Goal: Task Accomplishment & Management: Manage account settings

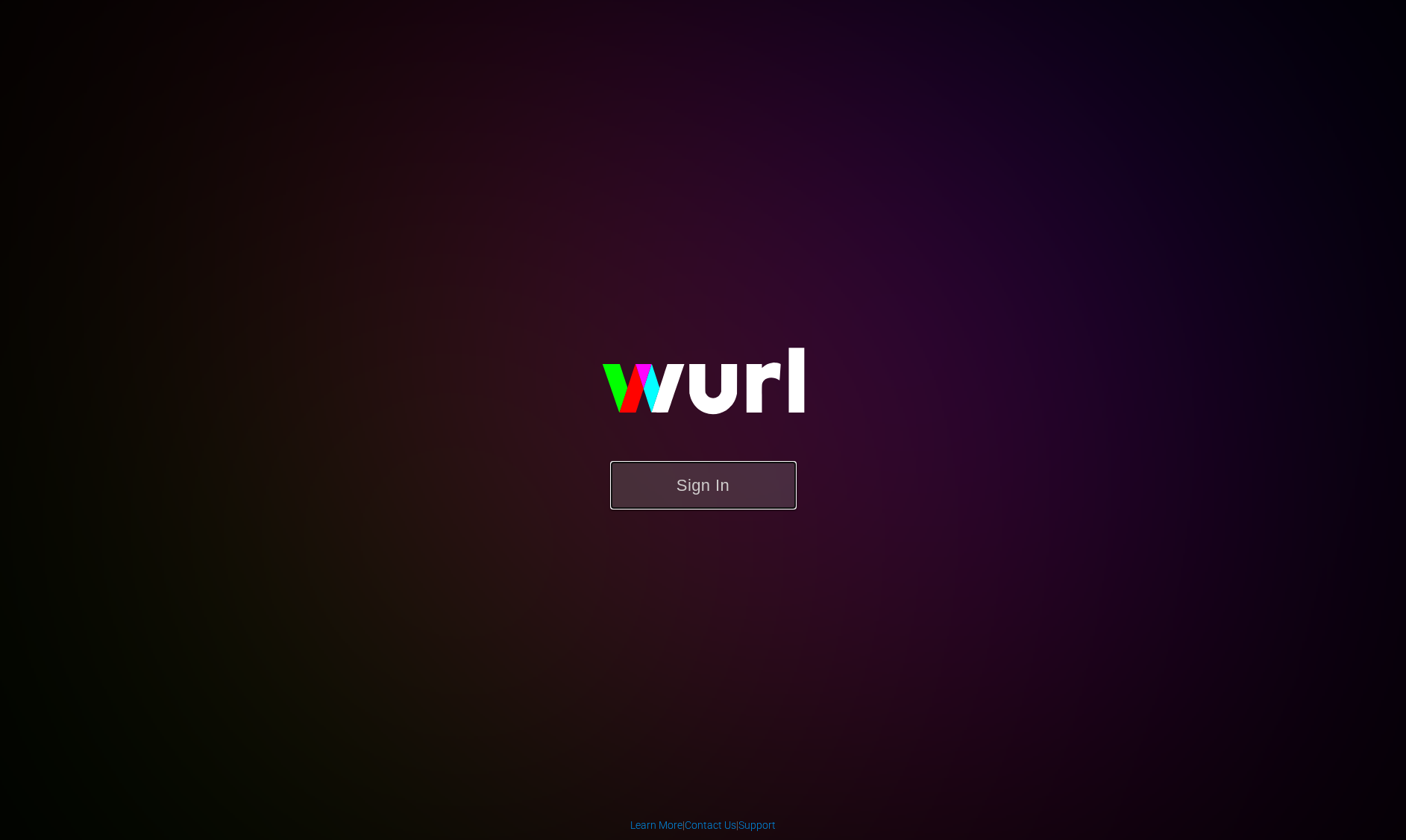
click at [687, 498] on button "Sign In" at bounding box center [703, 485] width 186 height 48
click at [690, 490] on button "Sign In" at bounding box center [703, 485] width 186 height 48
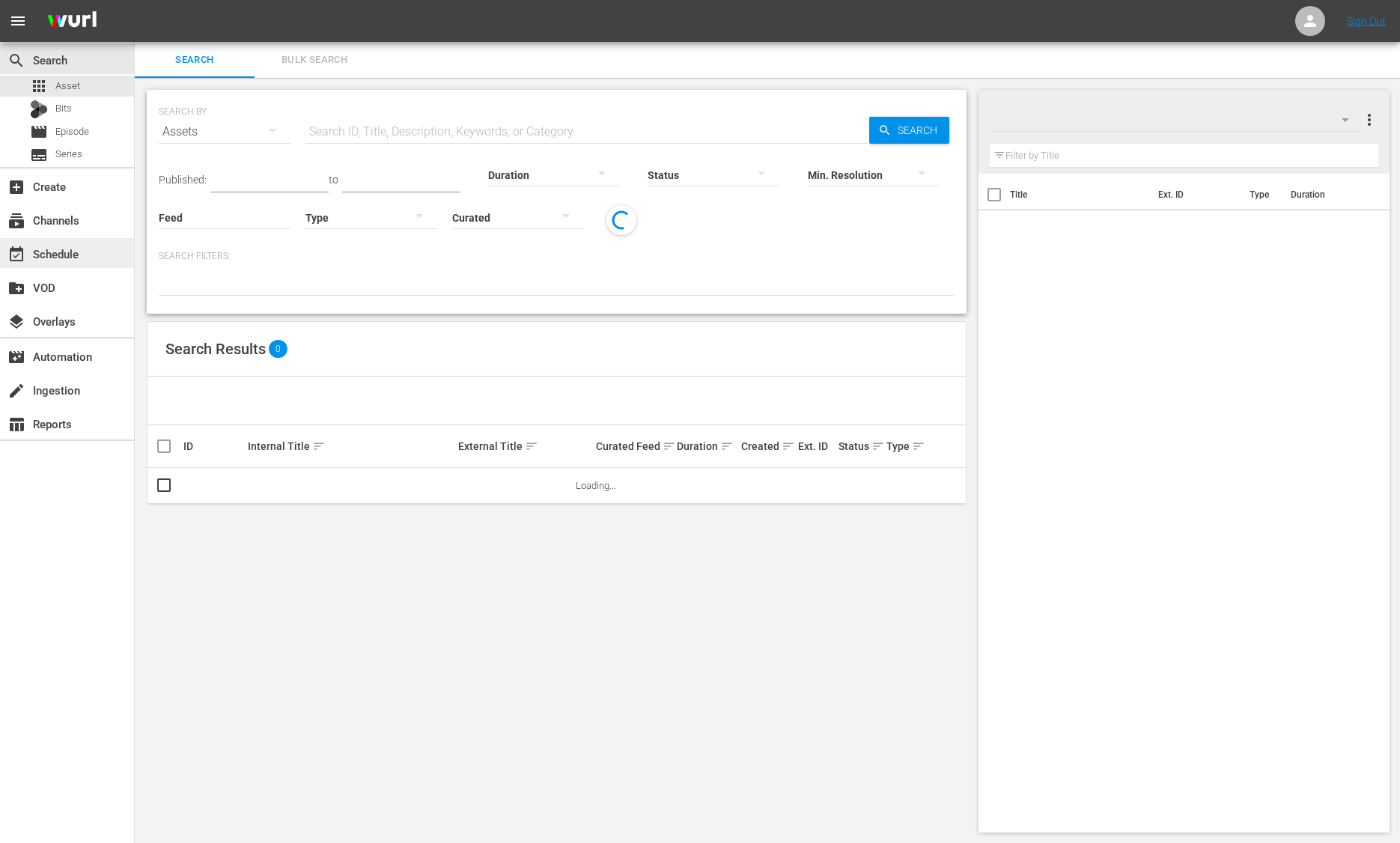
click at [85, 246] on div "event_available Schedule" at bounding box center [67, 252] width 134 height 30
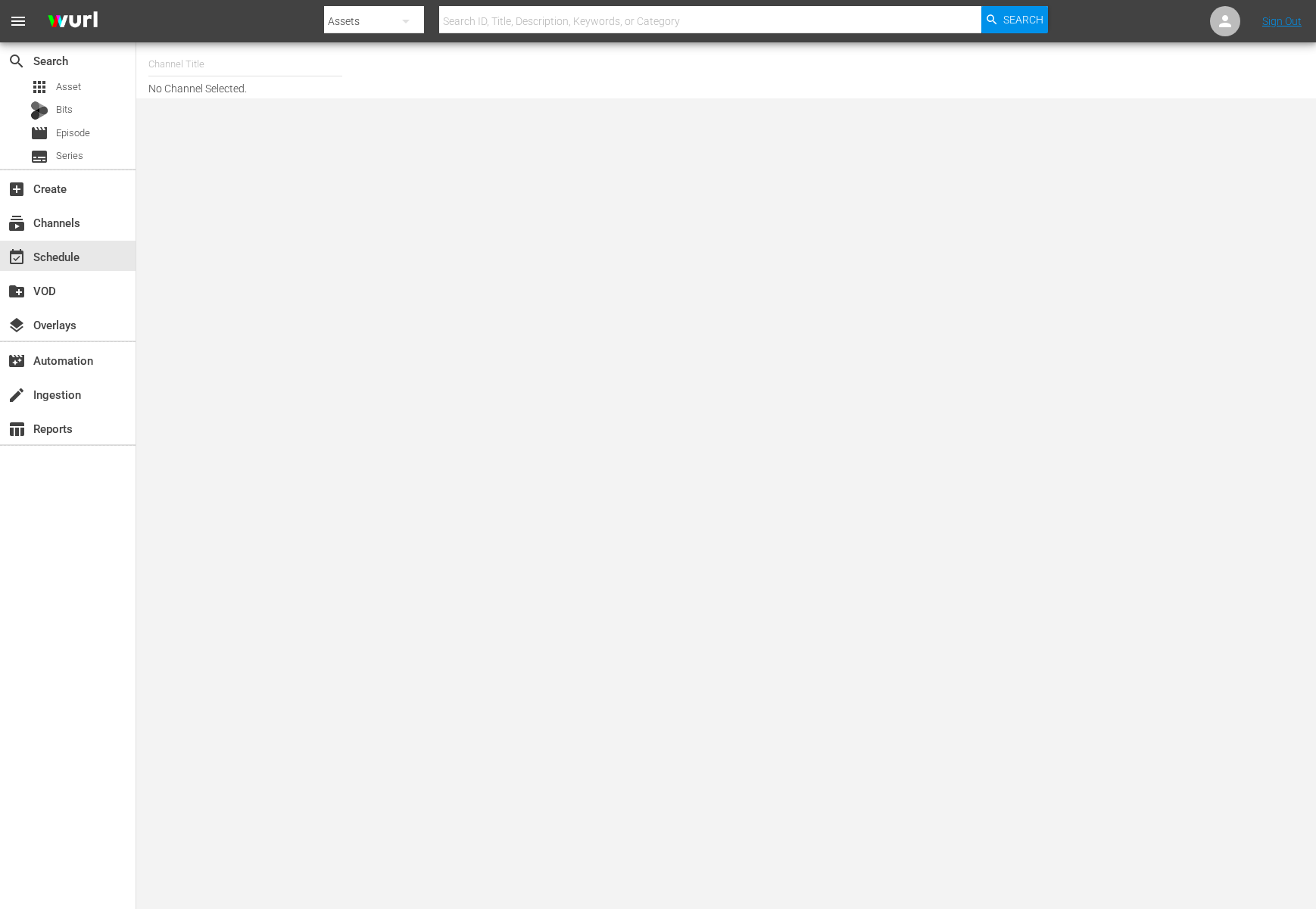
click at [210, 66] on input "text" at bounding box center [245, 64] width 194 height 36
type input "ㅠ"
click at [214, 61] on input "baby shark" at bounding box center [245, 64] width 194 height 36
click at [219, 112] on div "BABY SHARK TV (696 - newidco_babysharktv_1)" at bounding box center [356, 106] width 392 height 36
type input "BABY SHARK TV (696 - newidco_babysharktv_1)"
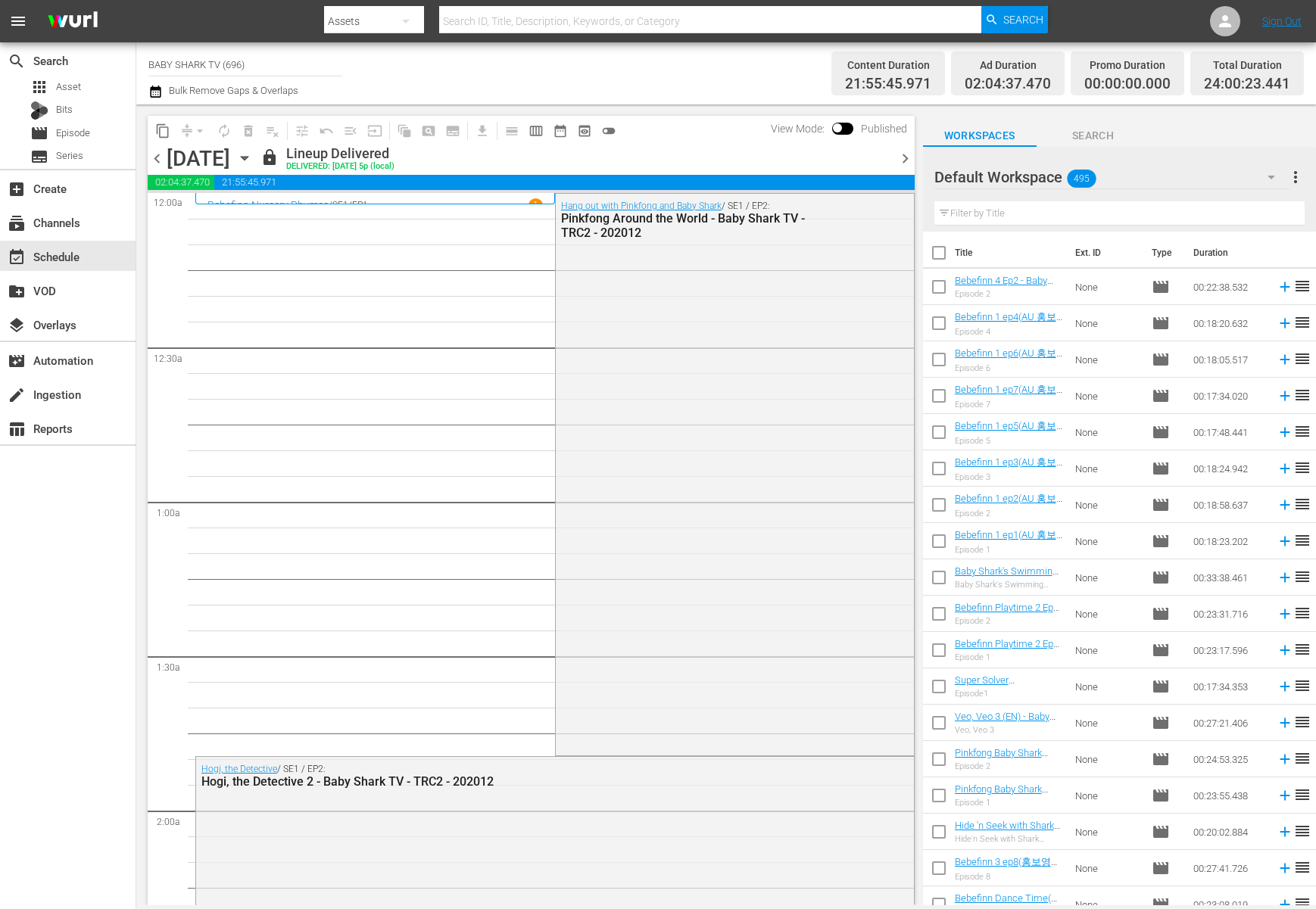
click at [253, 162] on icon "button" at bounding box center [244, 159] width 17 height 17
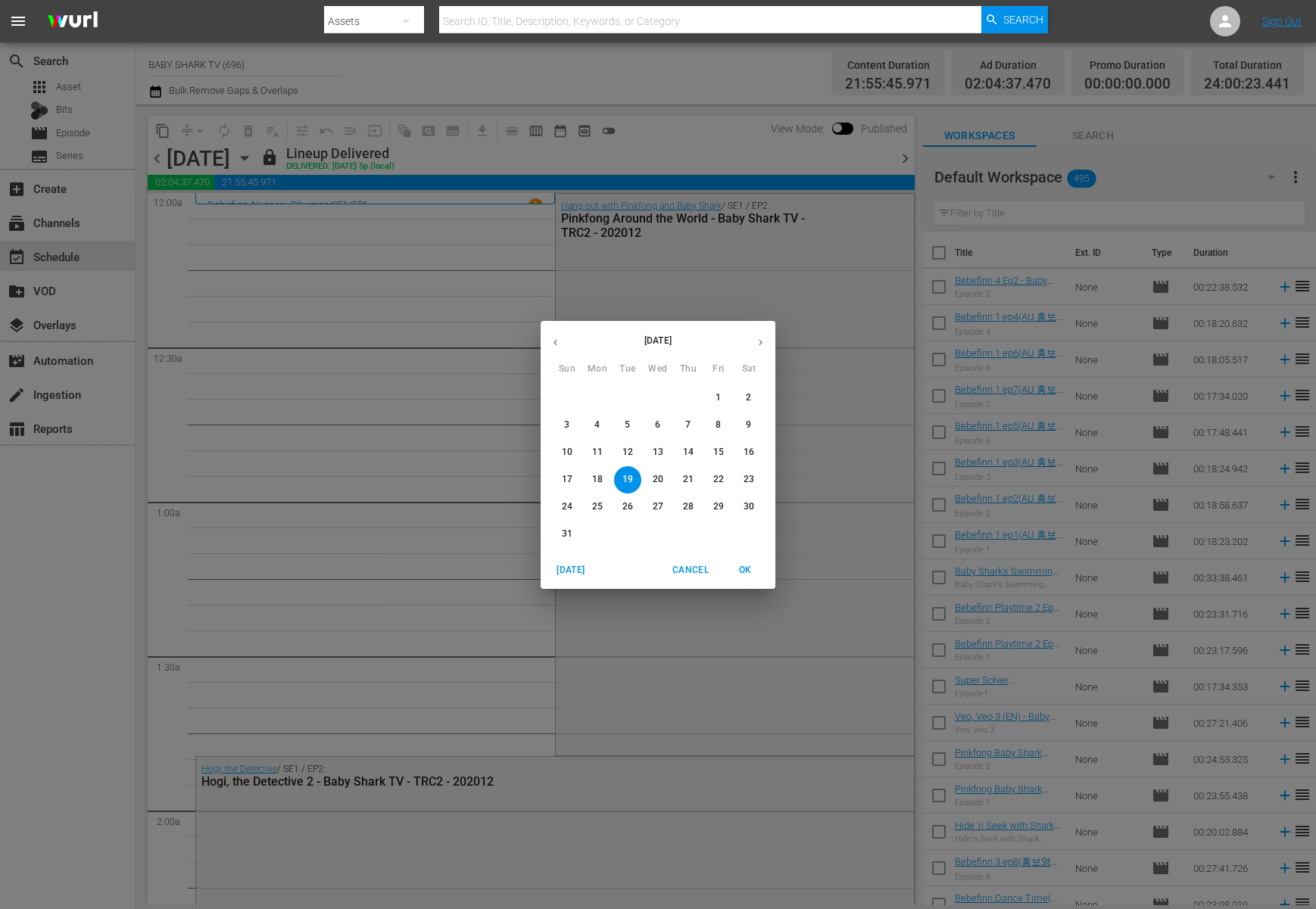
click at [384, 159] on div "[DATE] Sun Mon Tue Wed Thu Fri Sat 27 28 29 30 31 1 2 3 4 5 6 7 8 9 10 11 12 13…" at bounding box center [658, 454] width 1316 height 909
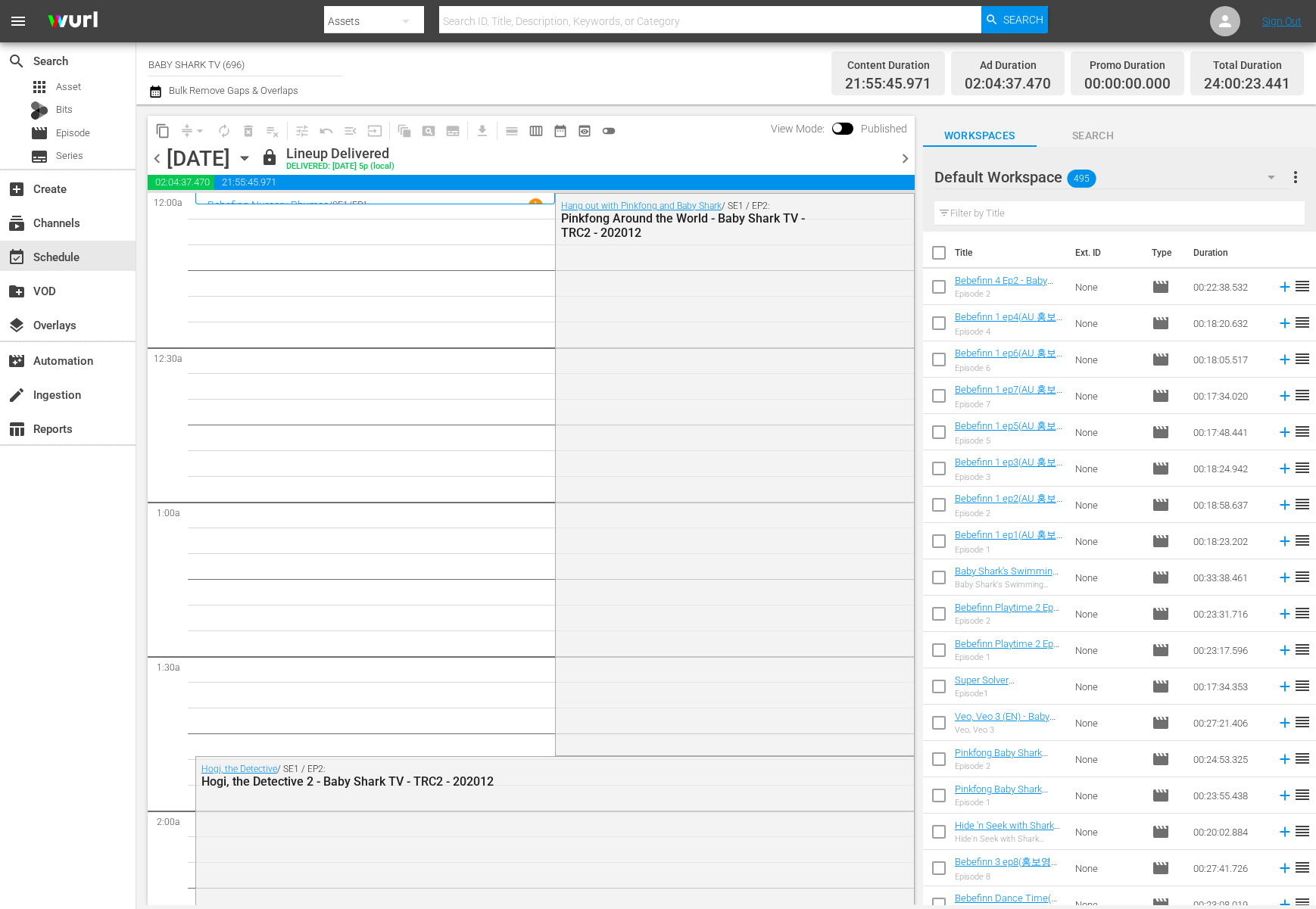
click at [248, 159] on icon "button" at bounding box center [243, 159] width 6 height 4
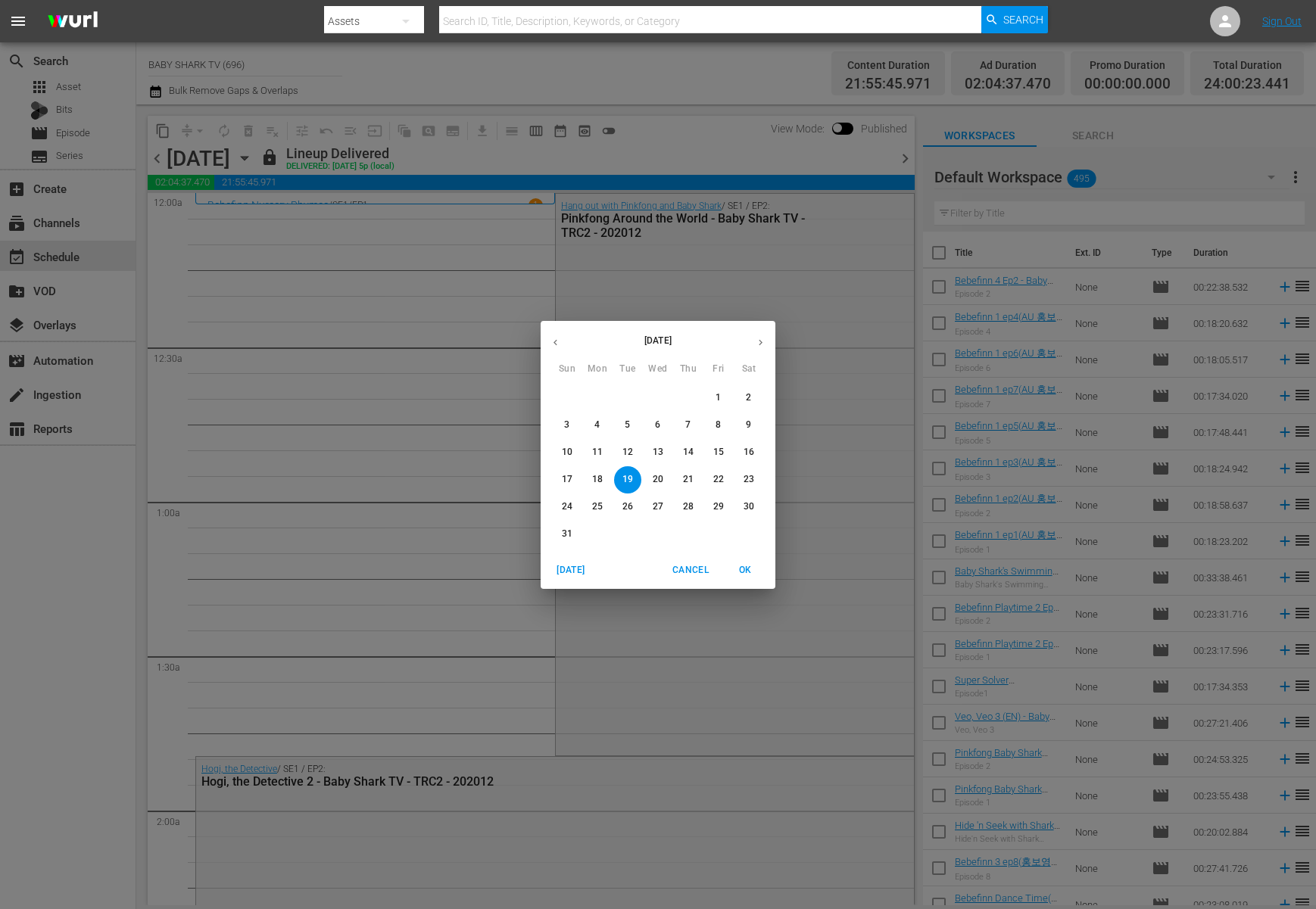
click at [721, 475] on p "22" at bounding box center [718, 479] width 10 height 13
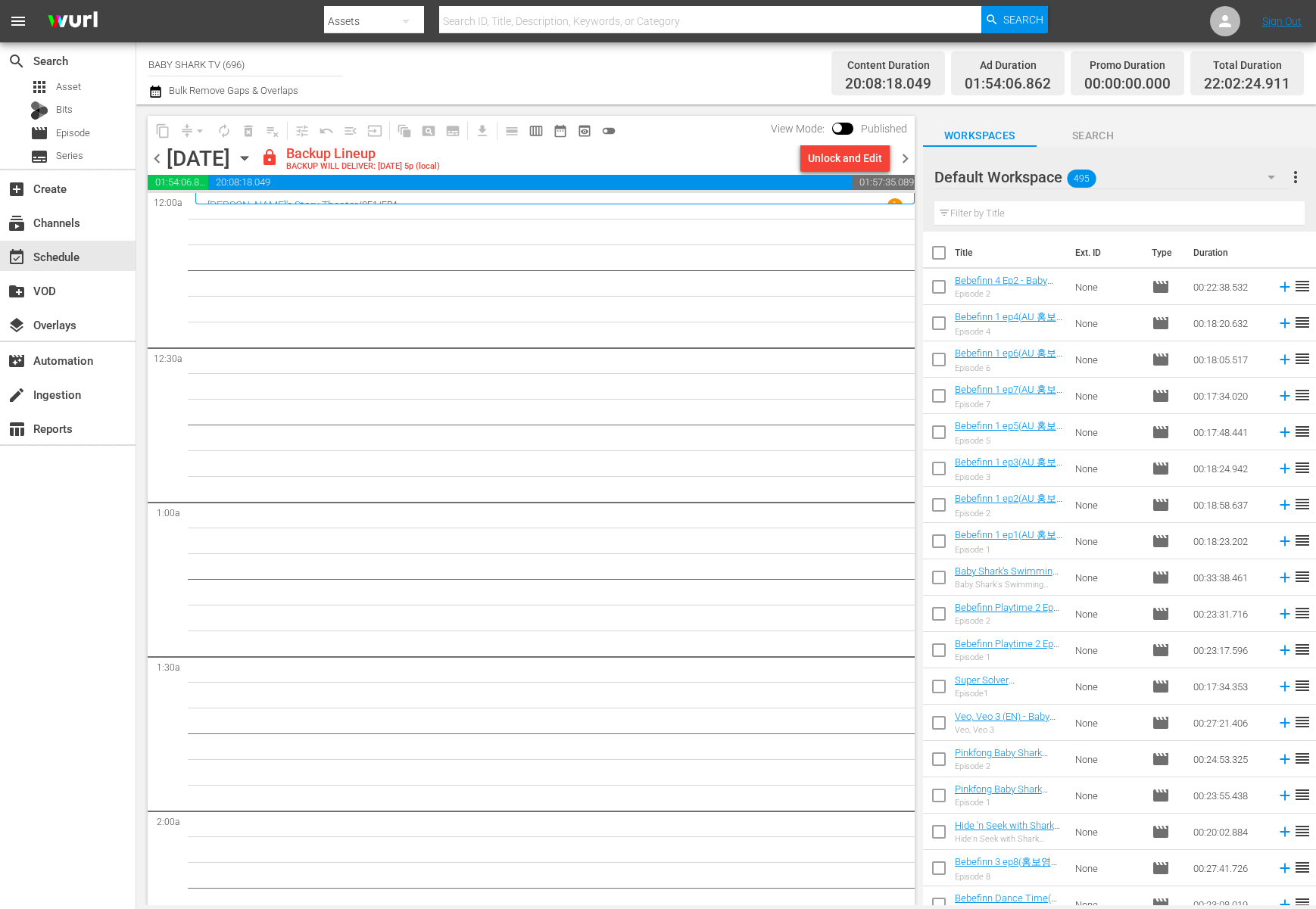
click at [865, 158] on div "Unlock and Edit" at bounding box center [845, 159] width 74 height 28
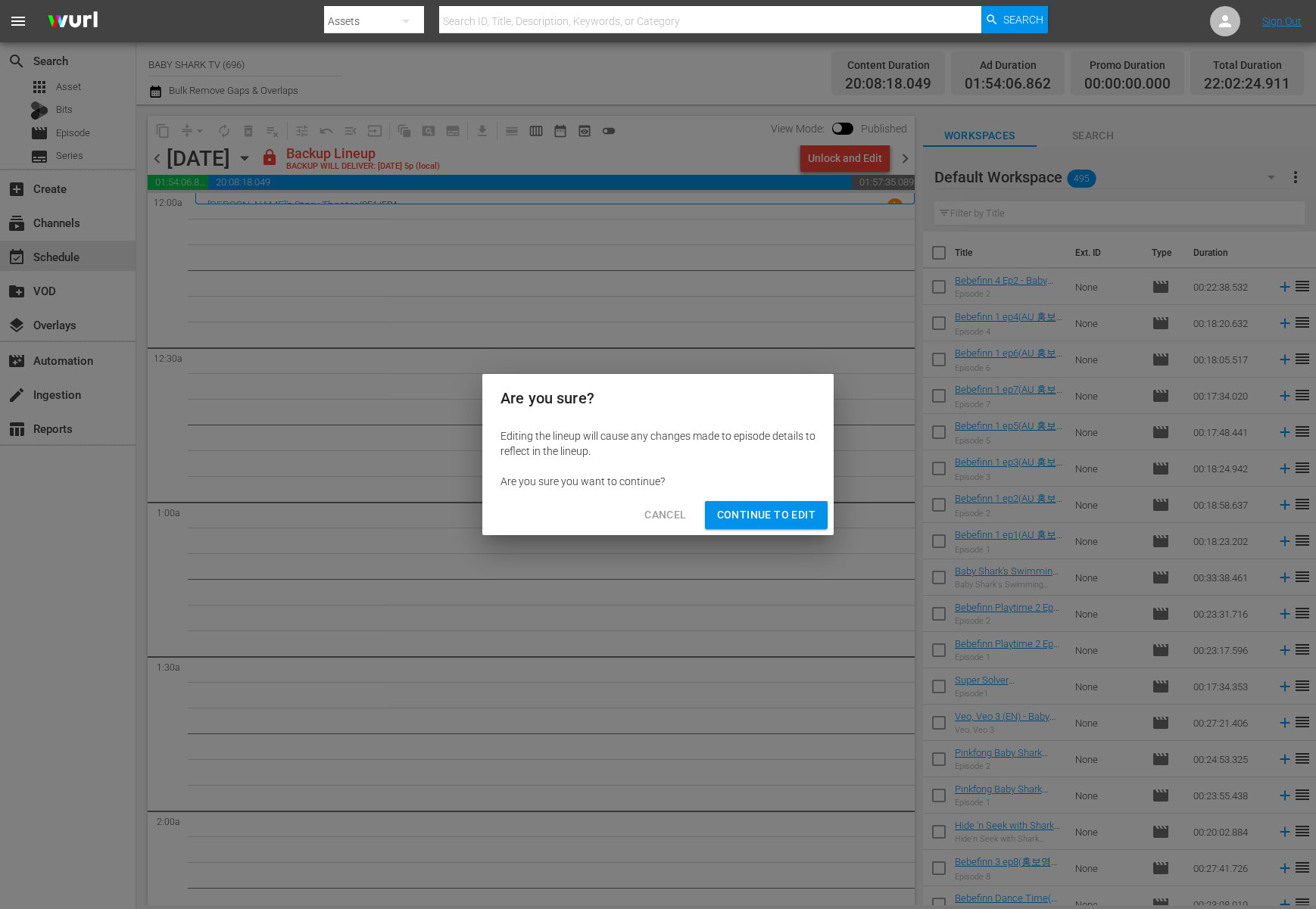
click at [861, 155] on div "Are you sure? Editing the lineup will cause any changes made to episode details…" at bounding box center [658, 454] width 1316 height 909
click at [769, 511] on span "Continue to Edit" at bounding box center [766, 515] width 99 height 19
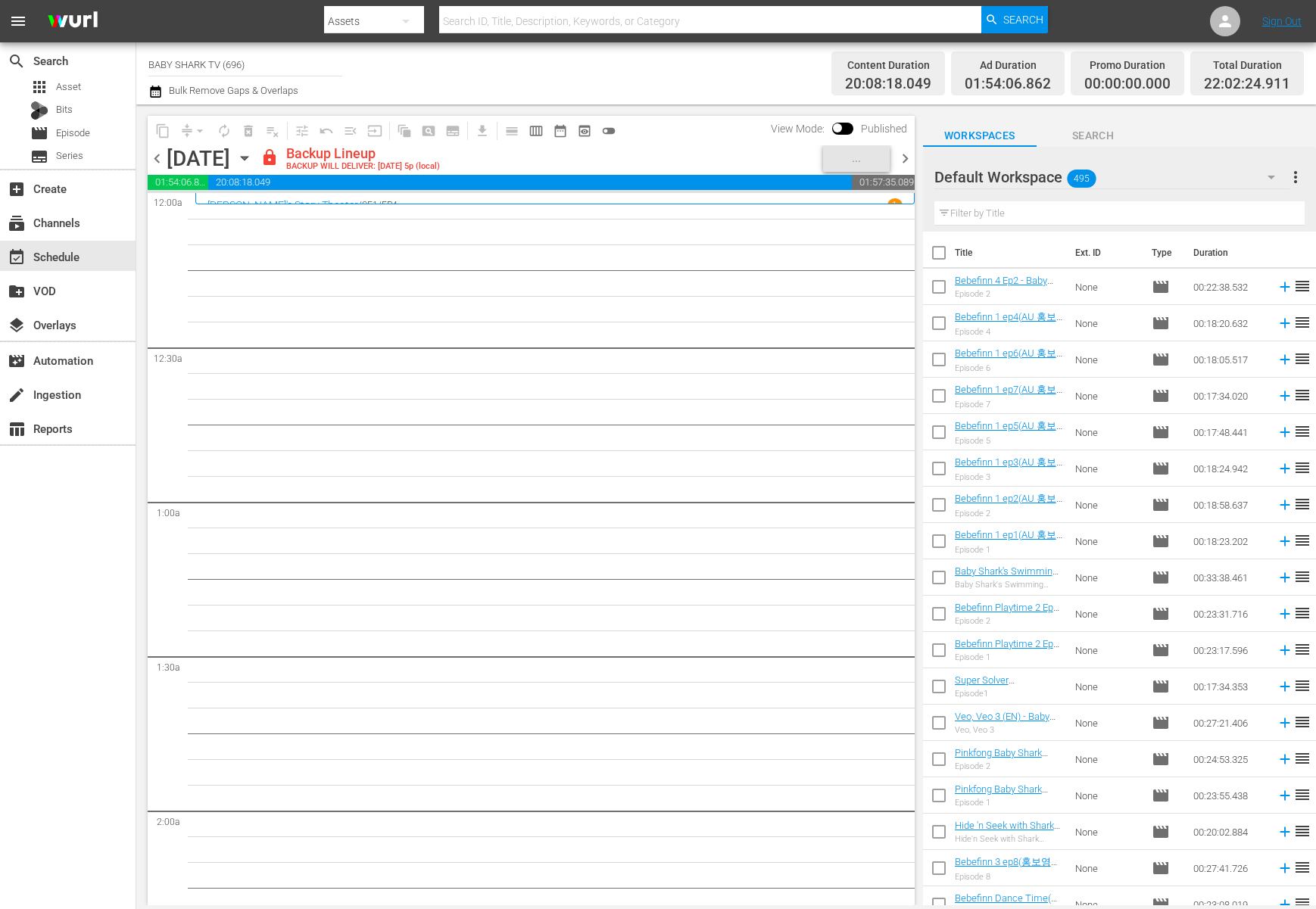
click at [727, 155] on div "lock Backup Lineup BACKUP WILL DELIVER: [DATE] 5p (local)" at bounding box center [539, 159] width 557 height 26
click at [256, 161] on div "[DATE] [DATE]" at bounding box center [212, 159] width 90 height 25
click at [253, 155] on icon "button" at bounding box center [244, 159] width 17 height 17
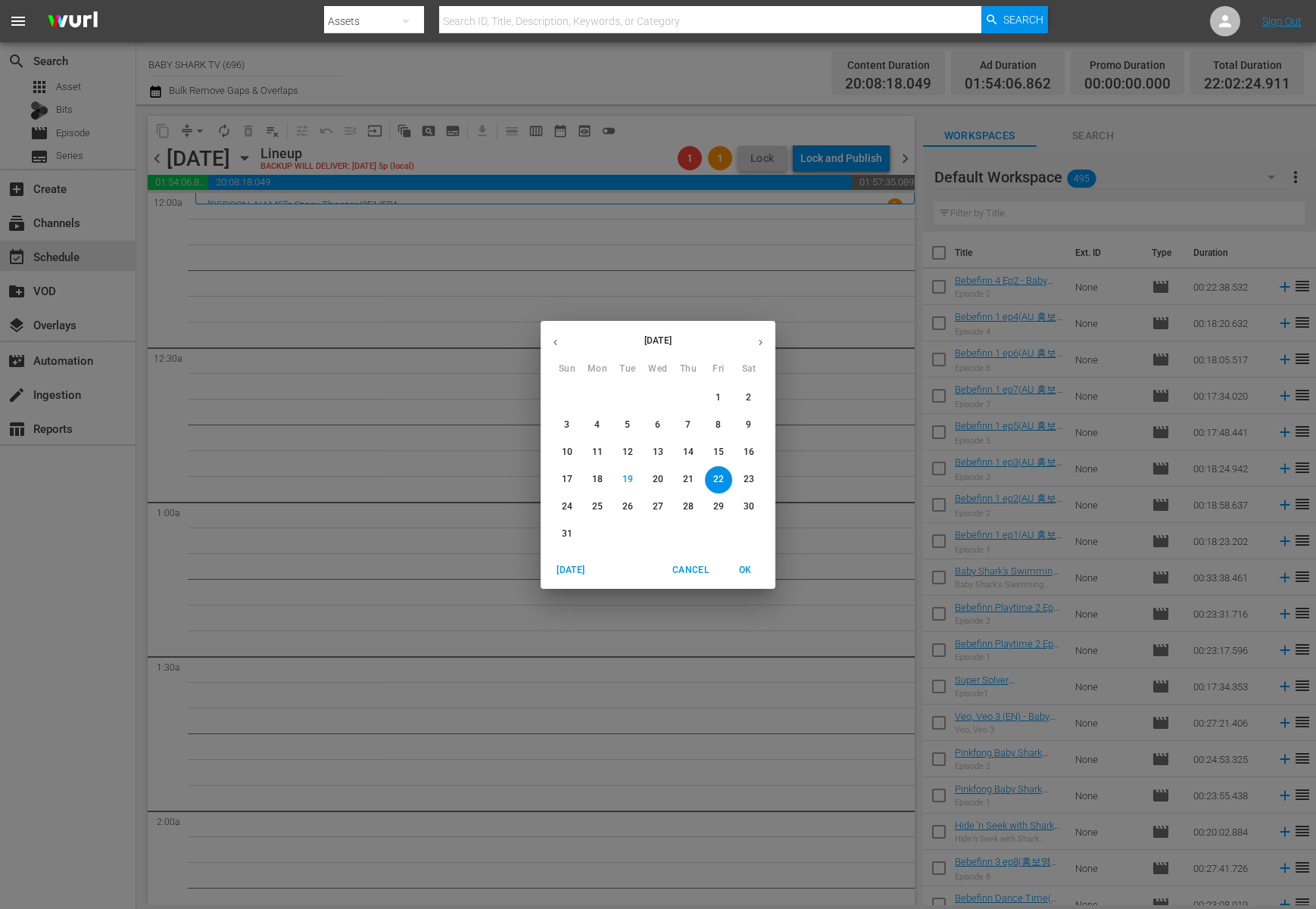
click at [686, 479] on p "21" at bounding box center [688, 479] width 10 height 13
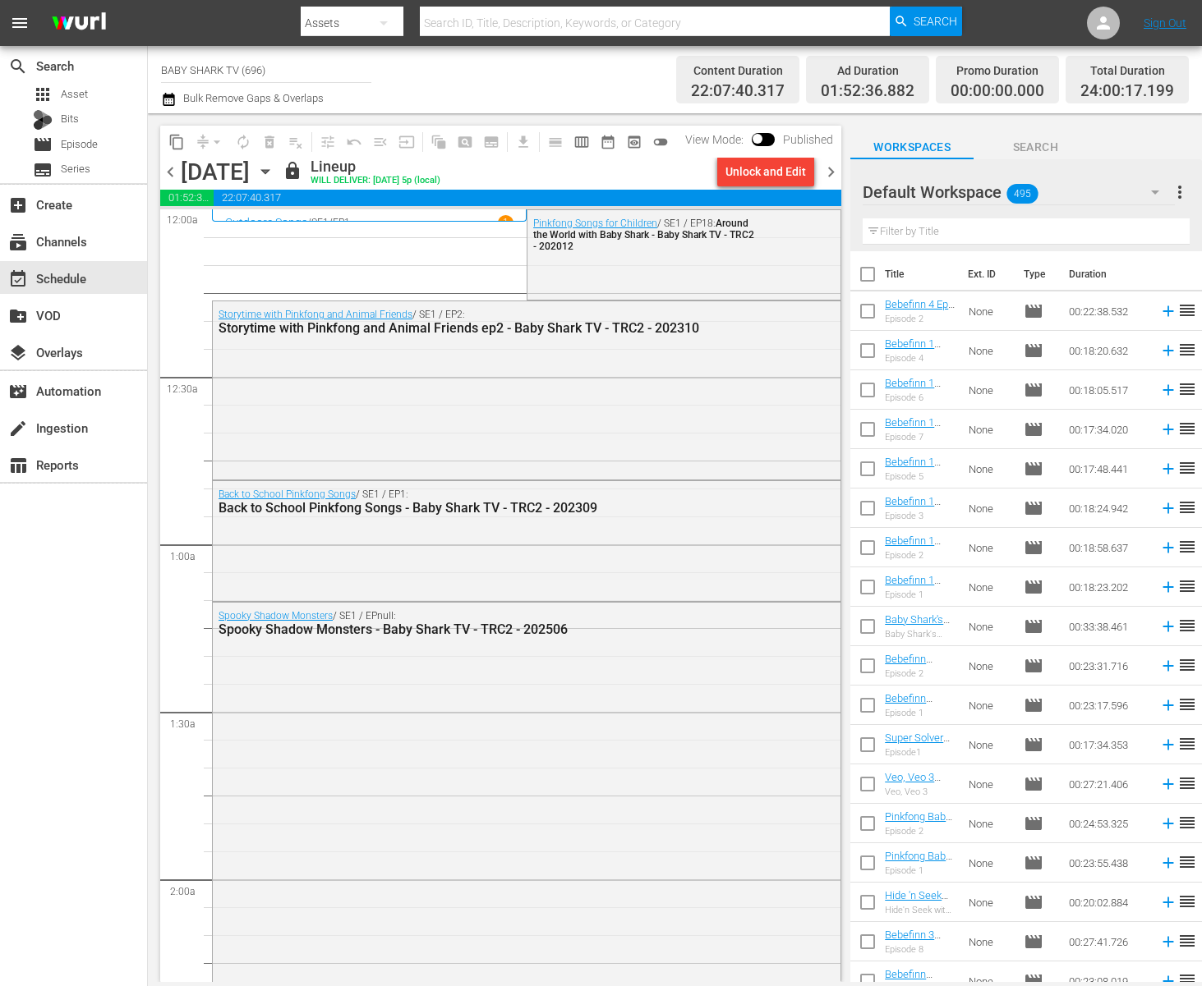
click at [274, 172] on icon "button" at bounding box center [265, 172] width 18 height 18
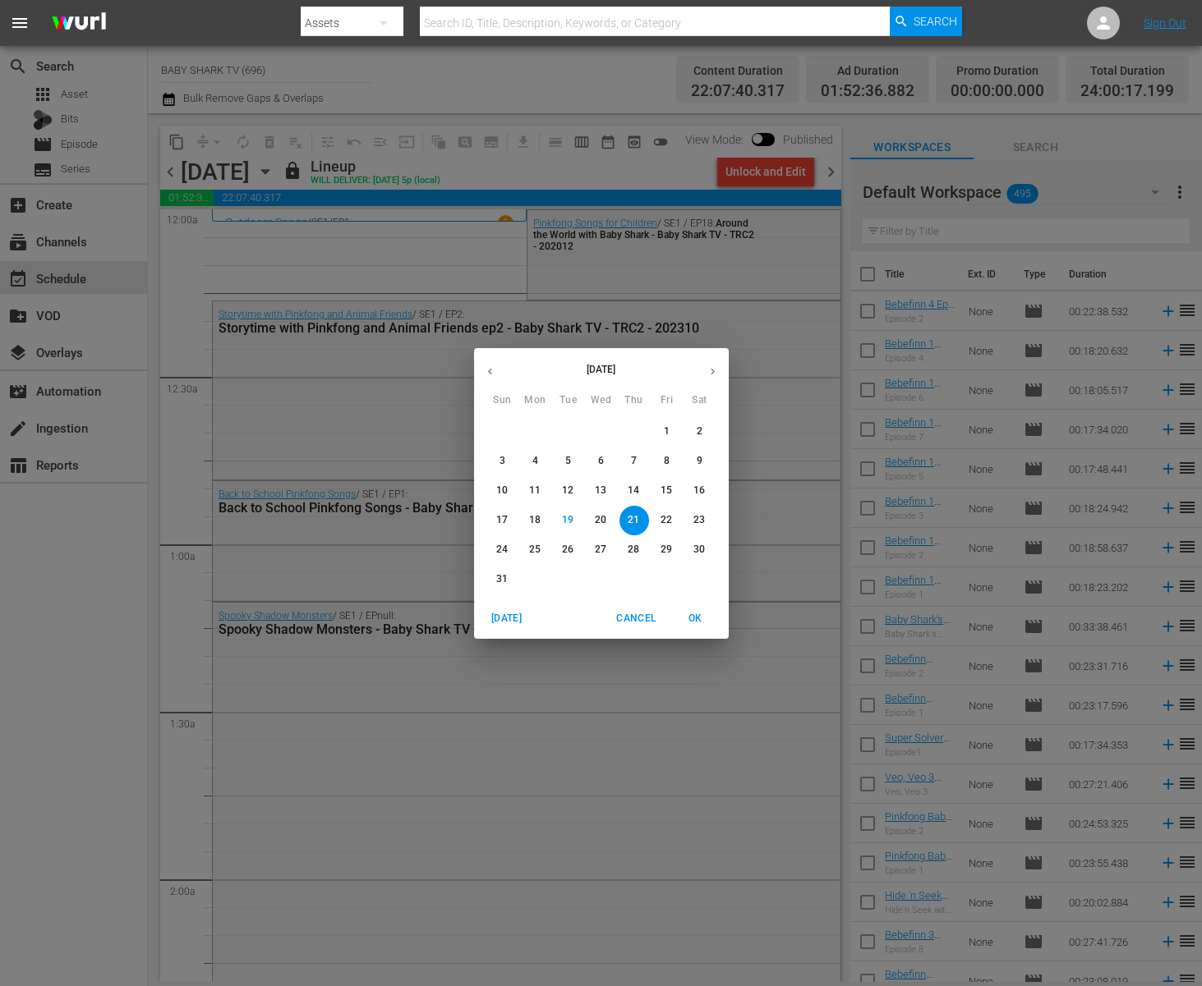
click at [484, 373] on icon "button" at bounding box center [490, 371] width 12 height 12
click at [710, 373] on icon "button" at bounding box center [712, 371] width 4 height 7
click at [486, 359] on button "button" at bounding box center [490, 372] width 32 height 32
click at [534, 467] on p "9" at bounding box center [535, 461] width 6 height 14
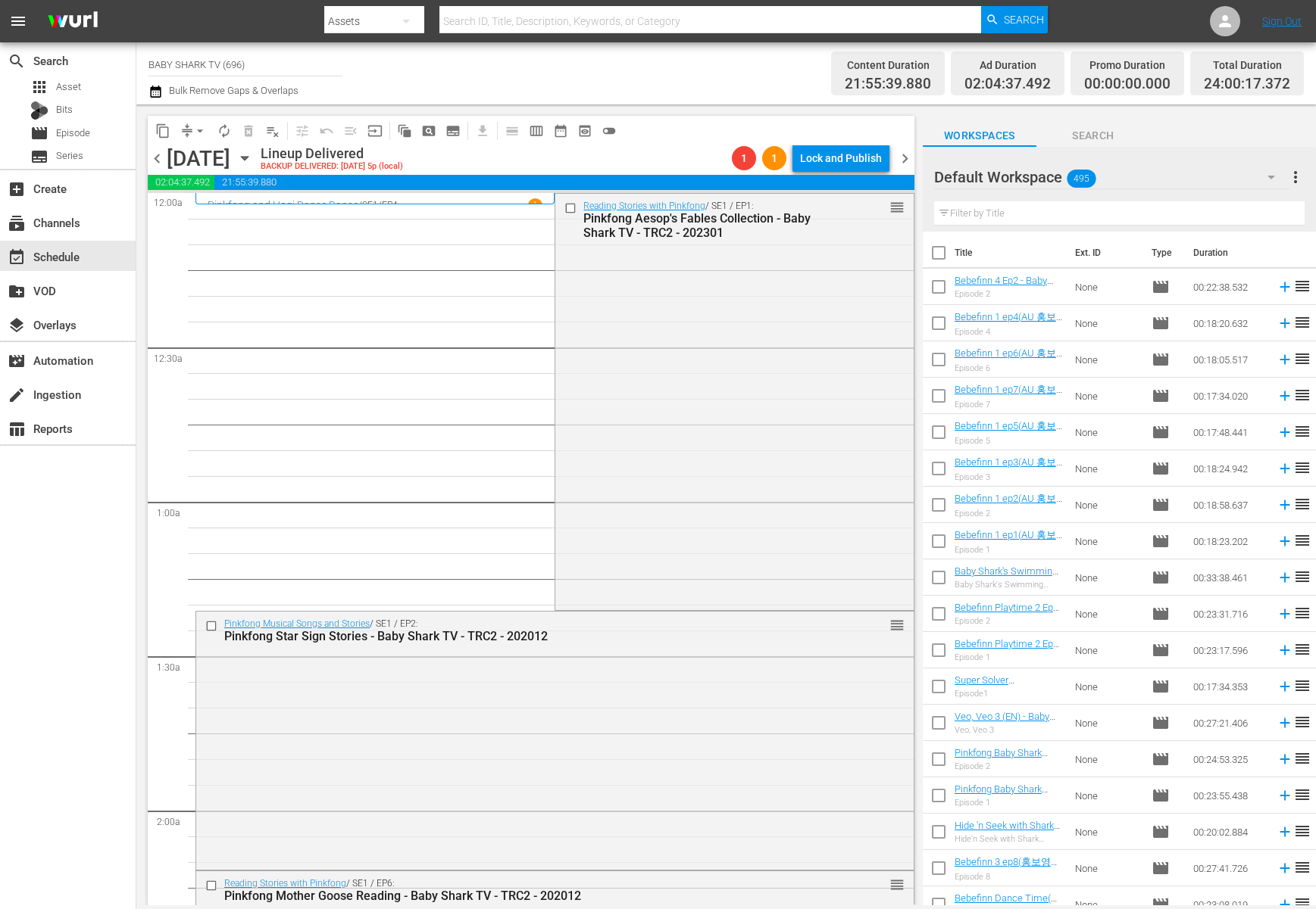
click at [148, 127] on div "content_copy compress arrow_drop_down autorenew_outlined delete_forever_outline…" at bounding box center [385, 131] width 477 height 30
click at [160, 127] on span "content_copy" at bounding box center [162, 131] width 15 height 15
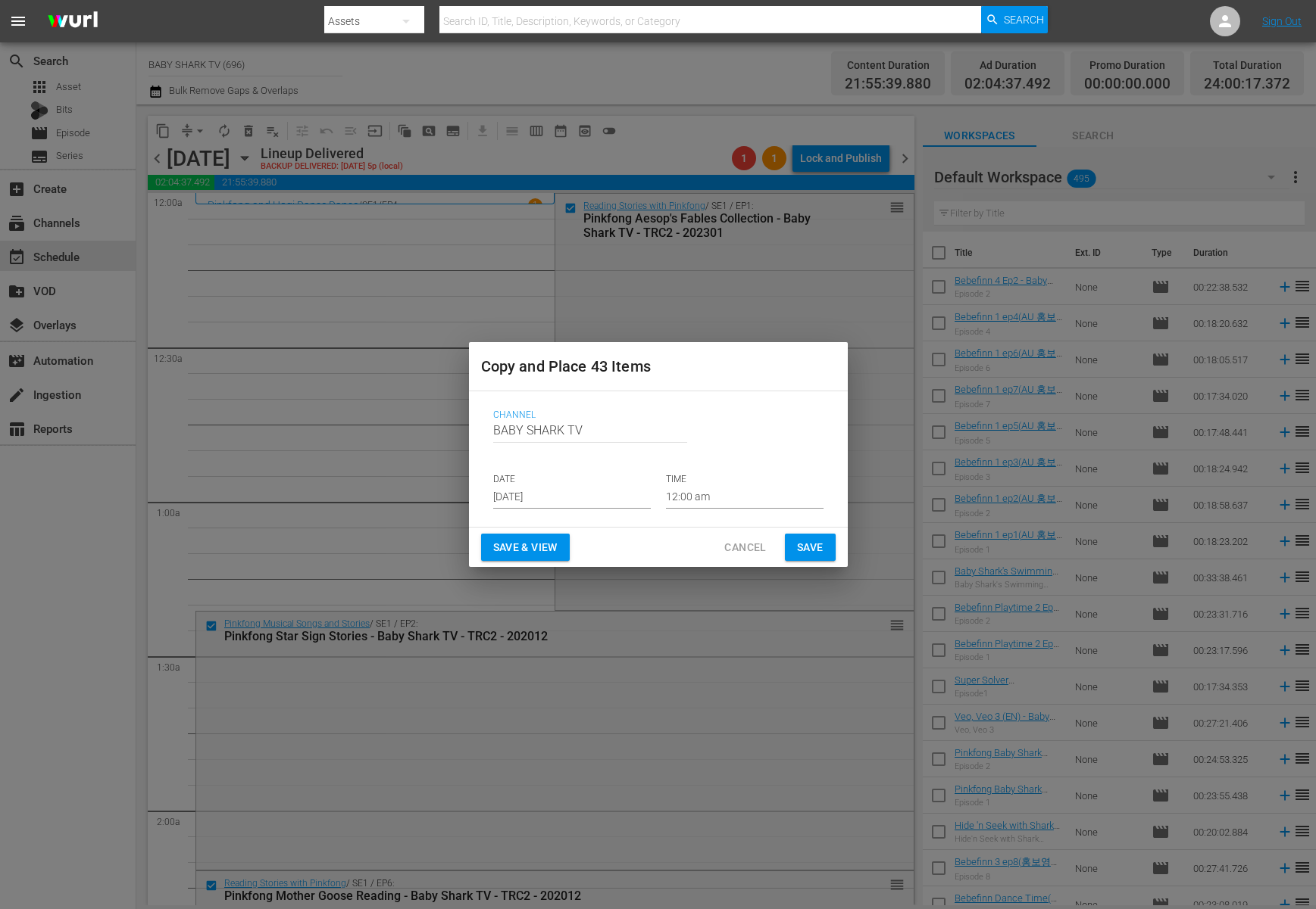
click at [609, 493] on input "[DATE]" at bounding box center [572, 497] width 158 height 23
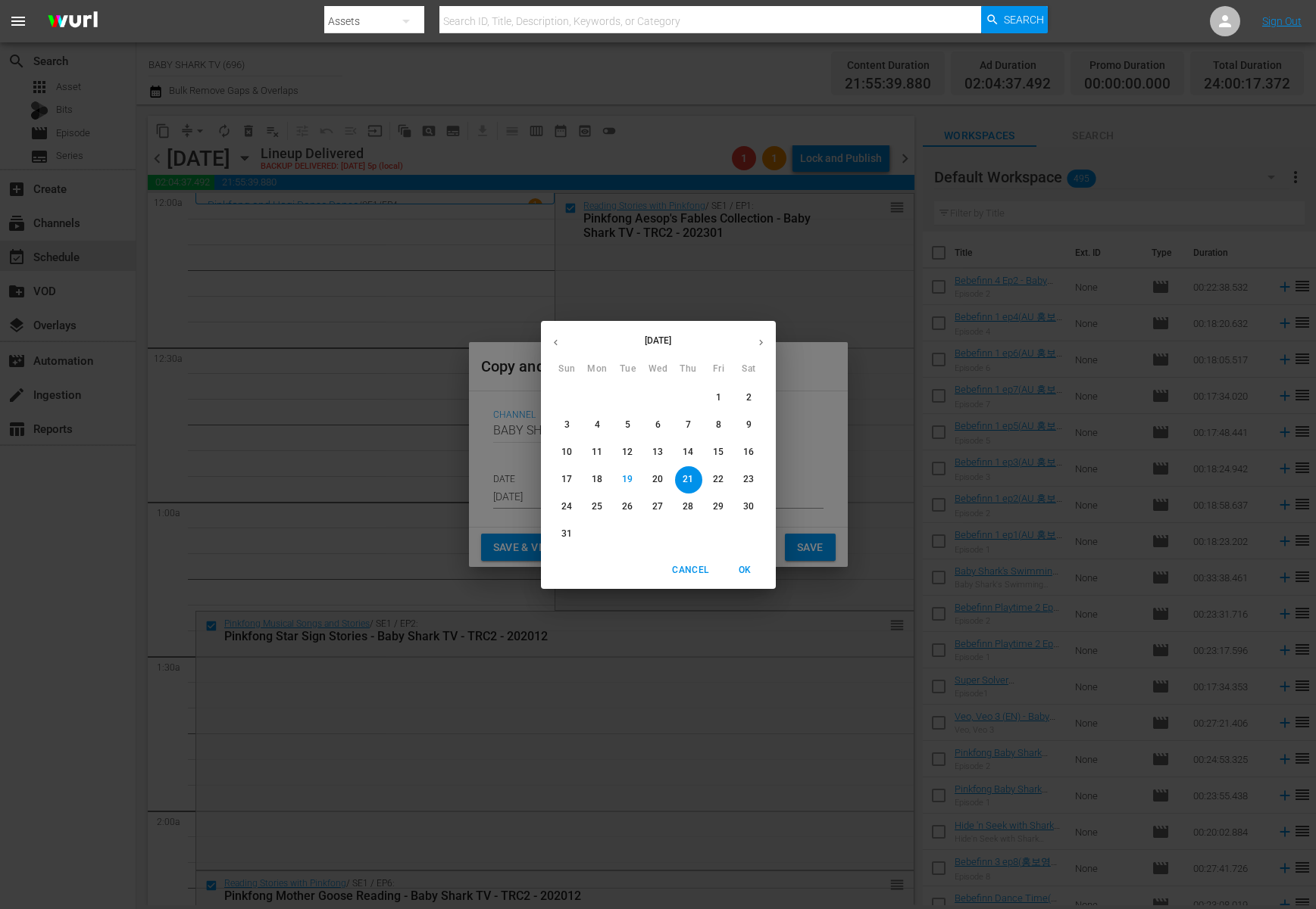
click at [712, 474] on span "22" at bounding box center [719, 479] width 28 height 13
type input "[DATE]"
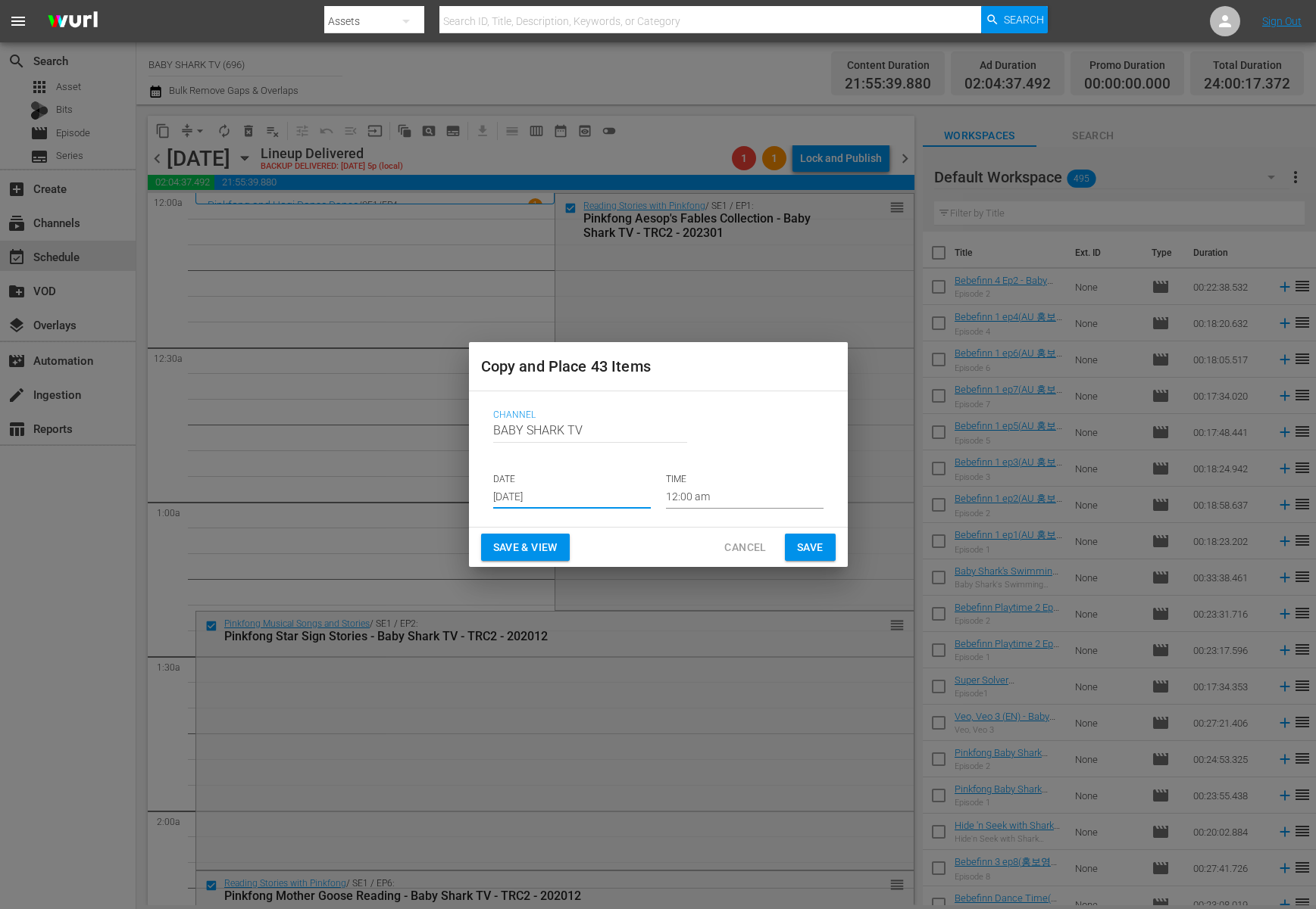
click at [663, 526] on div "Channel Channel Title BABY SHARK TV DATE [DATE] TIME 12:00 am" at bounding box center [658, 459] width 379 height 136
click at [553, 553] on span "Save & View" at bounding box center [526, 548] width 65 height 19
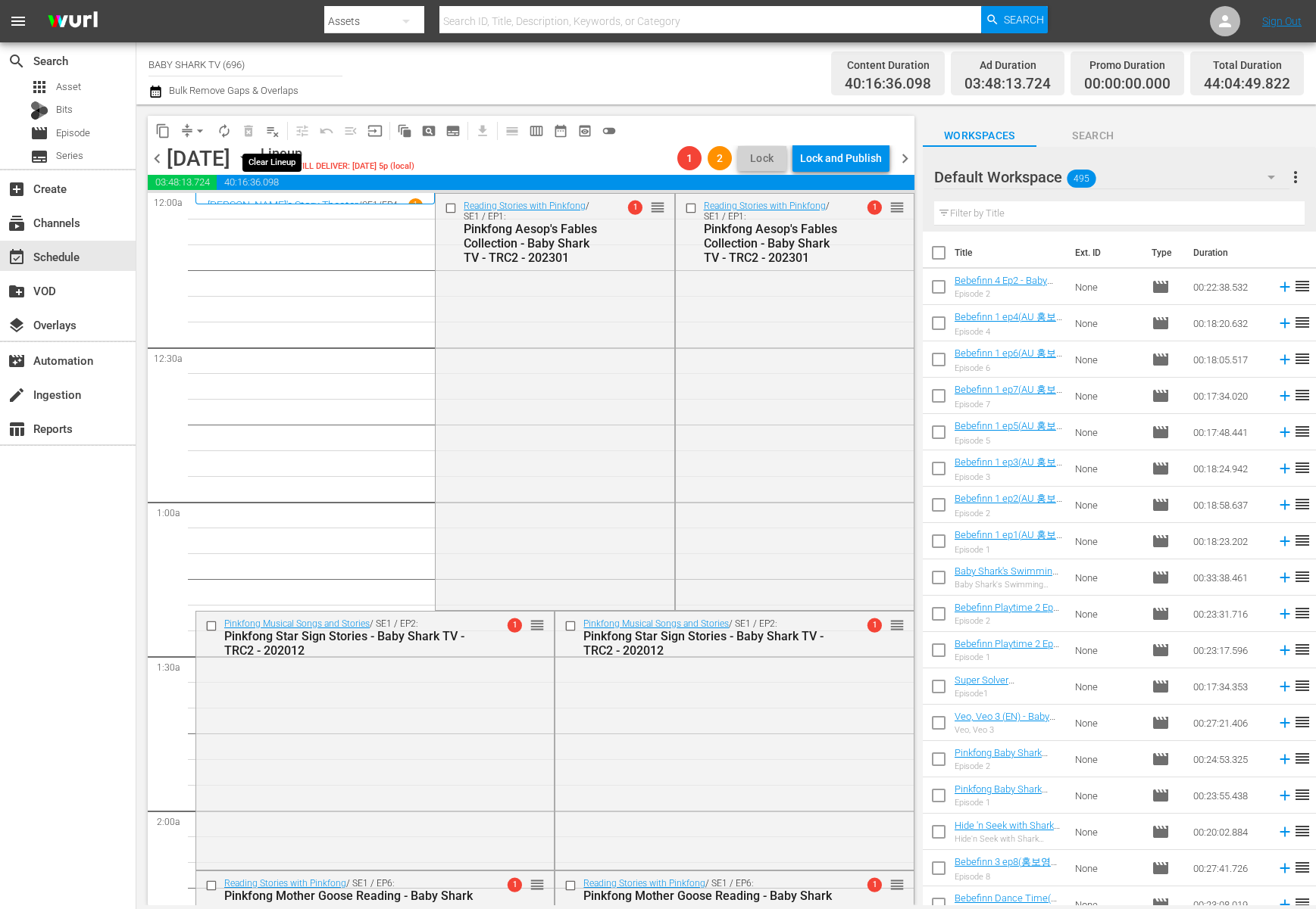
click at [279, 129] on span "playlist_remove_outlined" at bounding box center [272, 131] width 15 height 15
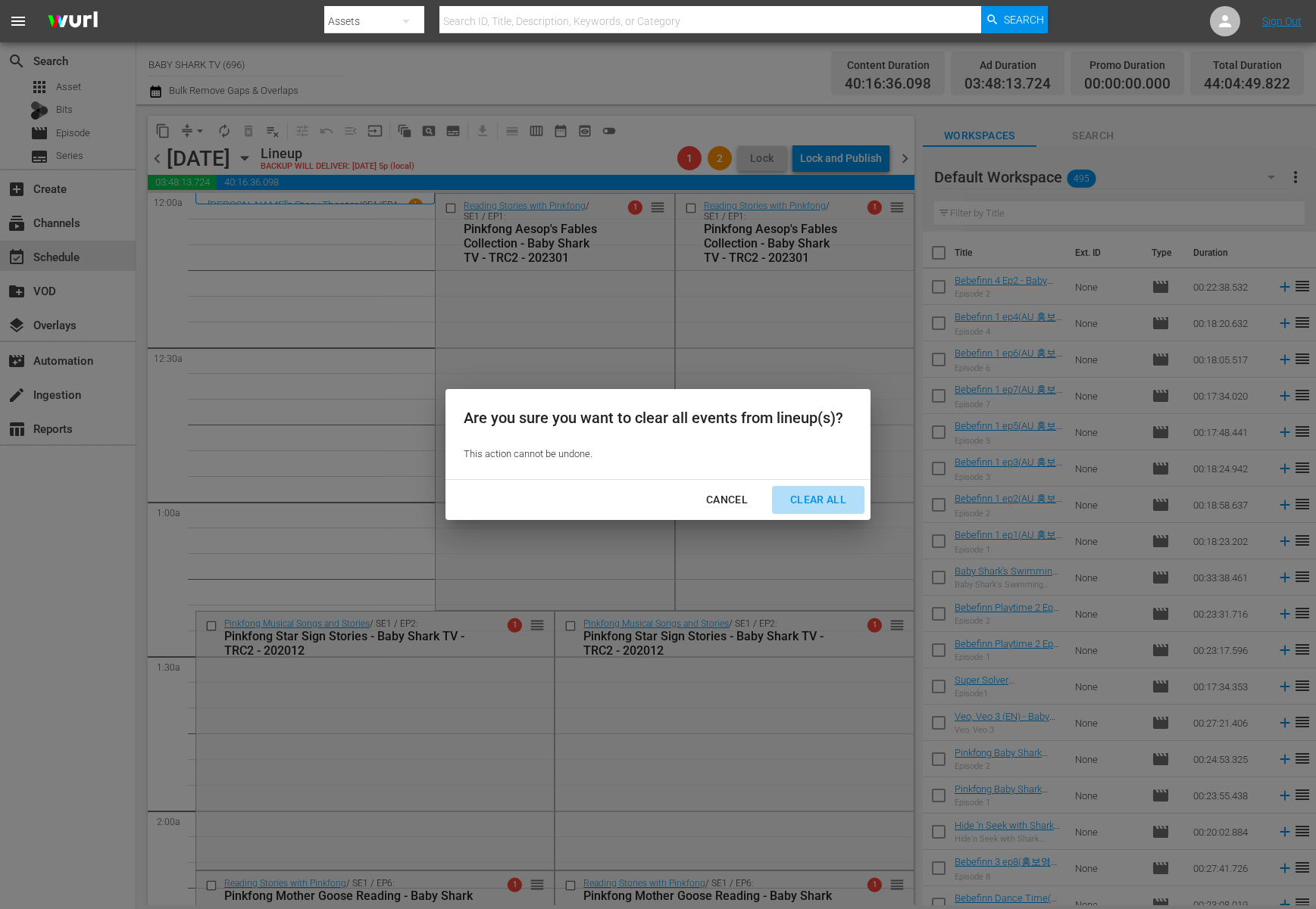
click at [826, 510] on button "Clear All" at bounding box center [818, 500] width 92 height 28
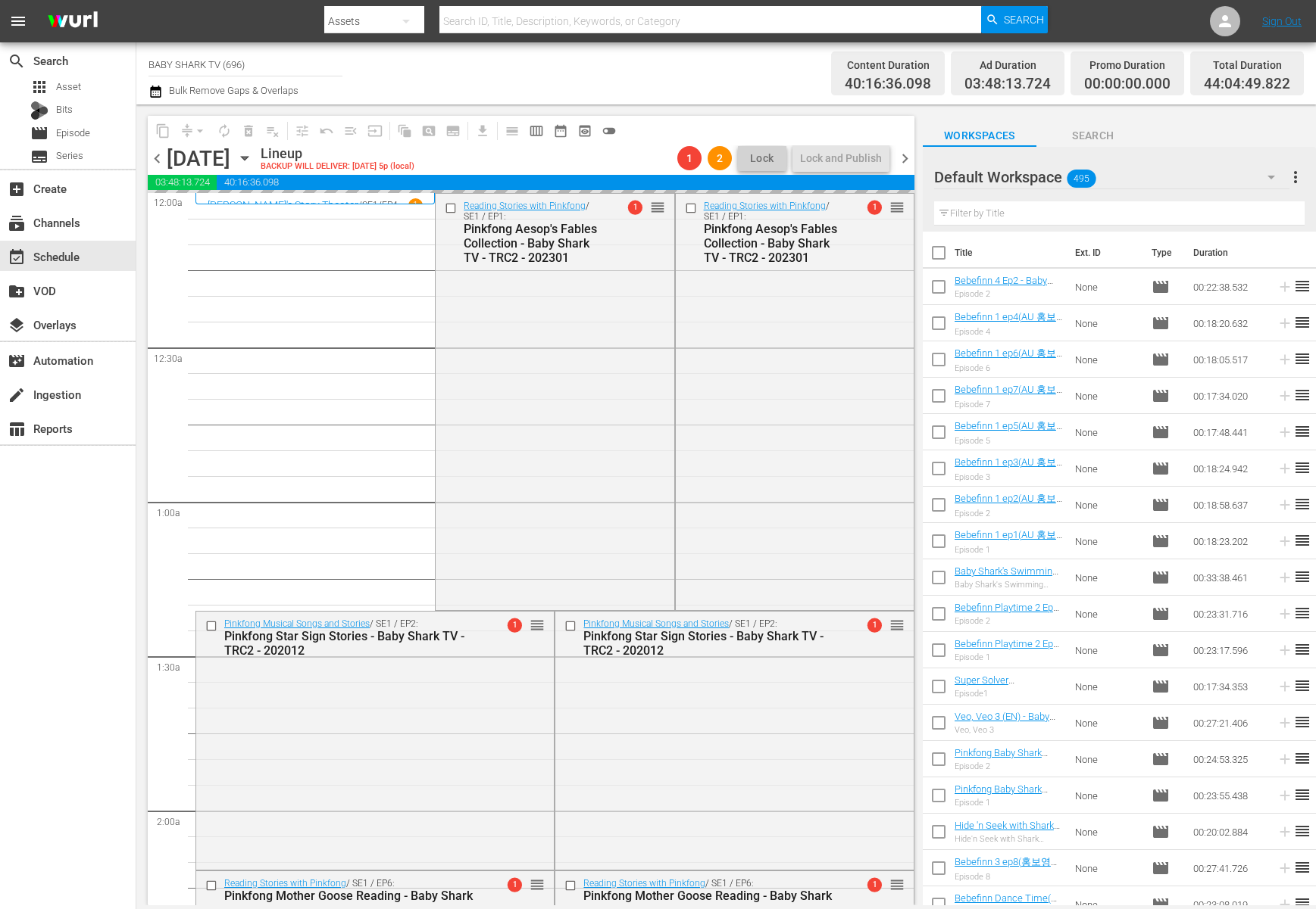
drag, startPoint x: 826, startPoint y: 490, endPoint x: 157, endPoint y: 258, distance: 708.1
click at [826, 490] on div "Clear All" at bounding box center [818, 500] width 80 height 19
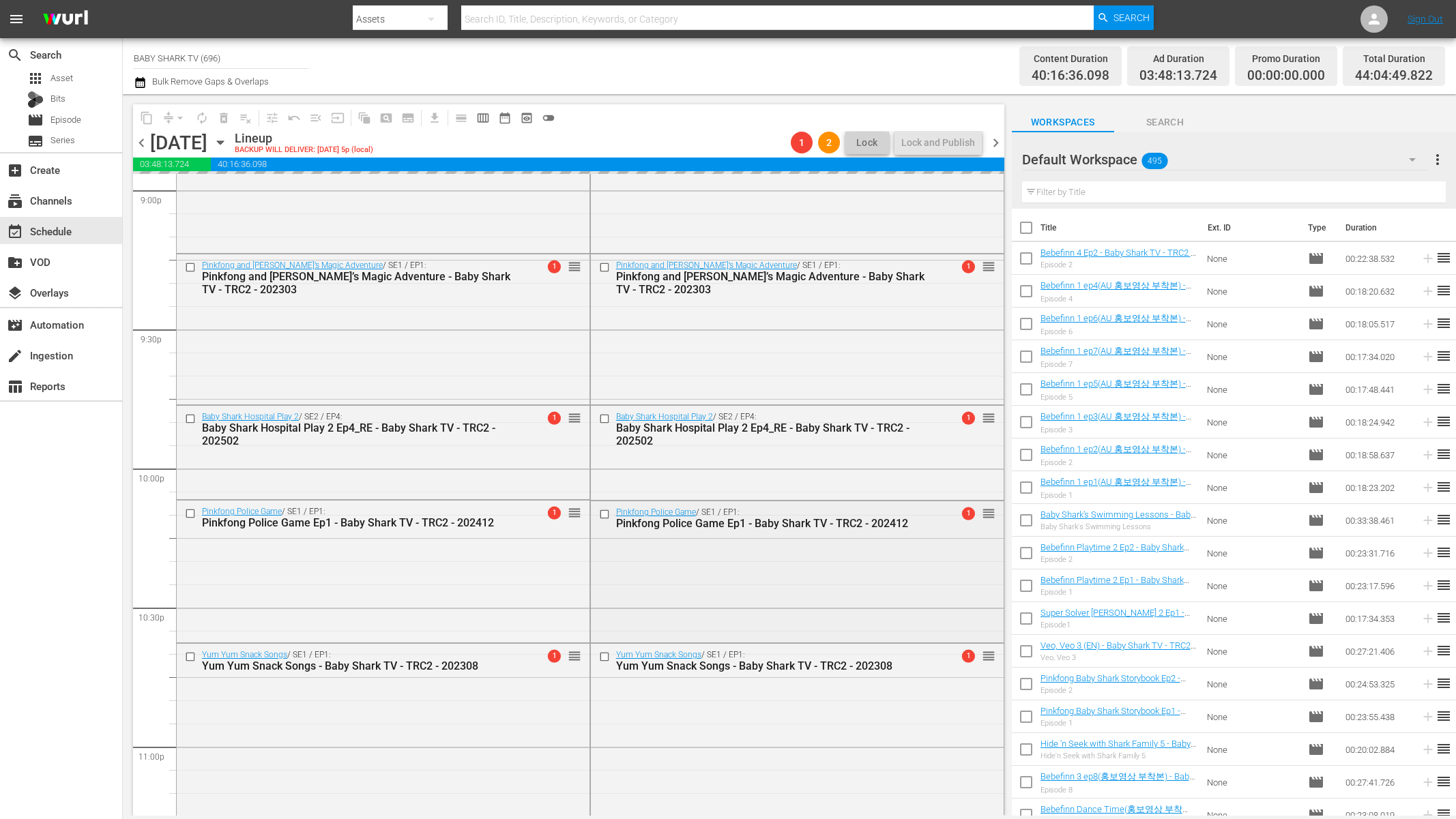
scroll to position [6040, 0]
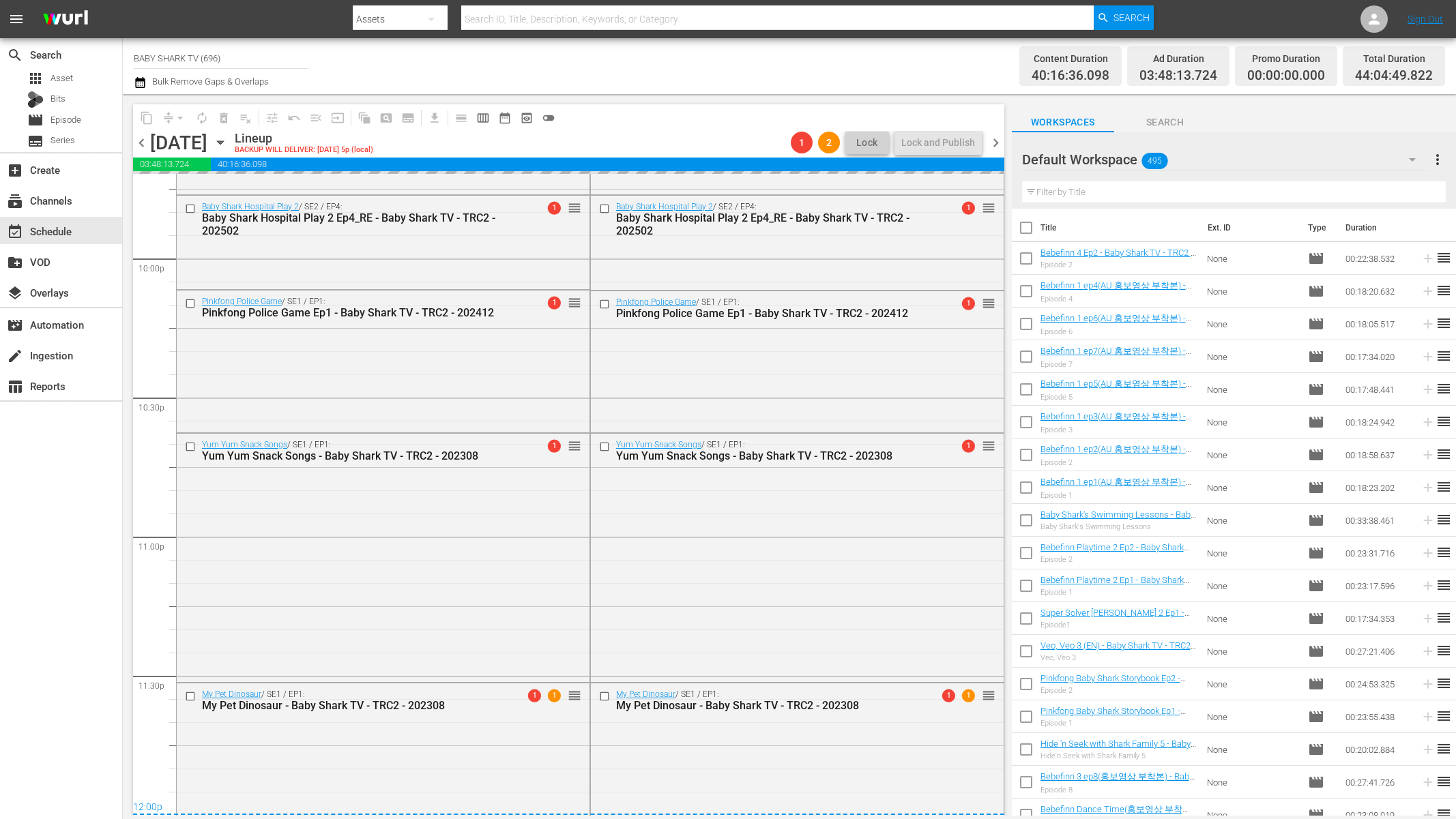
click at [228, 142] on icon "button" at bounding box center [220, 143] width 15 height 15
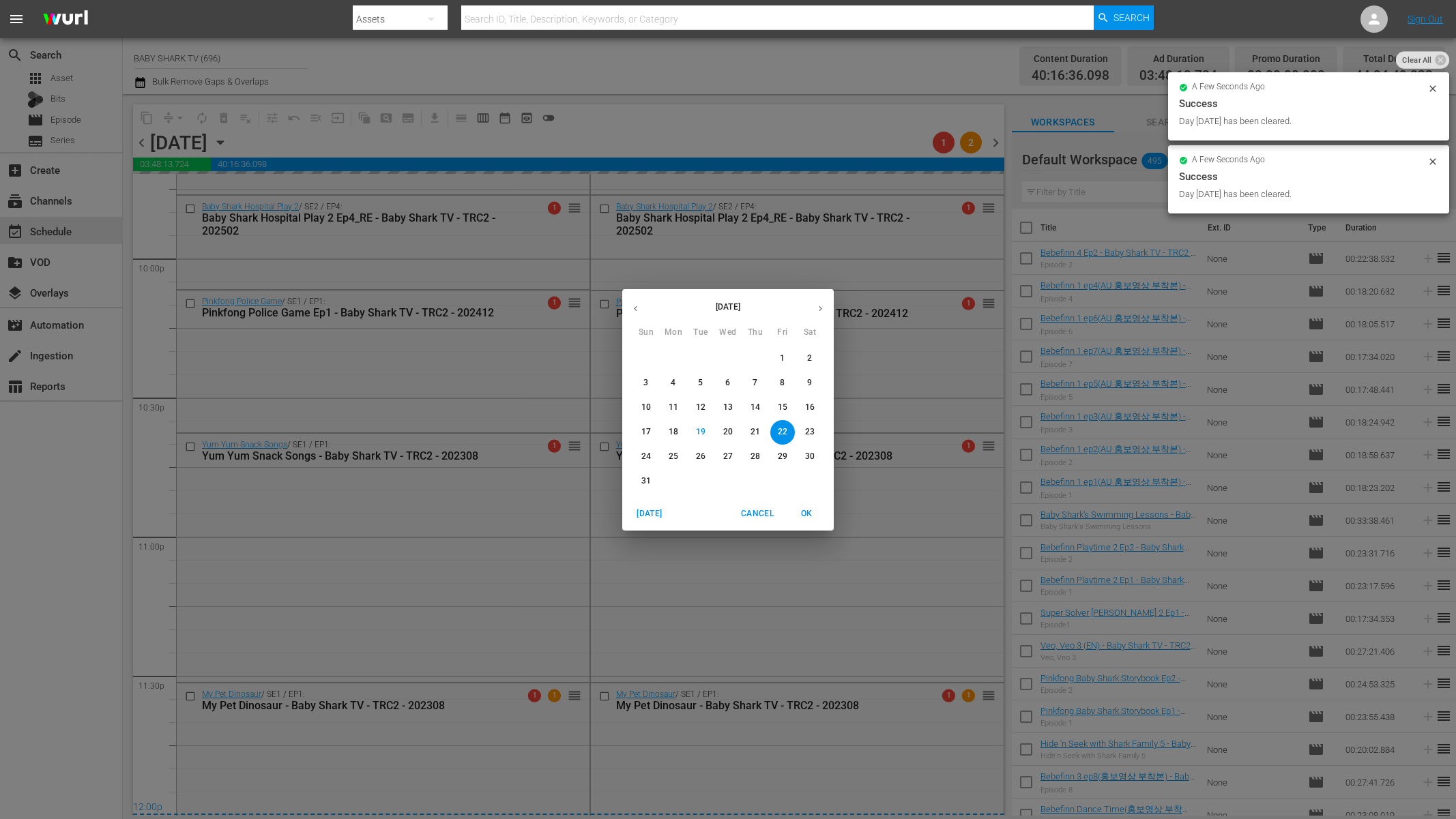
scroll to position [4696, 0]
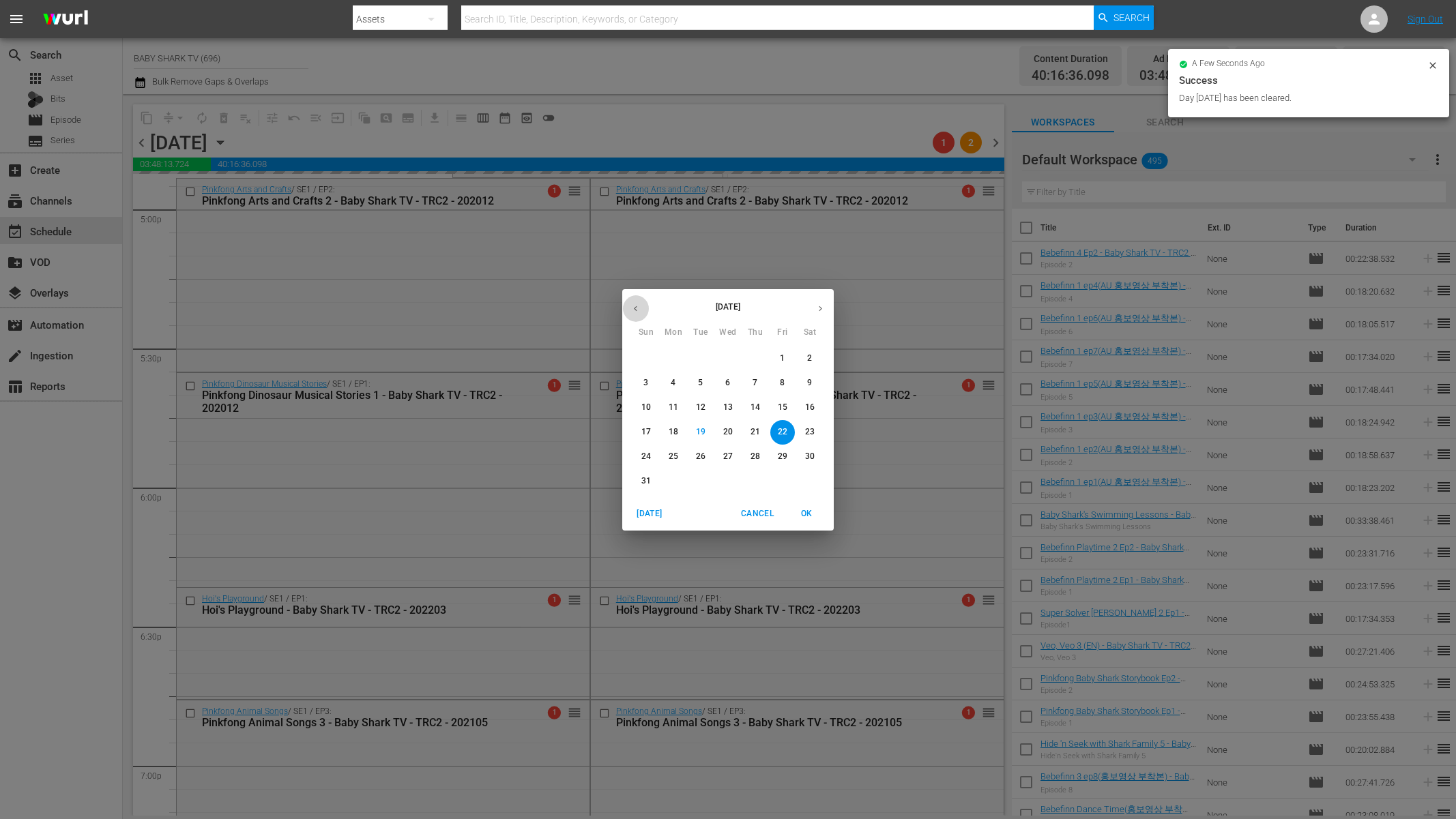
drag, startPoint x: 645, startPoint y: 309, endPoint x: 635, endPoint y: 313, distance: 10.8
click at [645, 309] on button "button" at bounding box center [635, 309] width 27 height 27
click at [637, 313] on icon "button" at bounding box center [635, 308] width 10 height 10
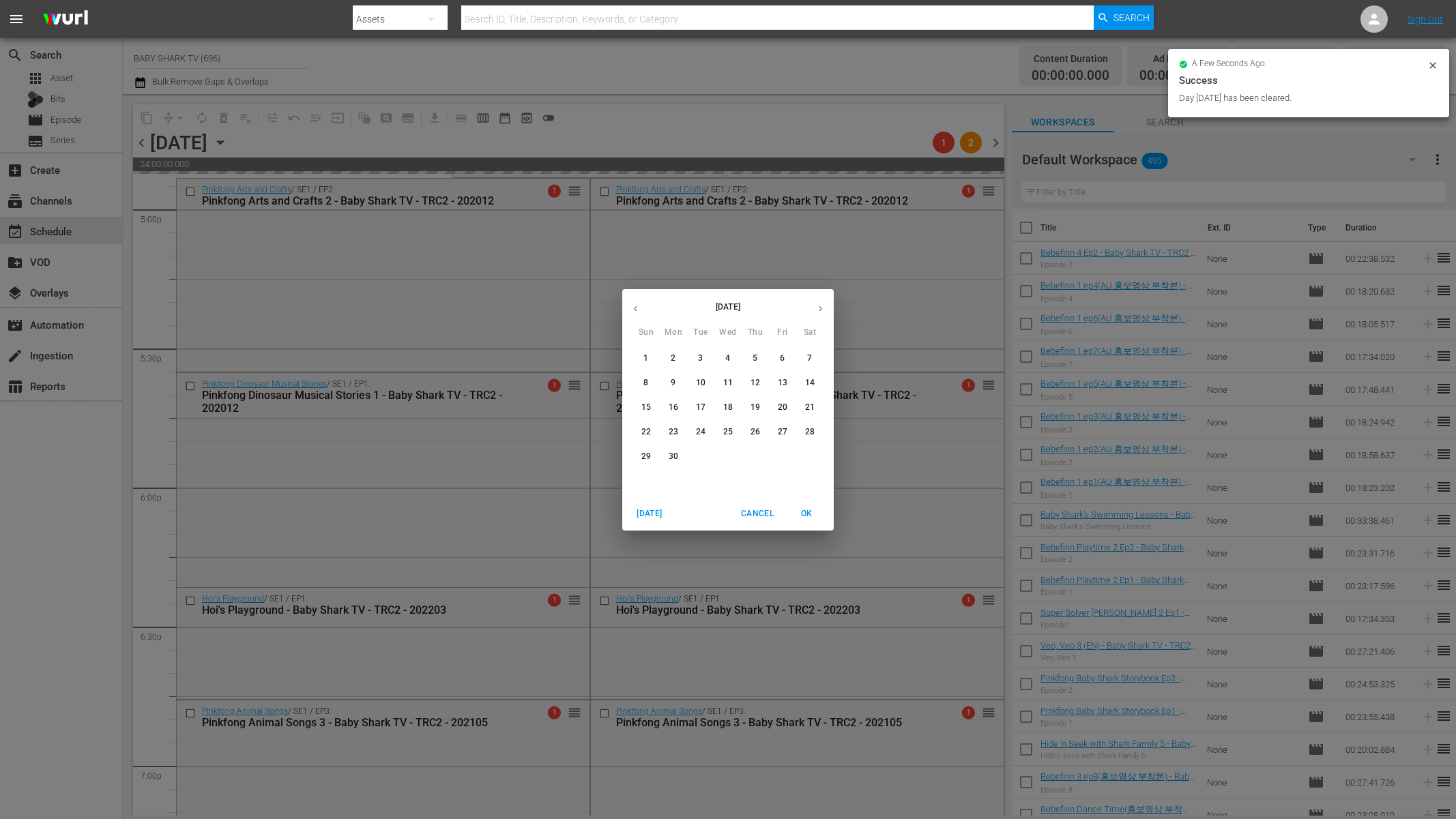
click at [635, 313] on icon "button" at bounding box center [635, 308] width 10 height 10
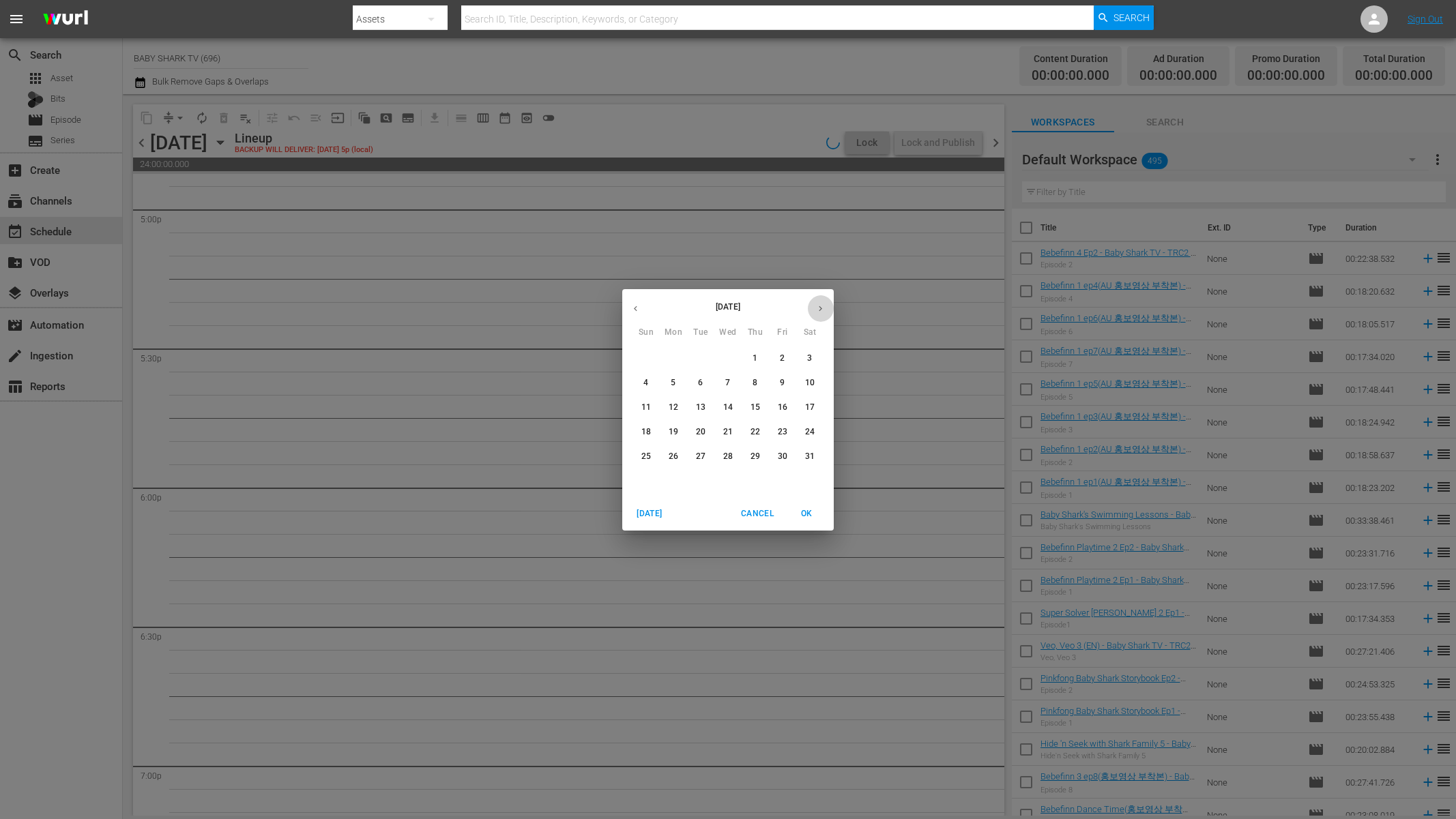
click at [824, 307] on icon "button" at bounding box center [821, 308] width 10 height 10
click at [676, 389] on button "9" at bounding box center [674, 384] width 25 height 25
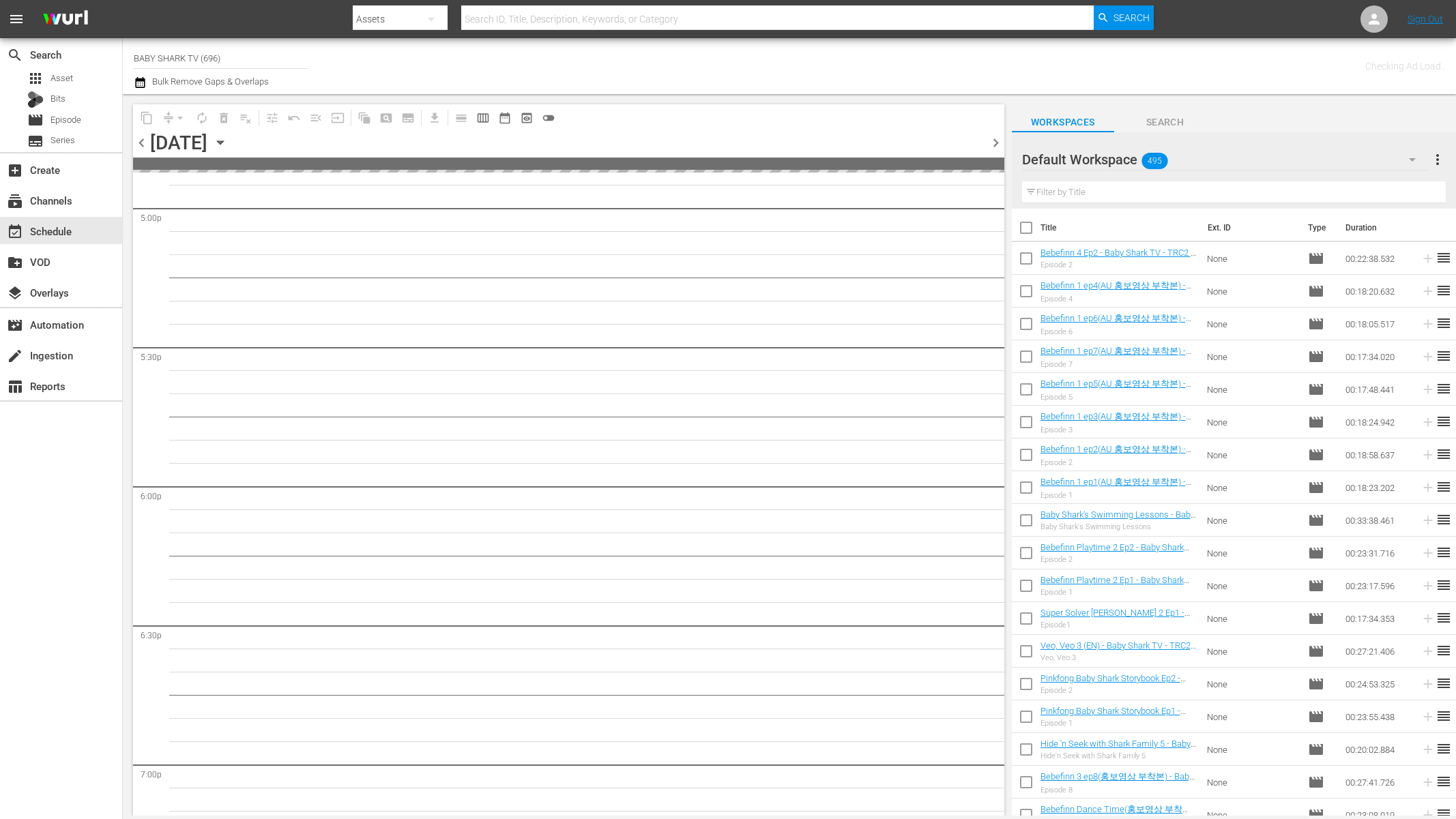
scroll to position [4720, 0]
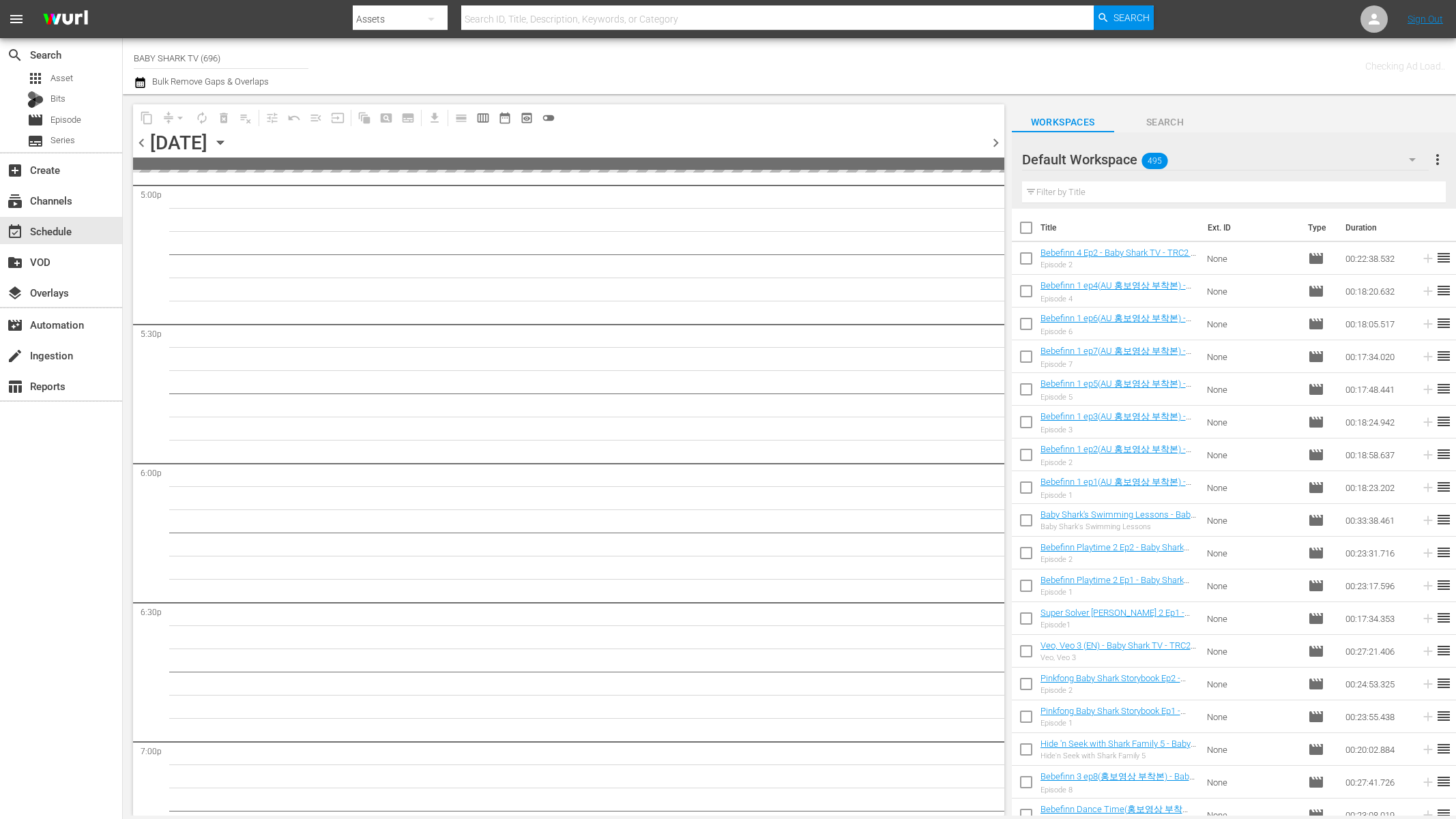
click at [718, 138] on div "chevron_left [DATE] [DATE] chevron_right" at bounding box center [568, 145] width 871 height 27
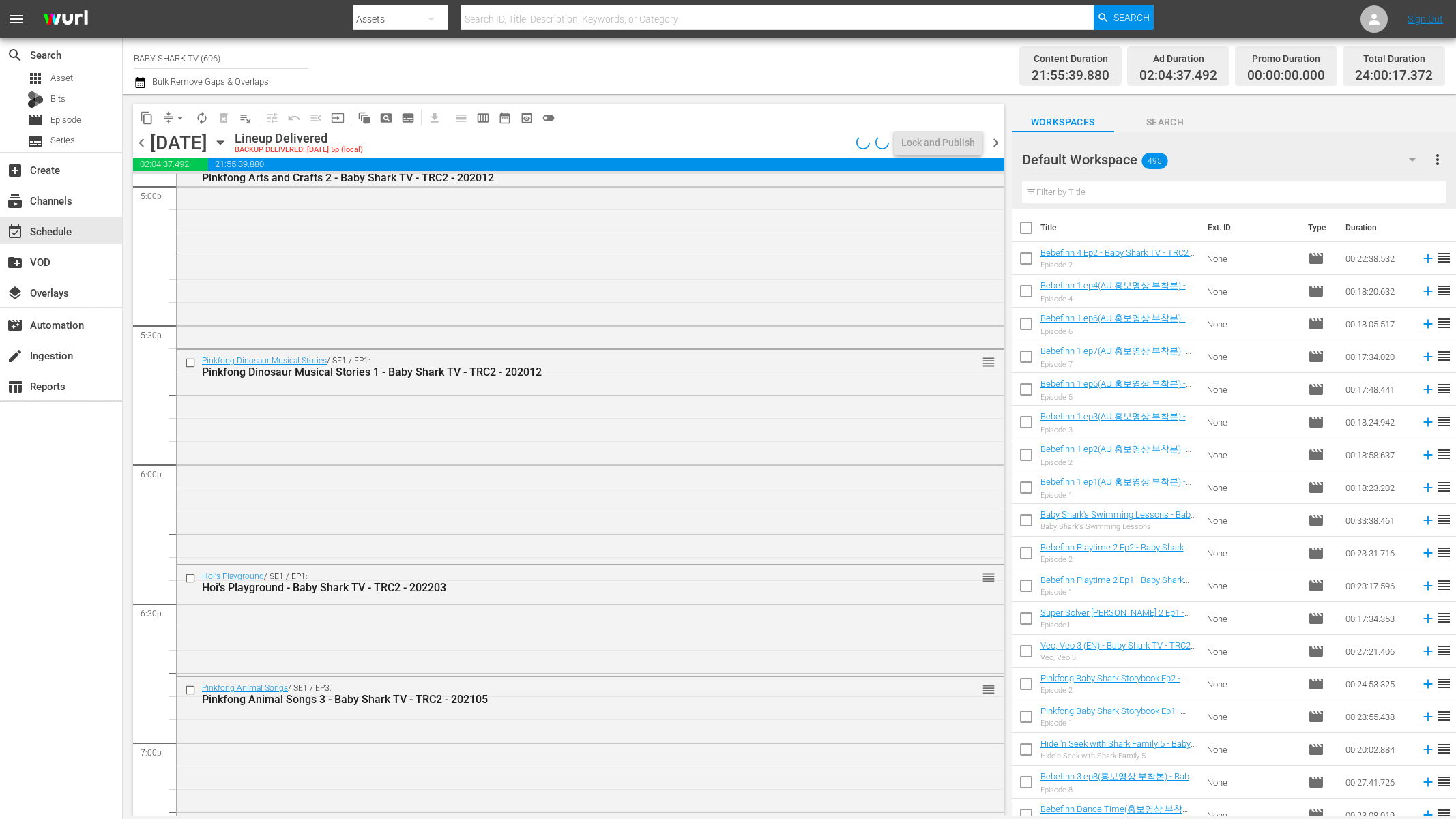
scroll to position [4279, 0]
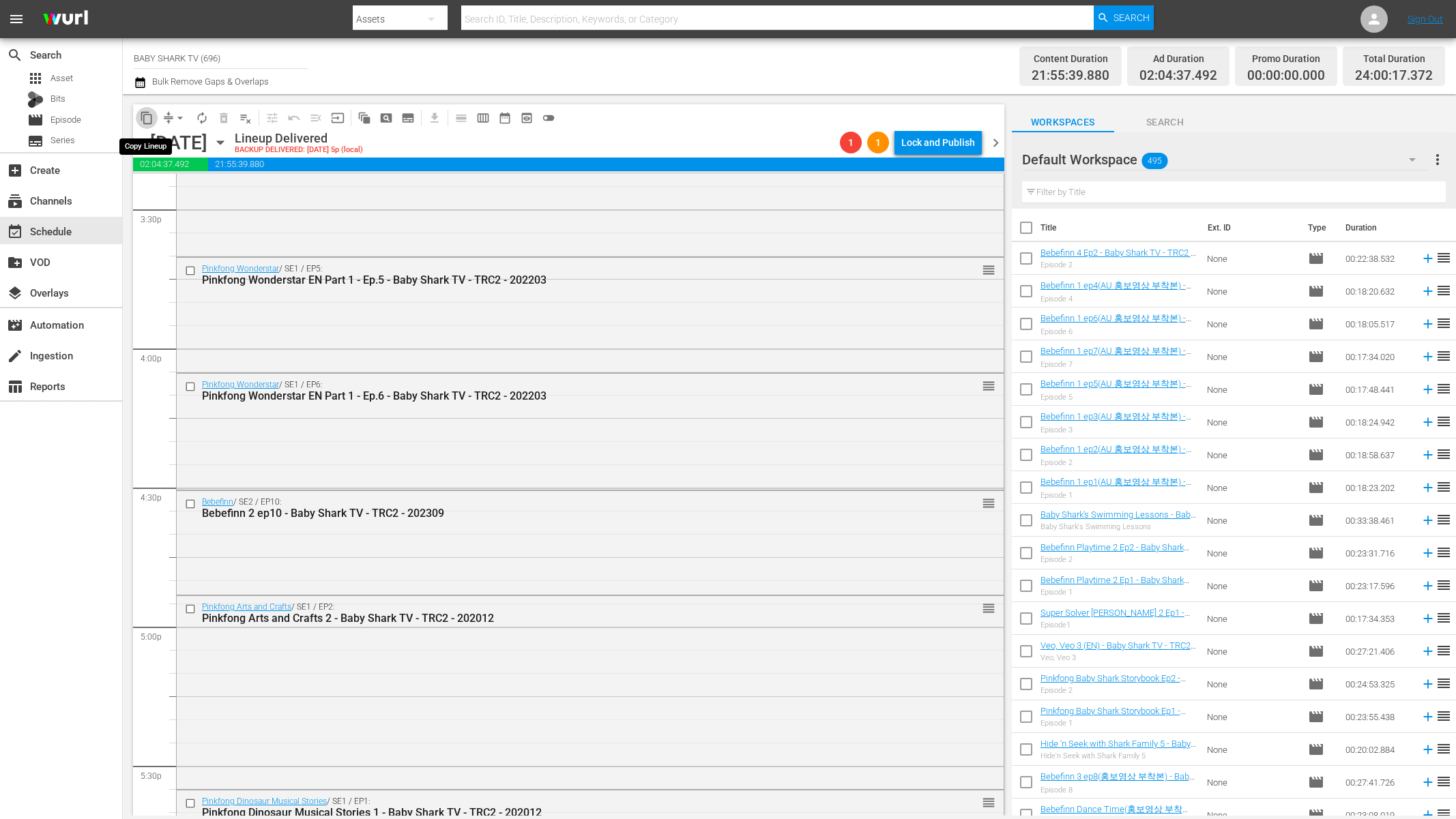
click at [147, 113] on span "content_copy" at bounding box center [146, 118] width 13 height 13
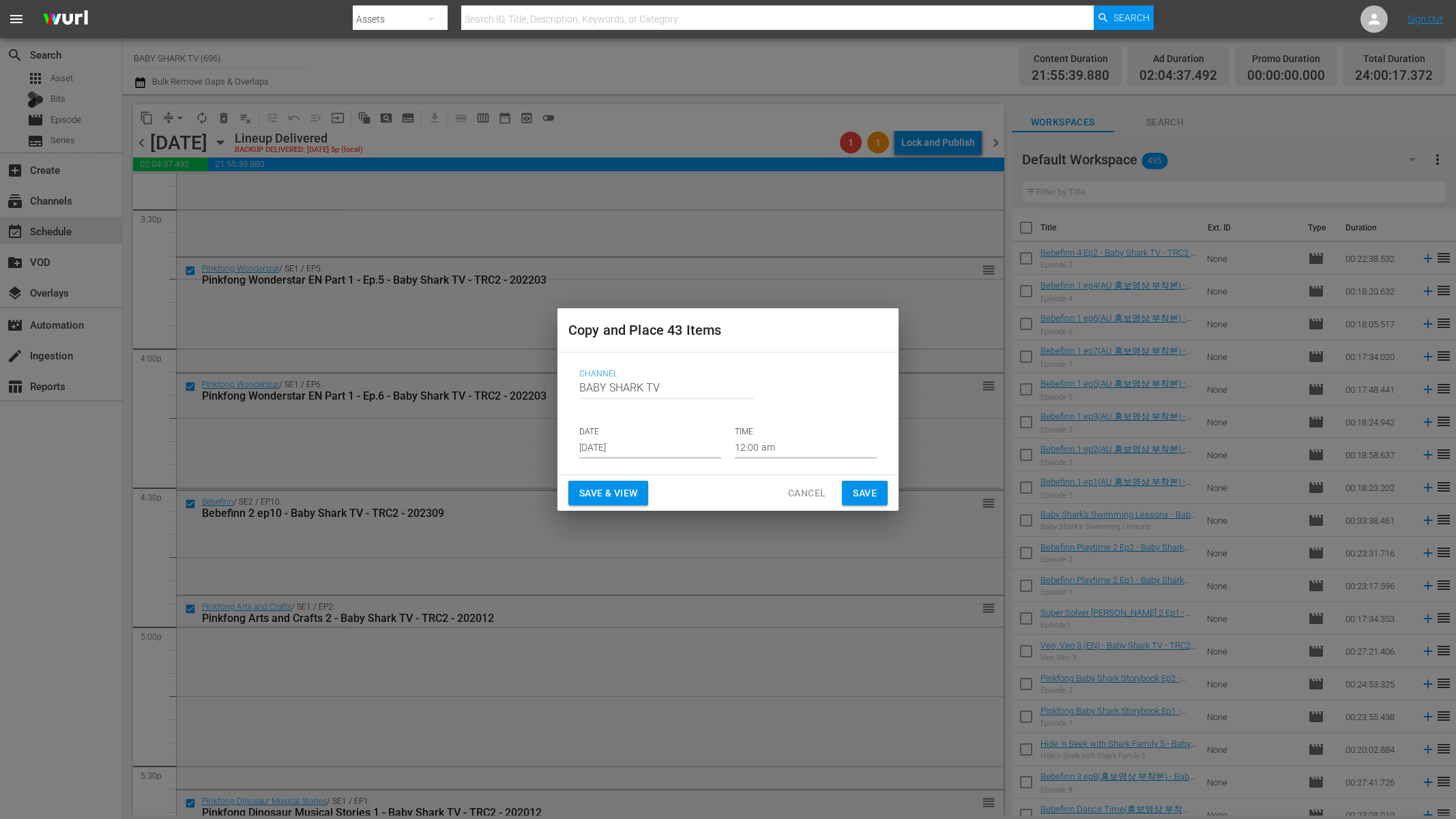
click at [651, 449] on input "[DATE]" at bounding box center [650, 448] width 142 height 21
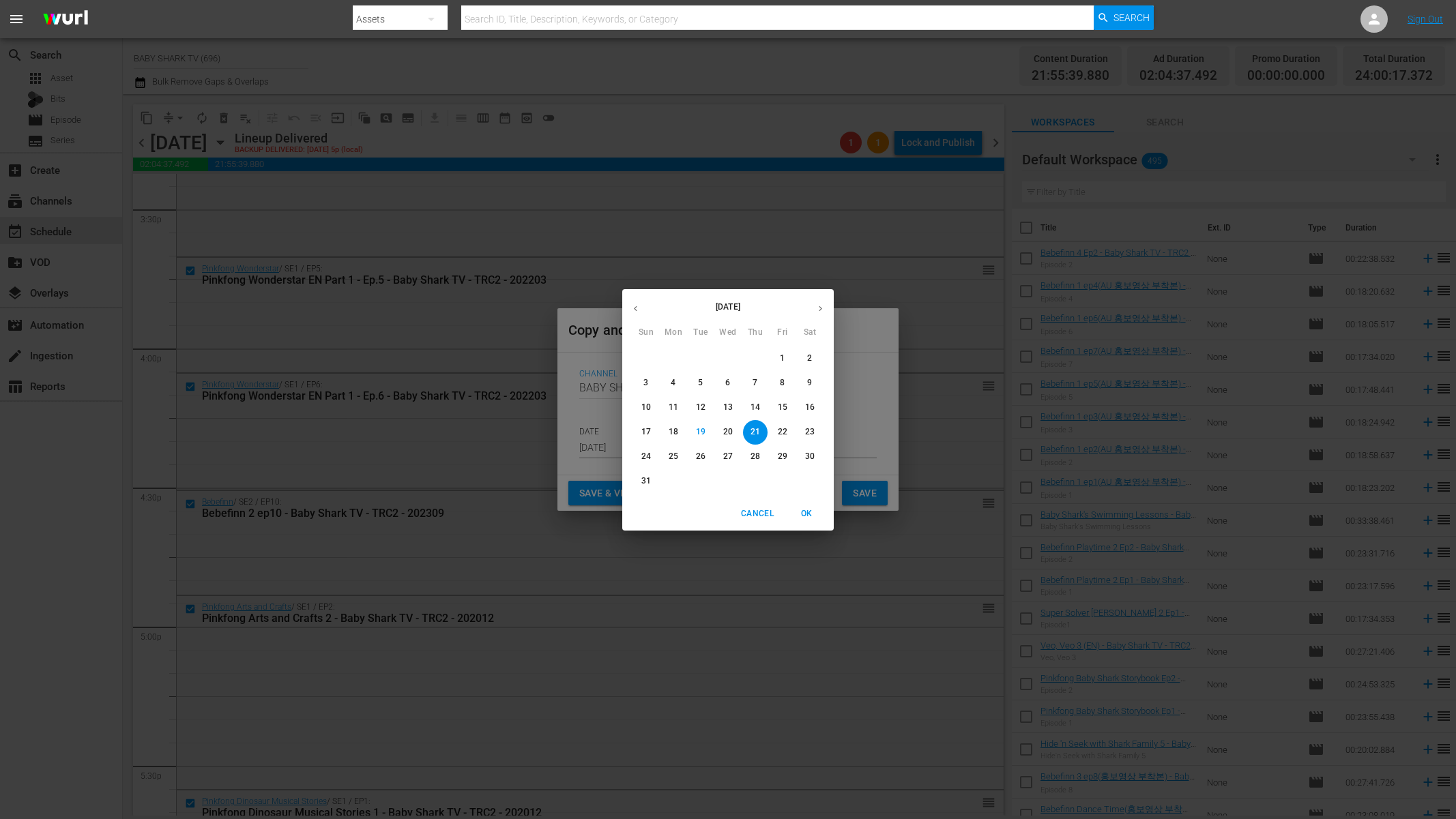
click at [786, 434] on p "22" at bounding box center [782, 432] width 9 height 12
type input "[DATE]"
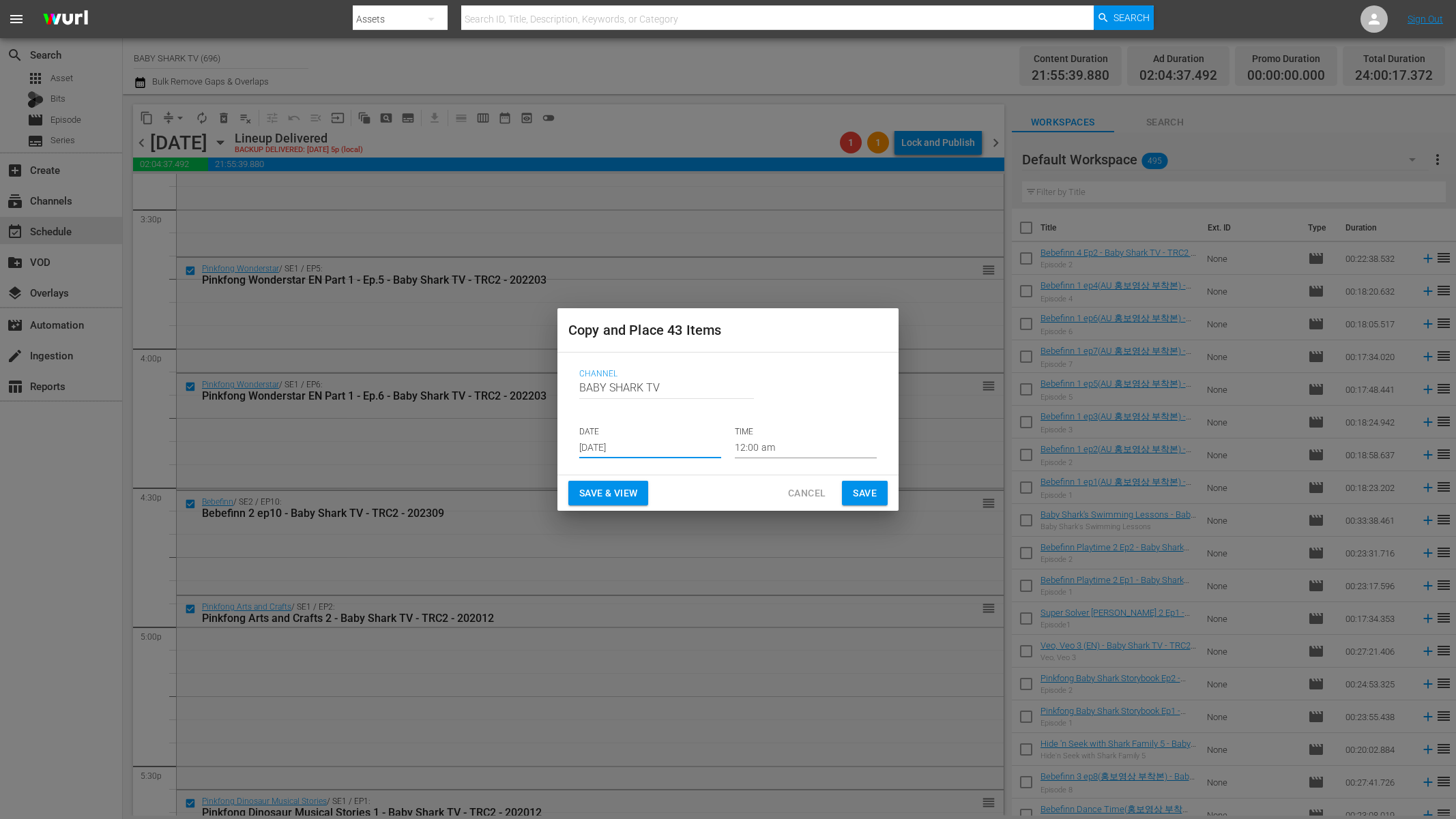
click at [880, 492] on button "Save" at bounding box center [865, 493] width 46 height 25
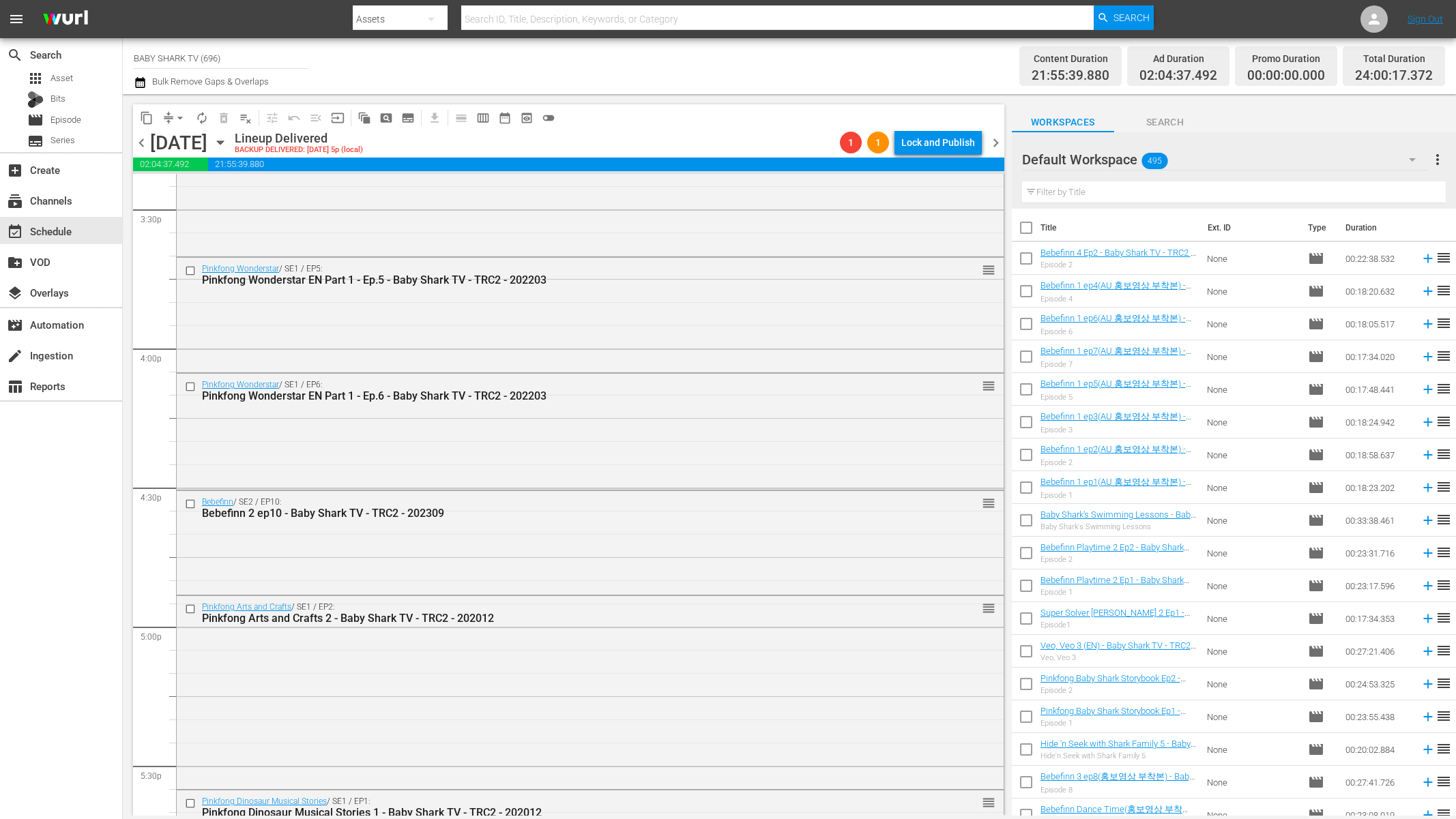
click at [228, 144] on icon "button" at bounding box center [220, 143] width 15 height 15
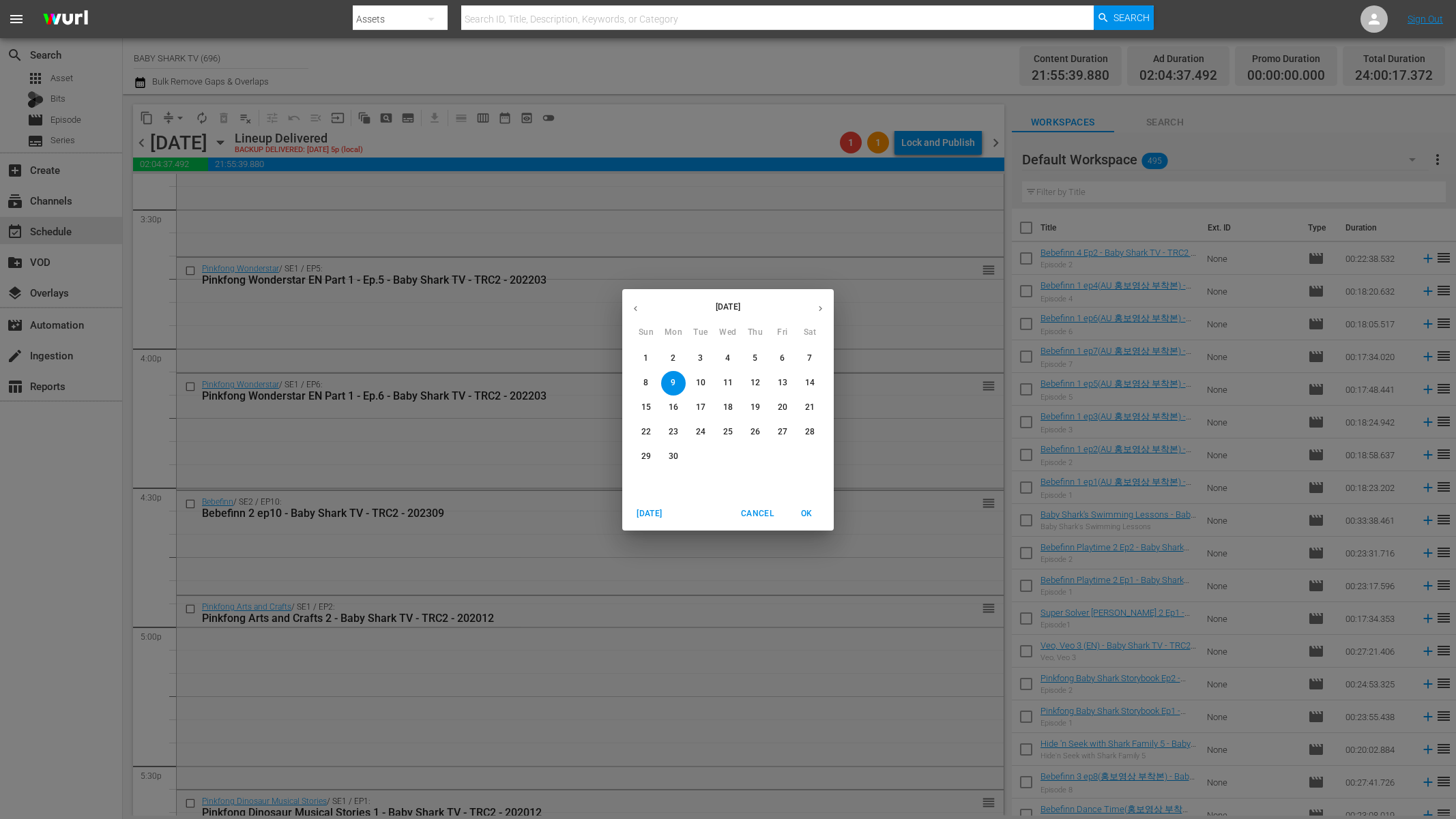
click at [745, 513] on span "Cancel" at bounding box center [757, 513] width 32 height 14
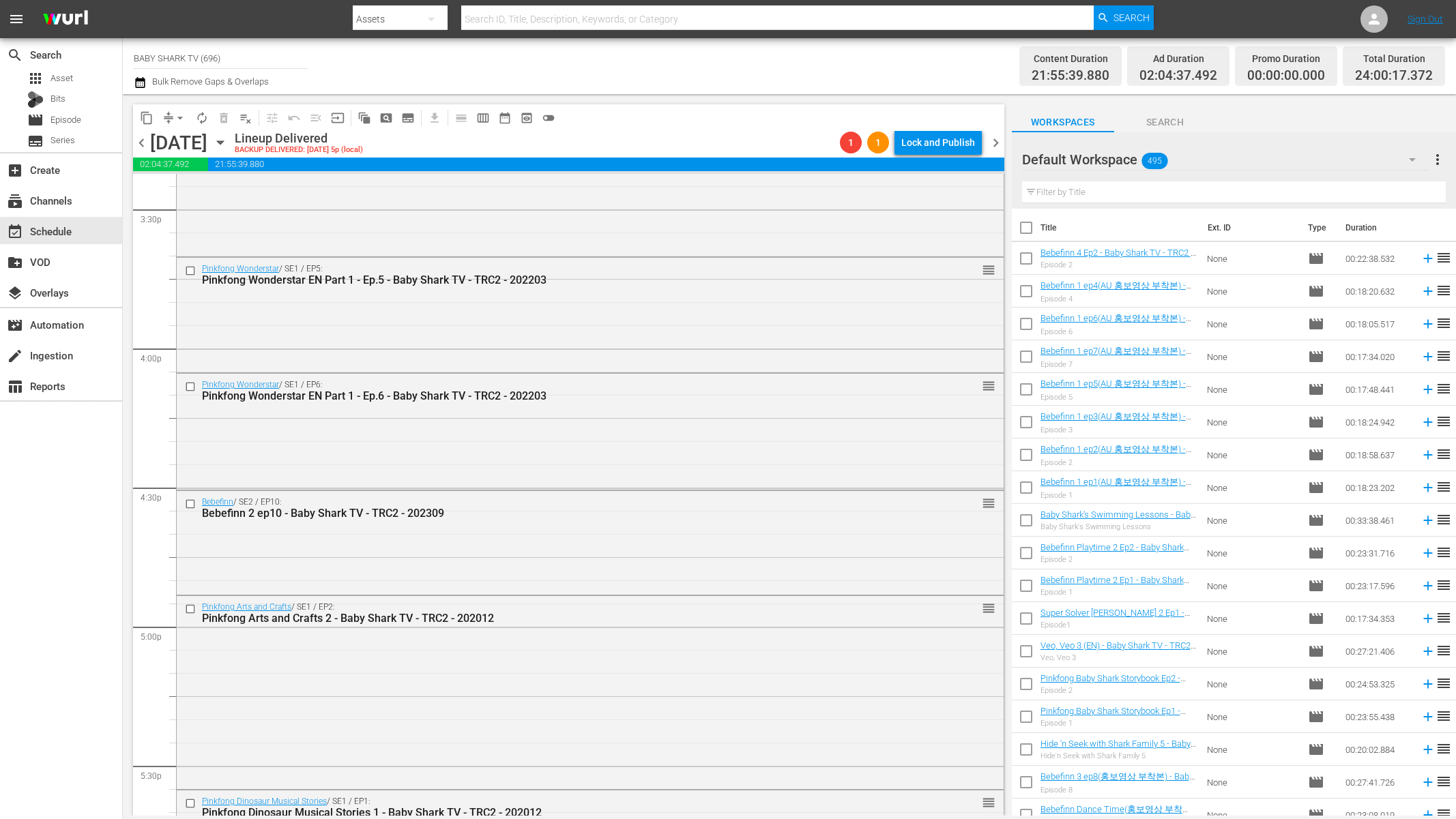
click at [231, 144] on div "[DATE] [DATE]" at bounding box center [191, 143] width 81 height 22
click at [228, 144] on icon "button" at bounding box center [220, 143] width 15 height 15
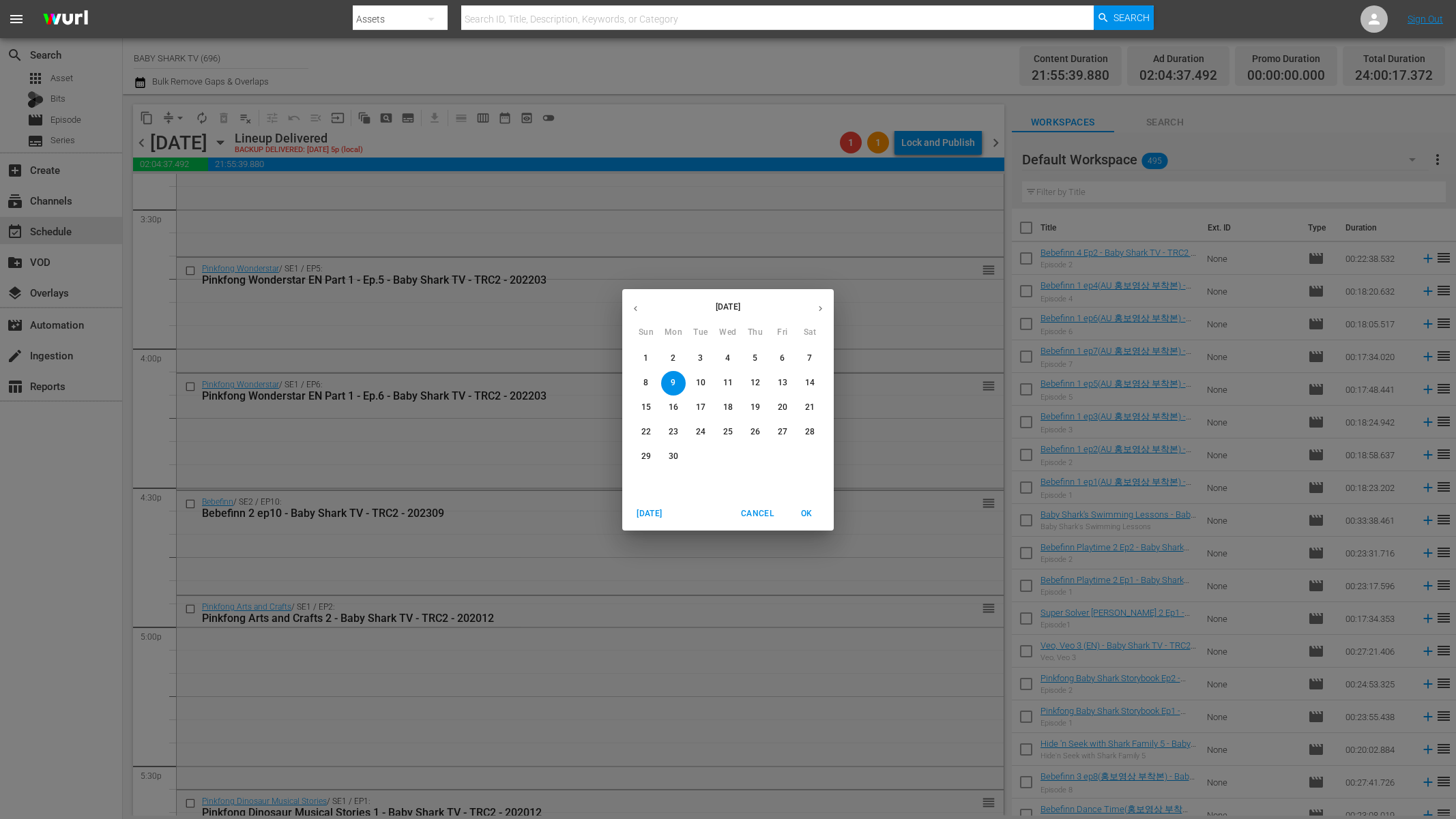
click at [817, 308] on icon "button" at bounding box center [821, 308] width 10 height 10
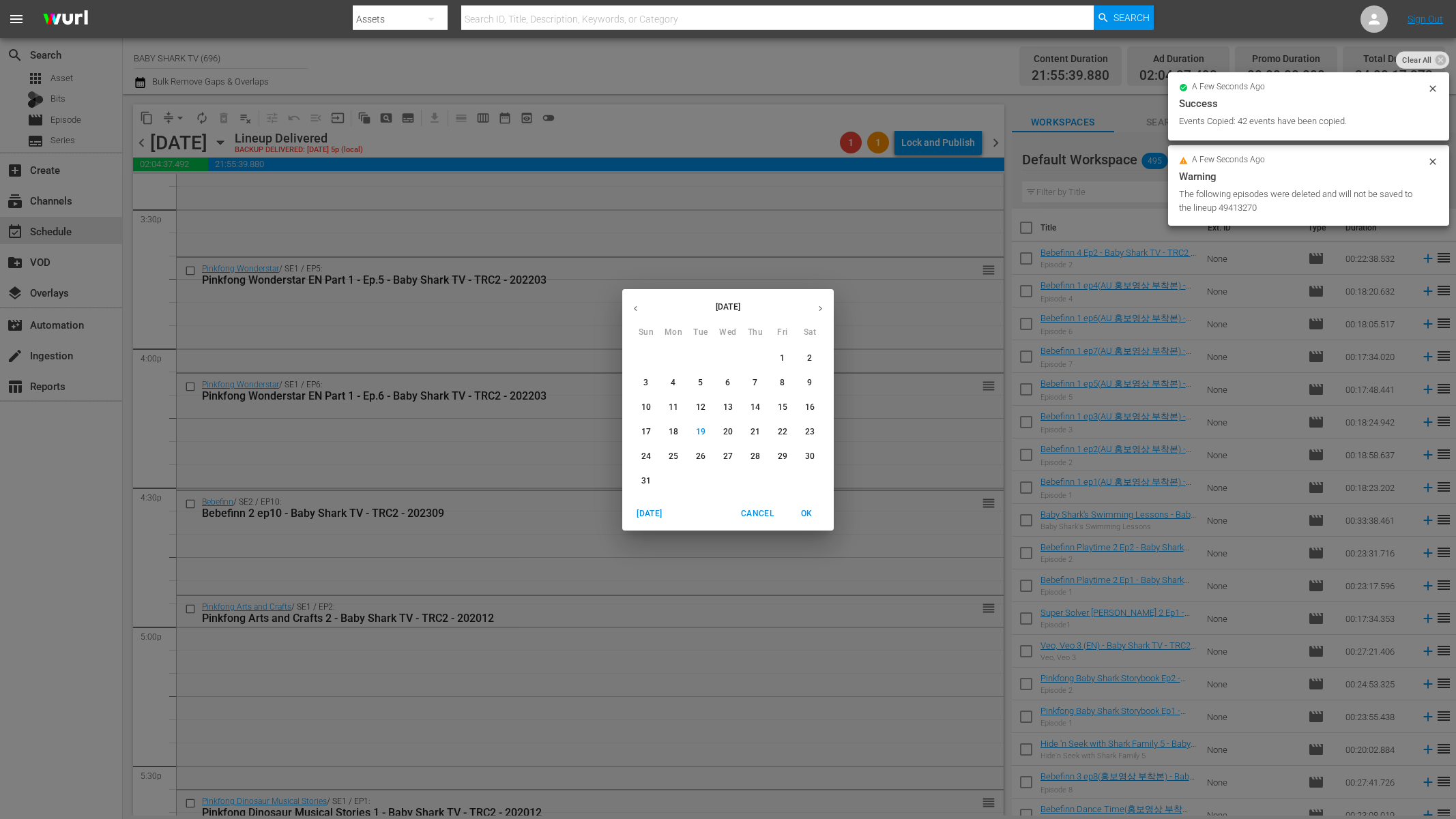
click at [781, 433] on p "22" at bounding box center [782, 432] width 9 height 12
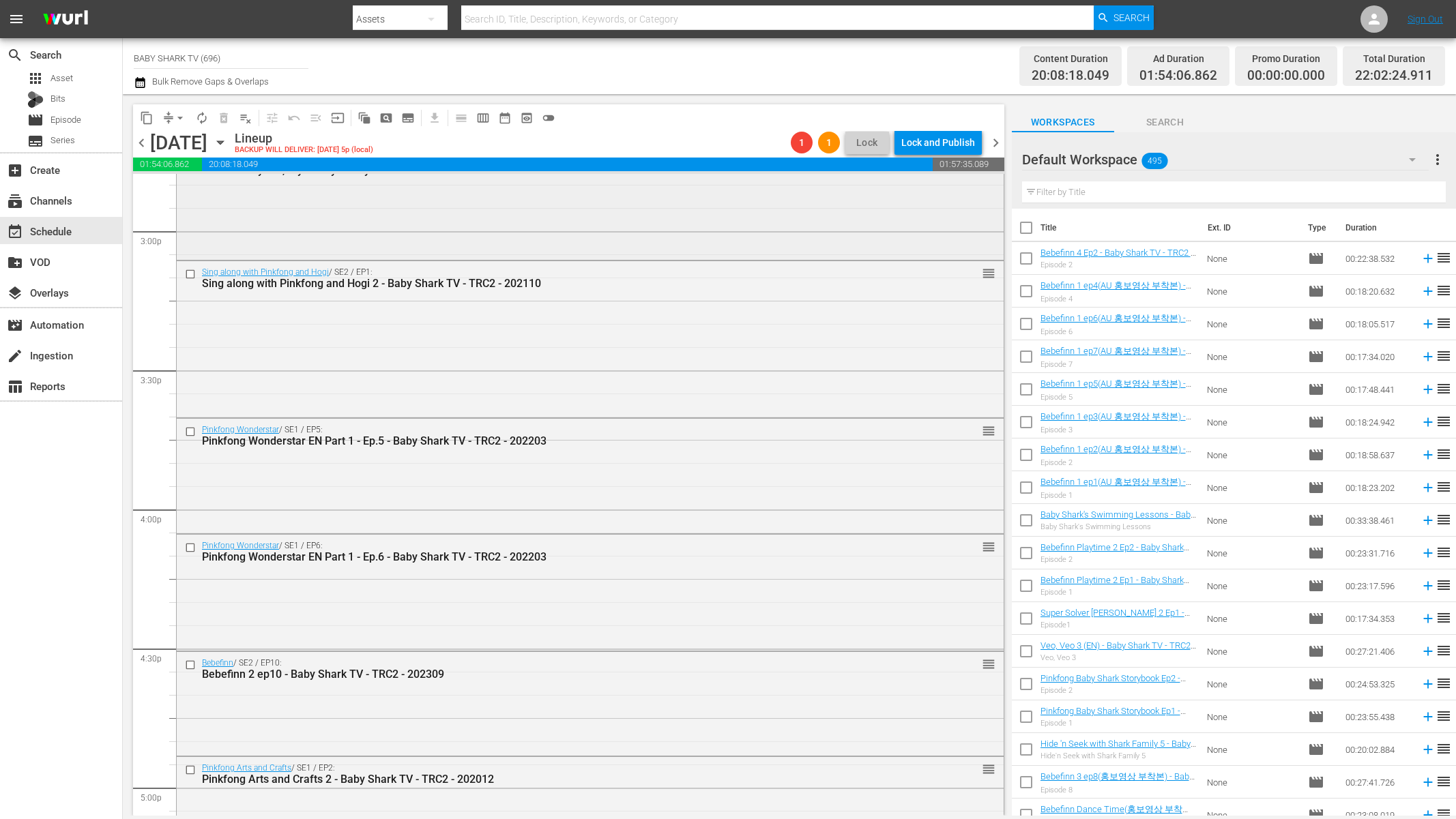
scroll to position [4096, 0]
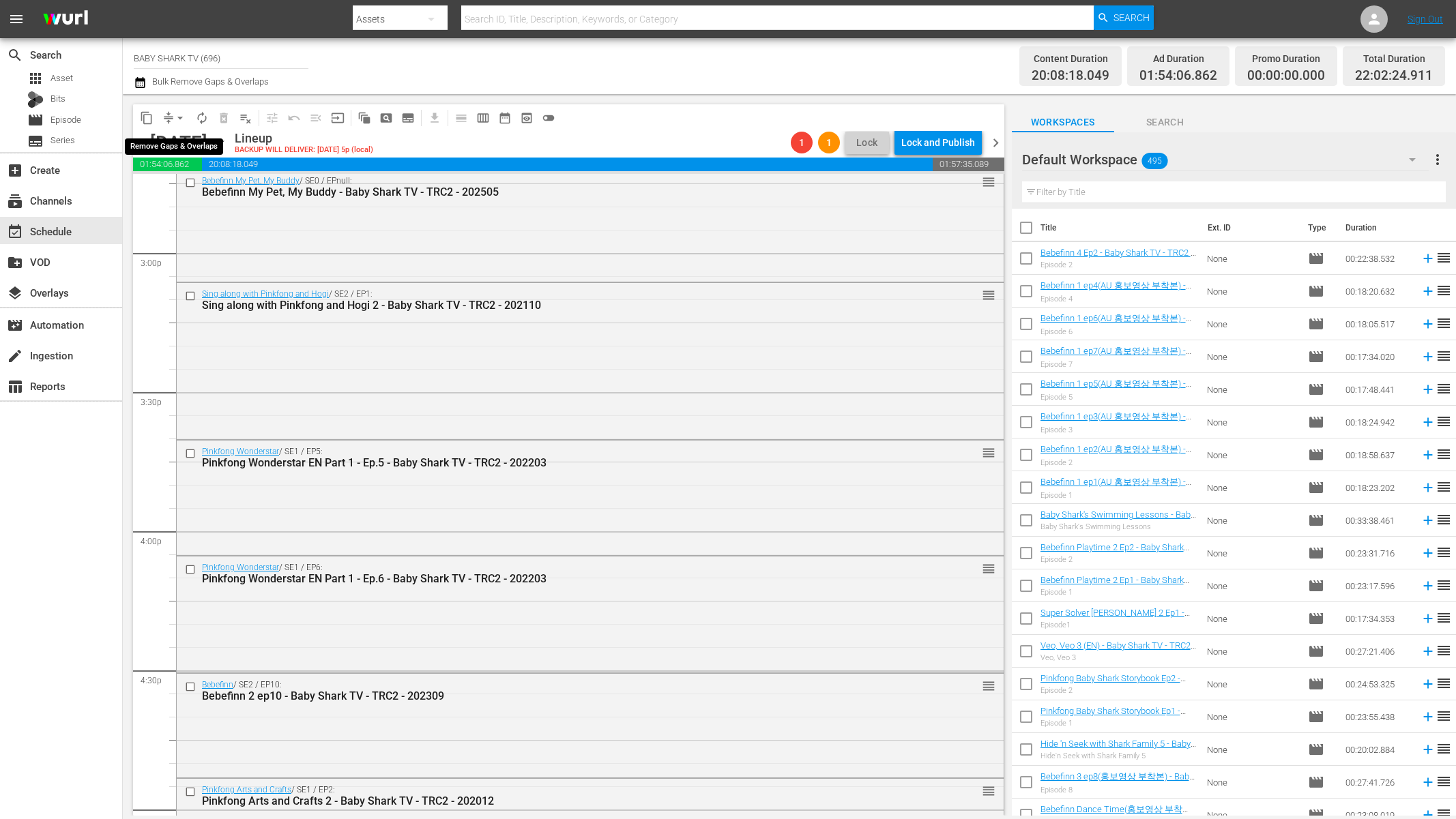
click at [177, 115] on span "arrow_drop_down" at bounding box center [180, 118] width 13 height 13
click at [176, 148] on li "Align to Midnight" at bounding box center [180, 145] width 143 height 22
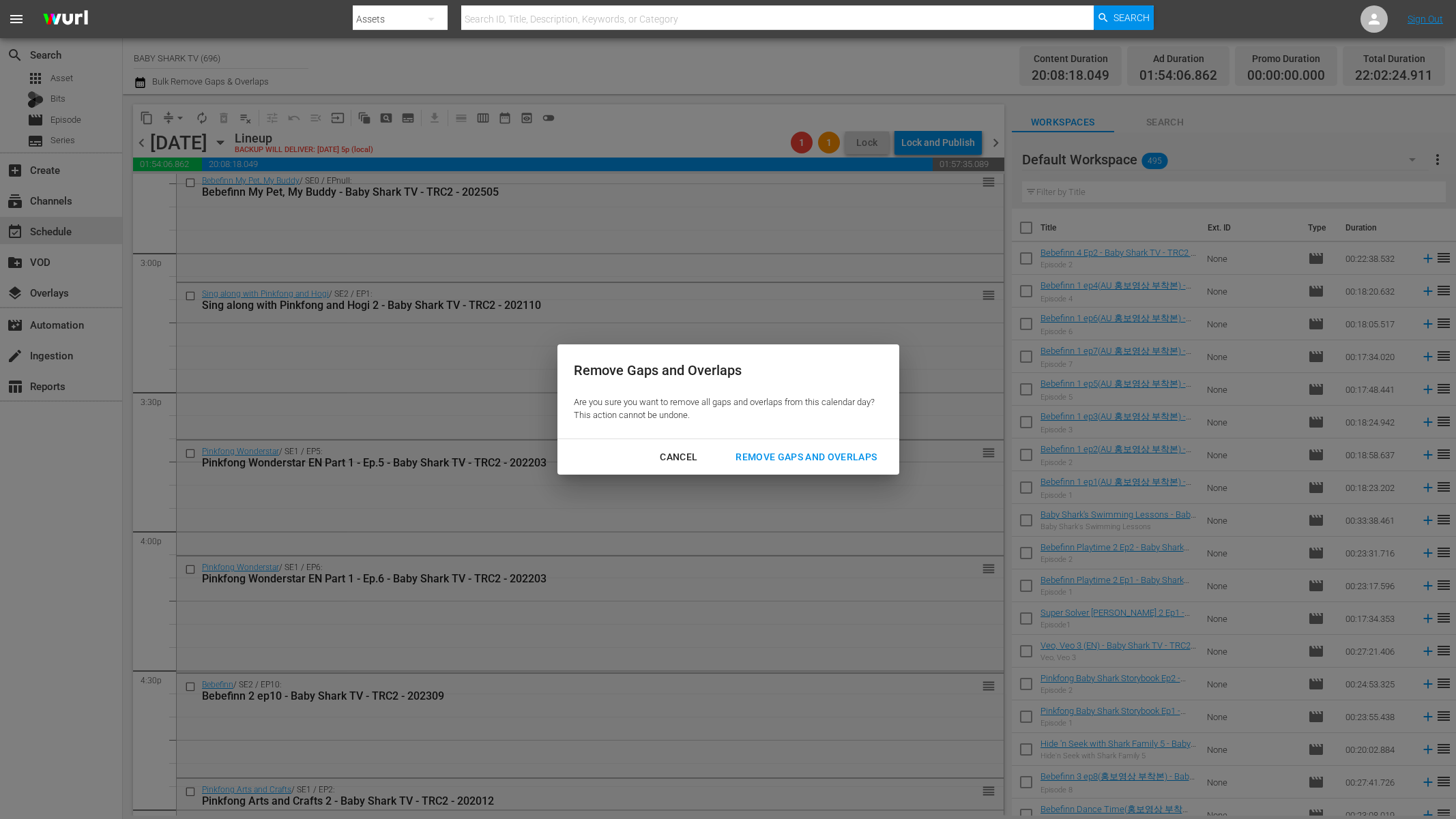
click at [826, 460] on div "Remove Gaps and Overlaps" at bounding box center [806, 457] width 163 height 17
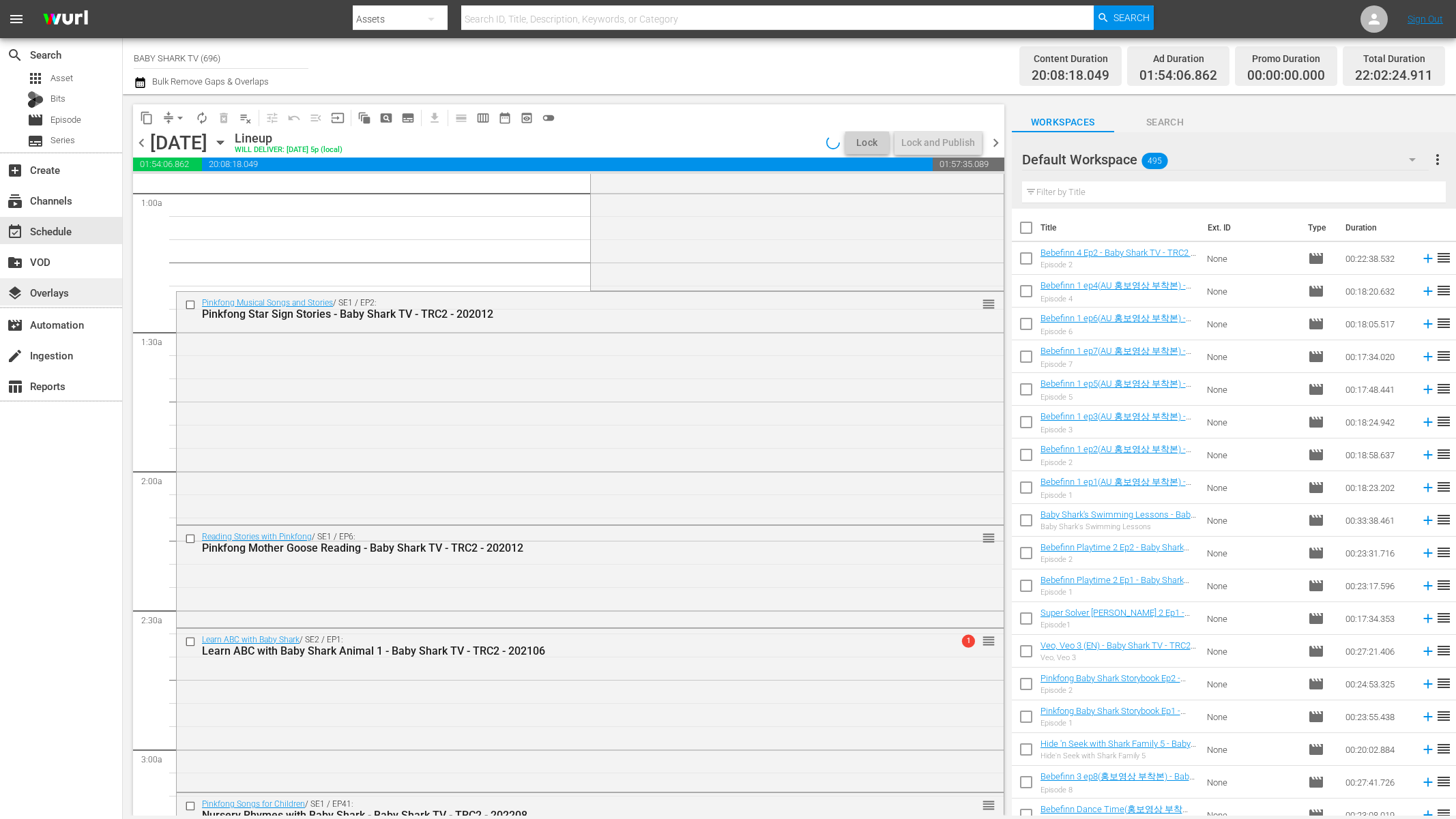
scroll to position [275, 0]
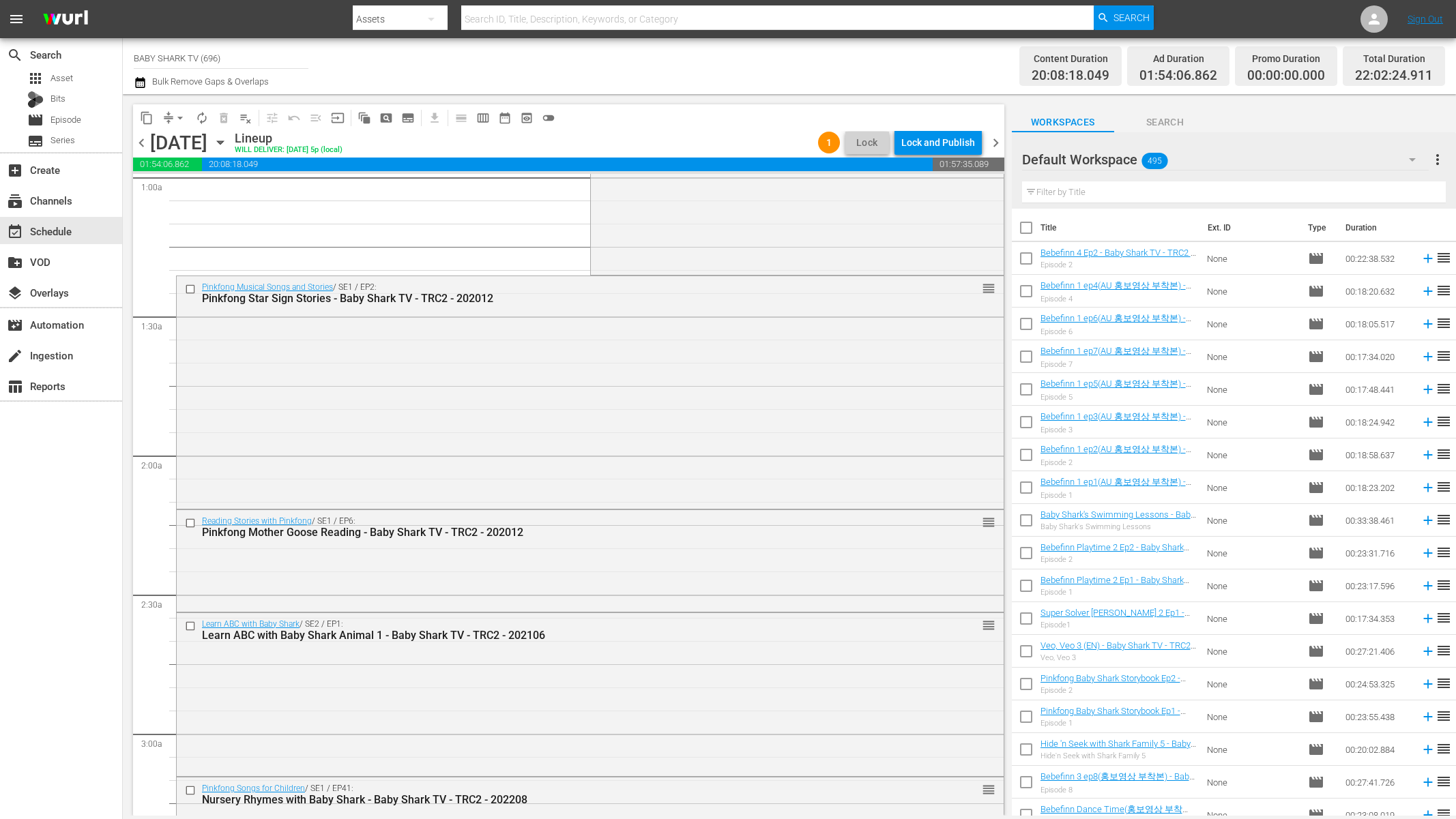
click at [1186, 193] on input "text" at bounding box center [1233, 192] width 424 height 22
paste input "Pinkfong Children's Fairy Tales 1"
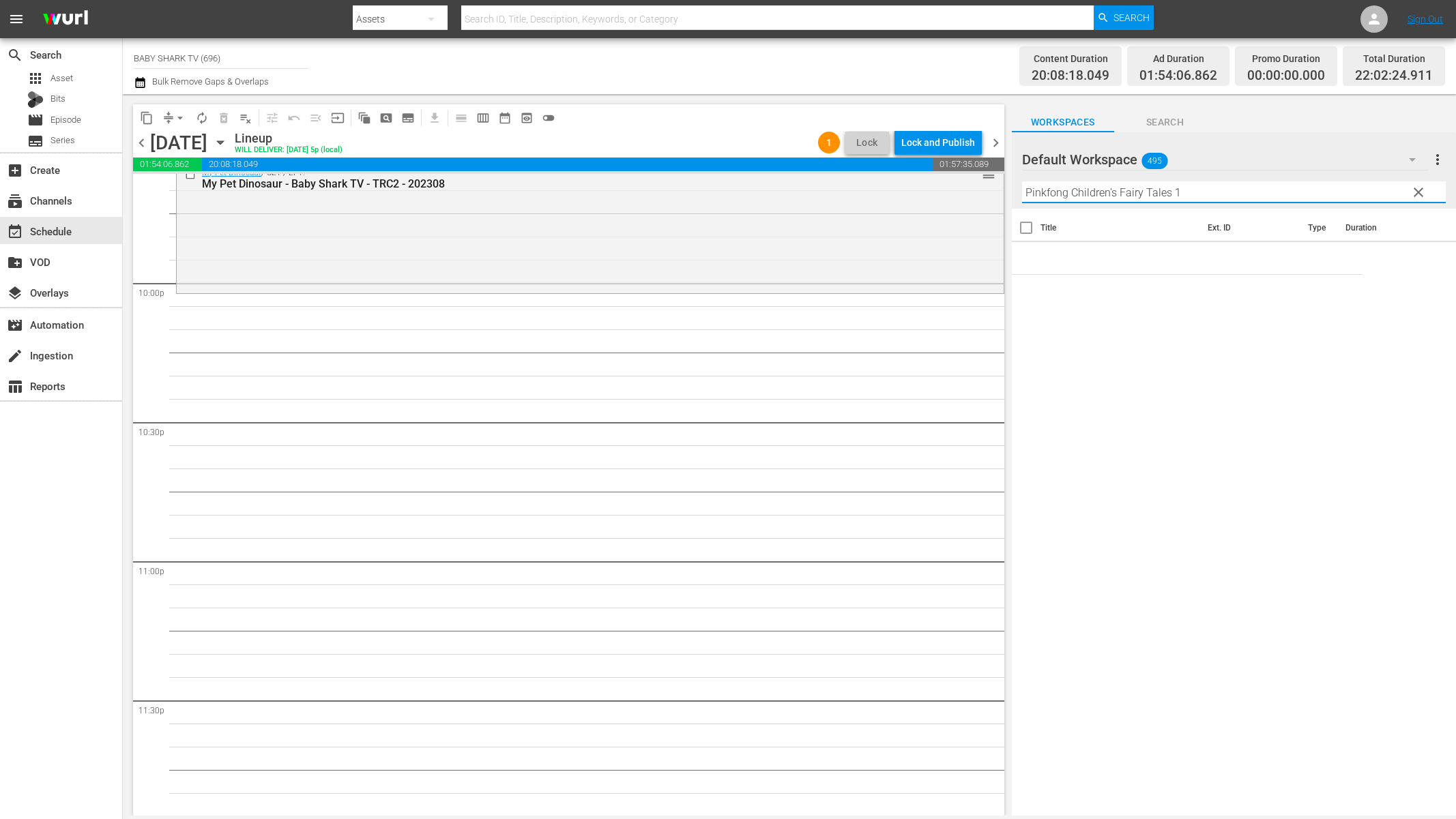
scroll to position [6038, 0]
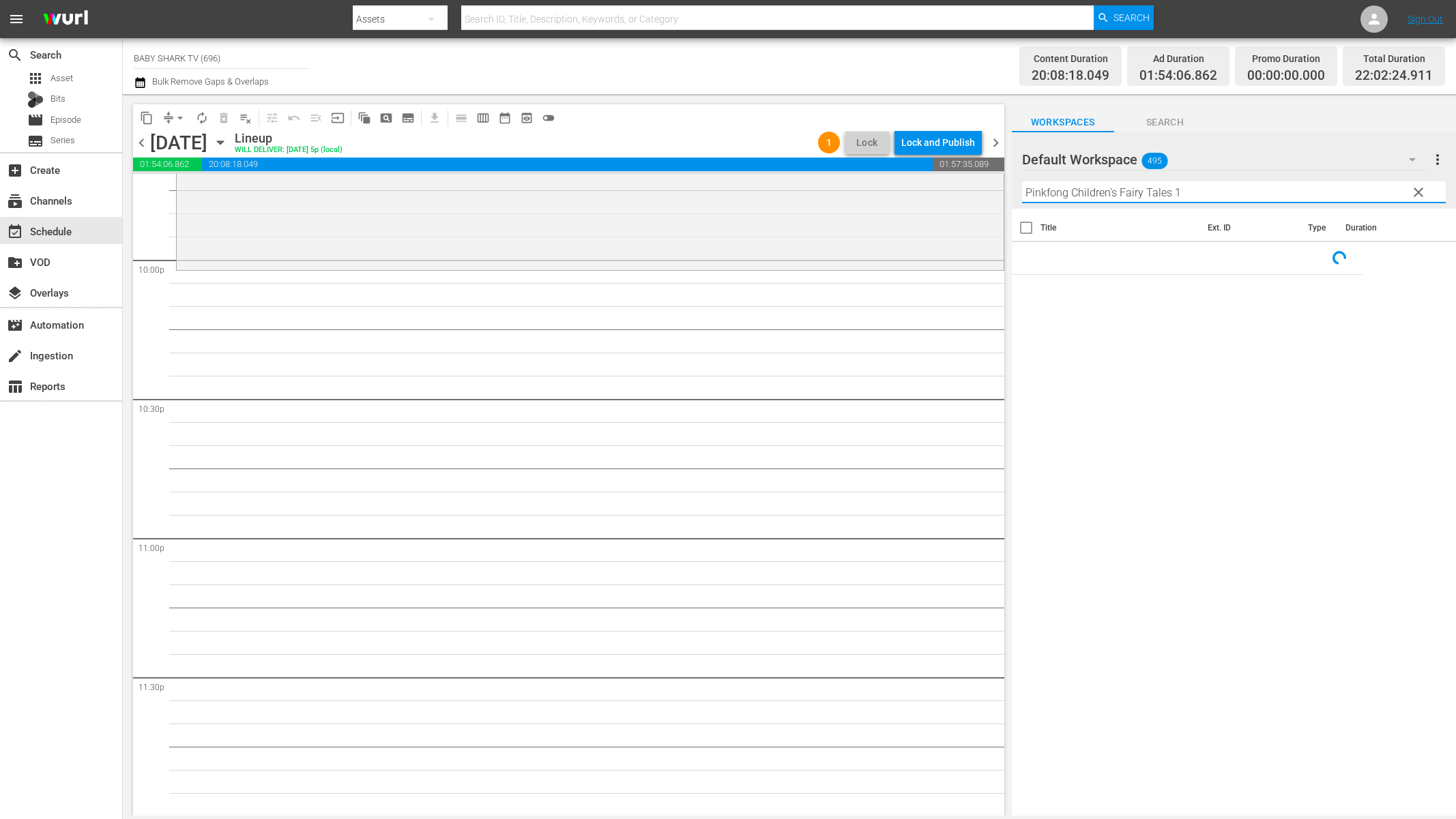
click at [1231, 185] on input "Pinkfong Children's Fairy Tales 1" at bounding box center [1233, 192] width 424 height 22
click at [1218, 186] on input "Pinkfong Children's Fairy Tales 1" at bounding box center [1233, 192] width 424 height 22
type input "Pinkfong Children's Fairy Tales"
click at [1170, 128] on span "Search" at bounding box center [1164, 122] width 102 height 17
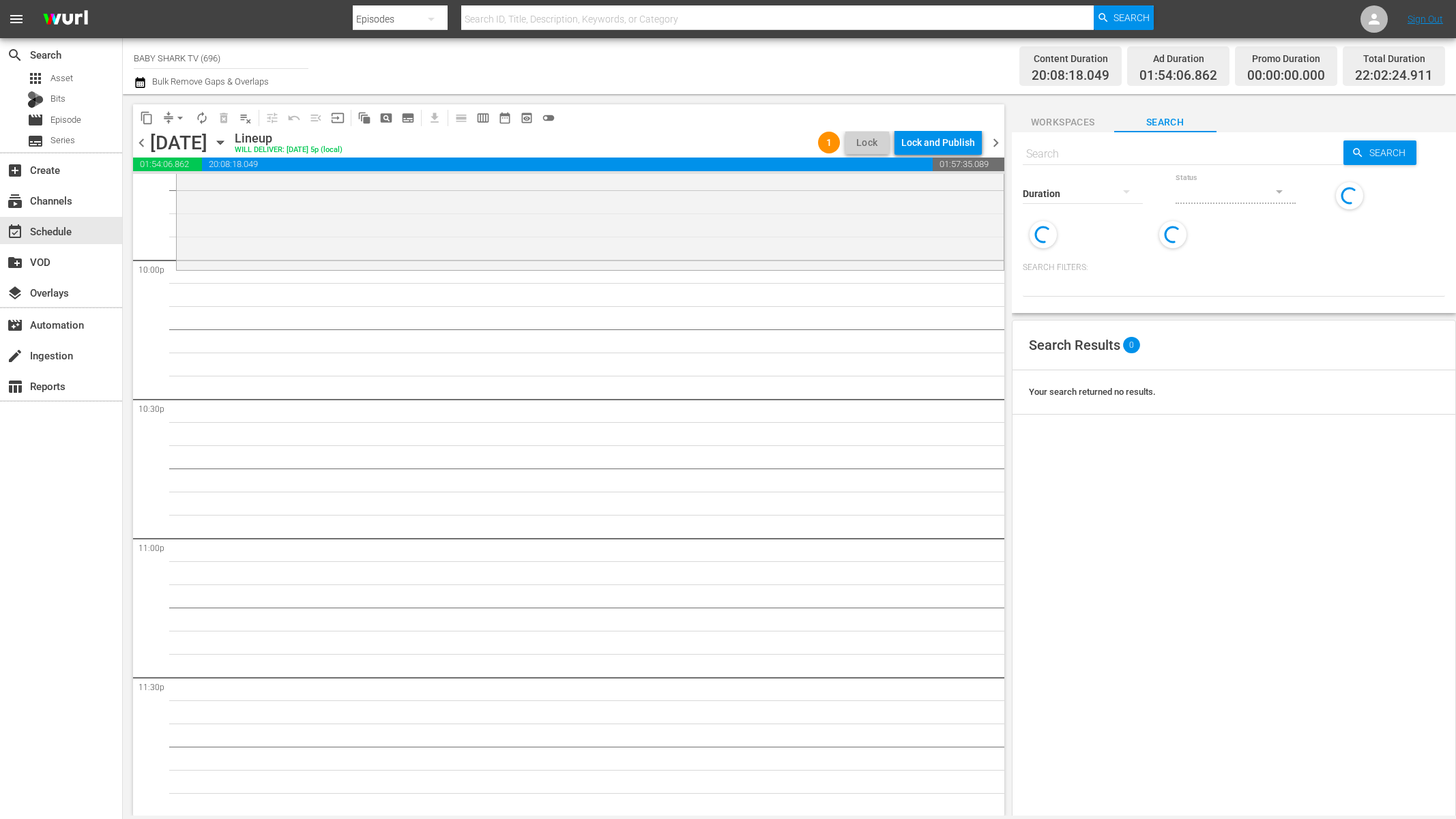
click at [1154, 161] on input "text" at bounding box center [1183, 154] width 321 height 32
paste input "Pinkfong Children's Fairy Tales"
type input "Pinkfong Children's Fairy Tales"
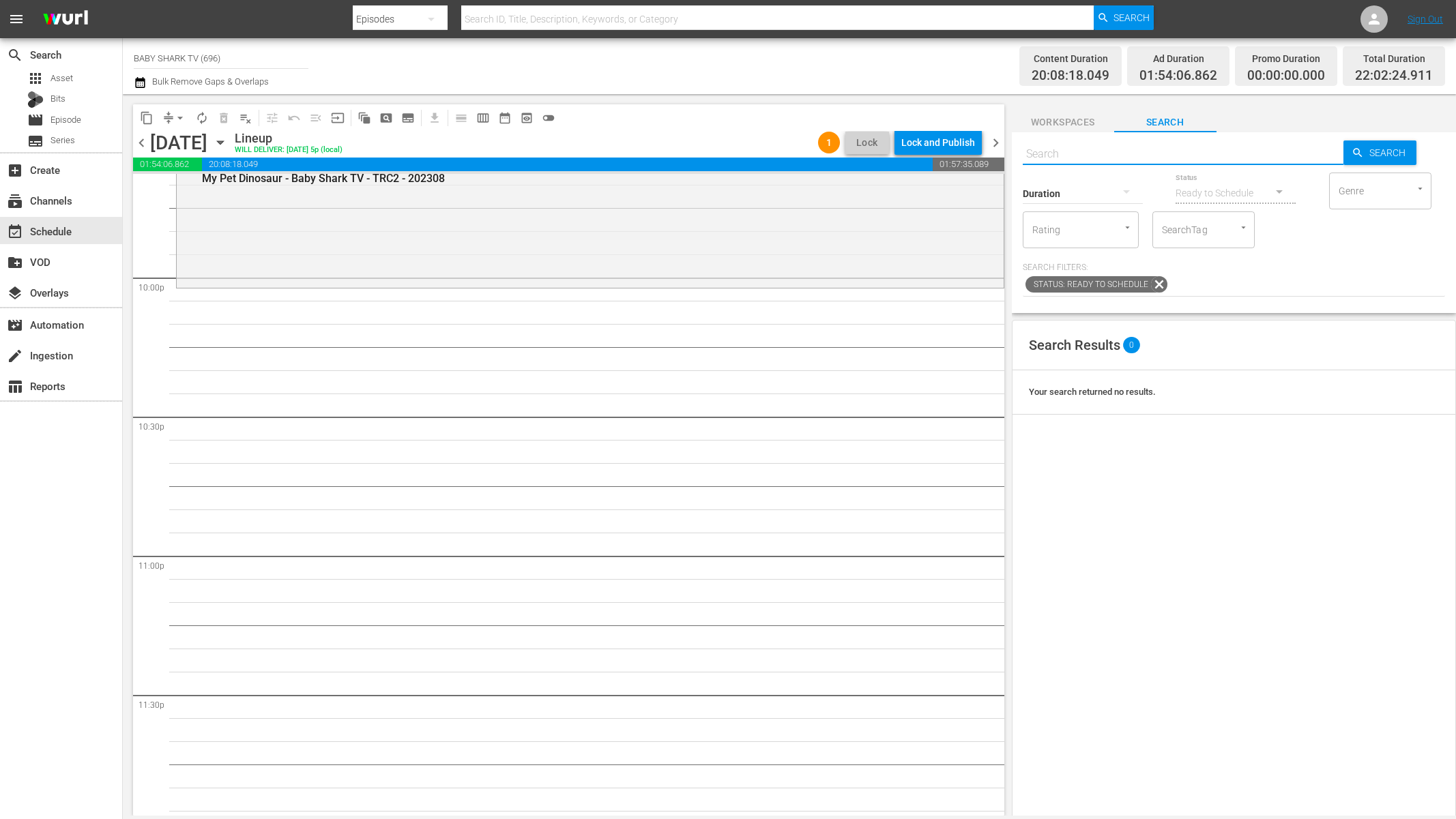
scroll to position [6010, 0]
click at [242, 116] on span "playlist_remove_outlined" at bounding box center [245, 118] width 13 height 13
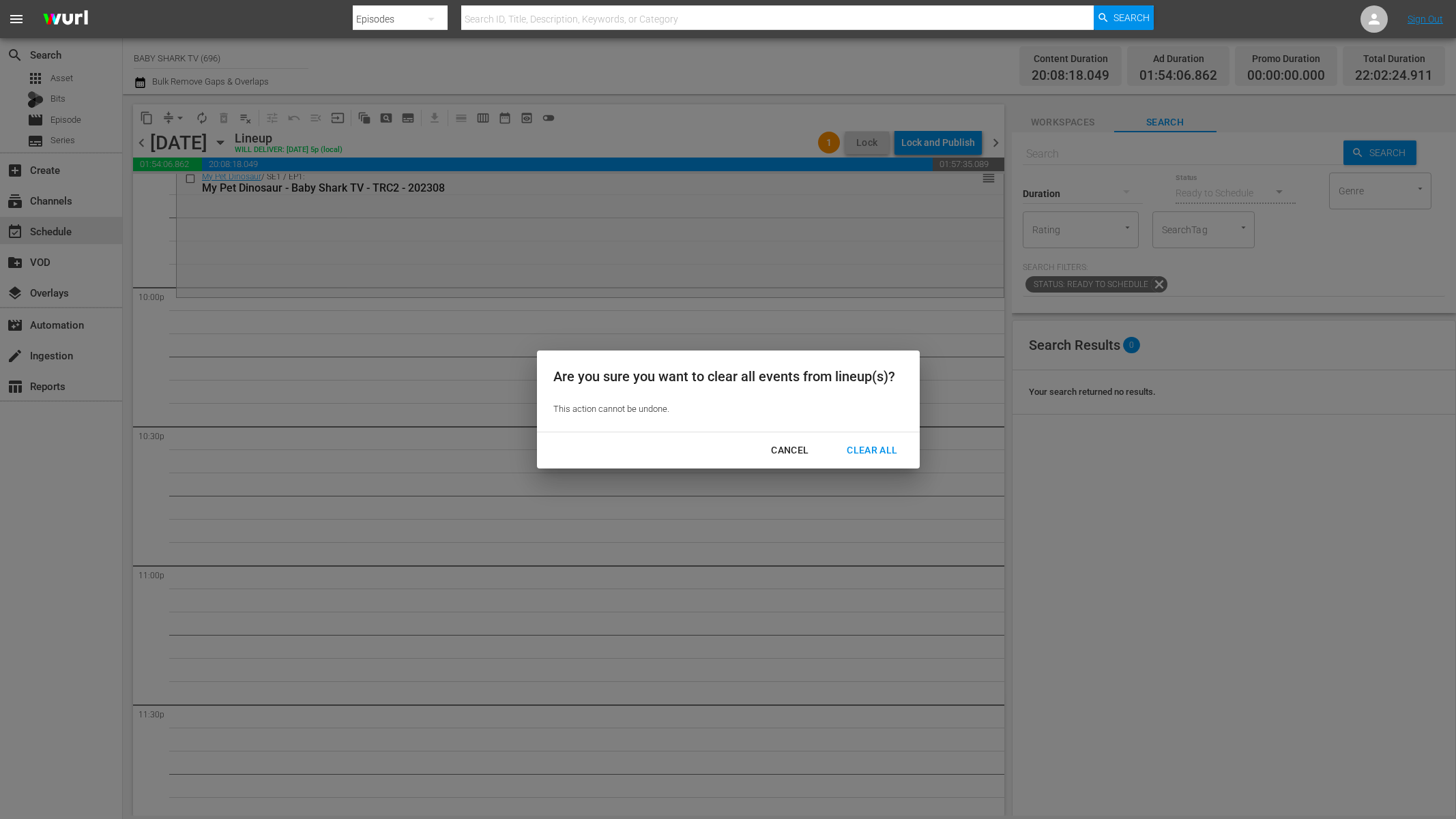
click at [903, 453] on div "Clear All" at bounding box center [871, 450] width 72 height 17
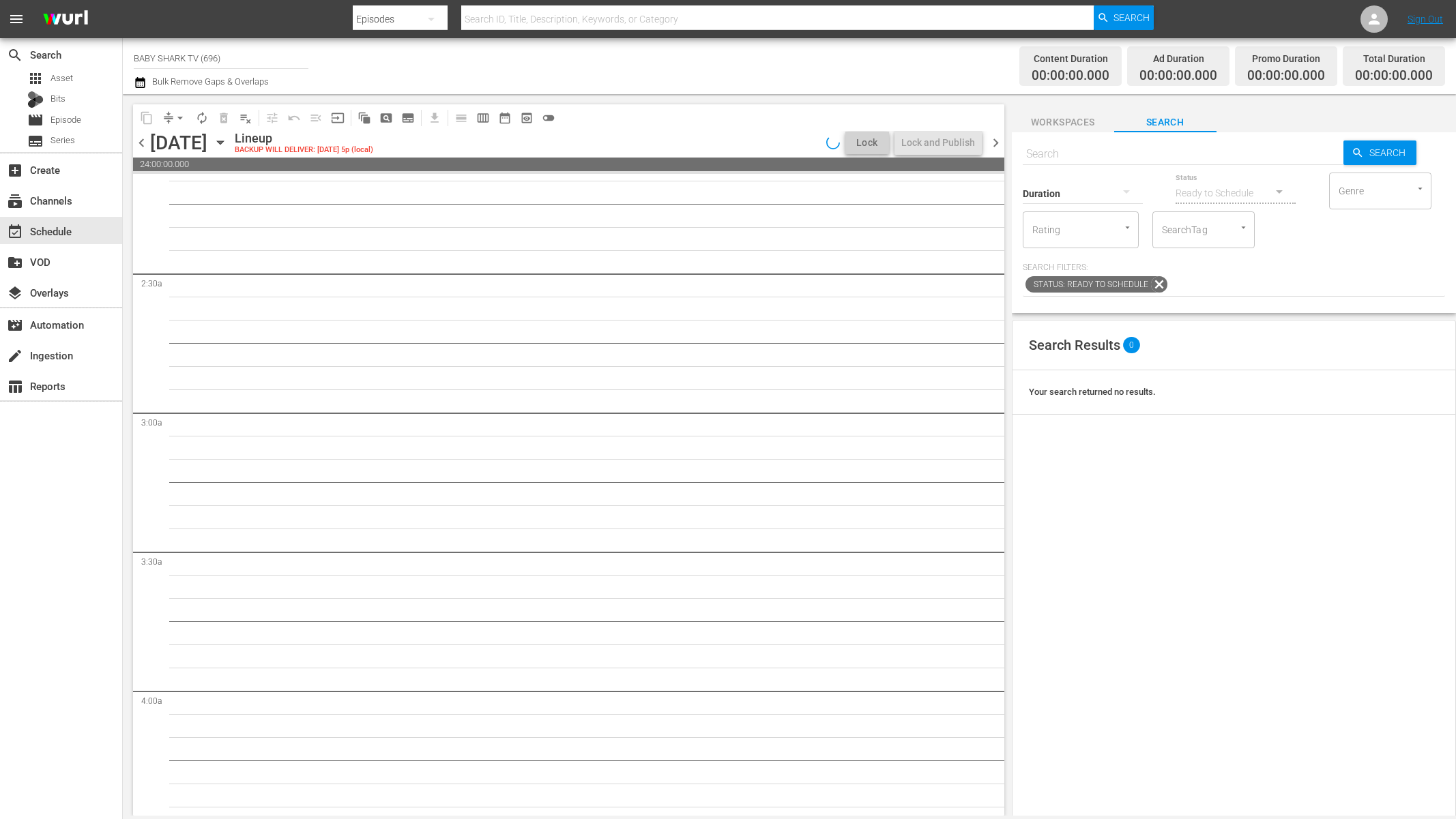
scroll to position [0, 0]
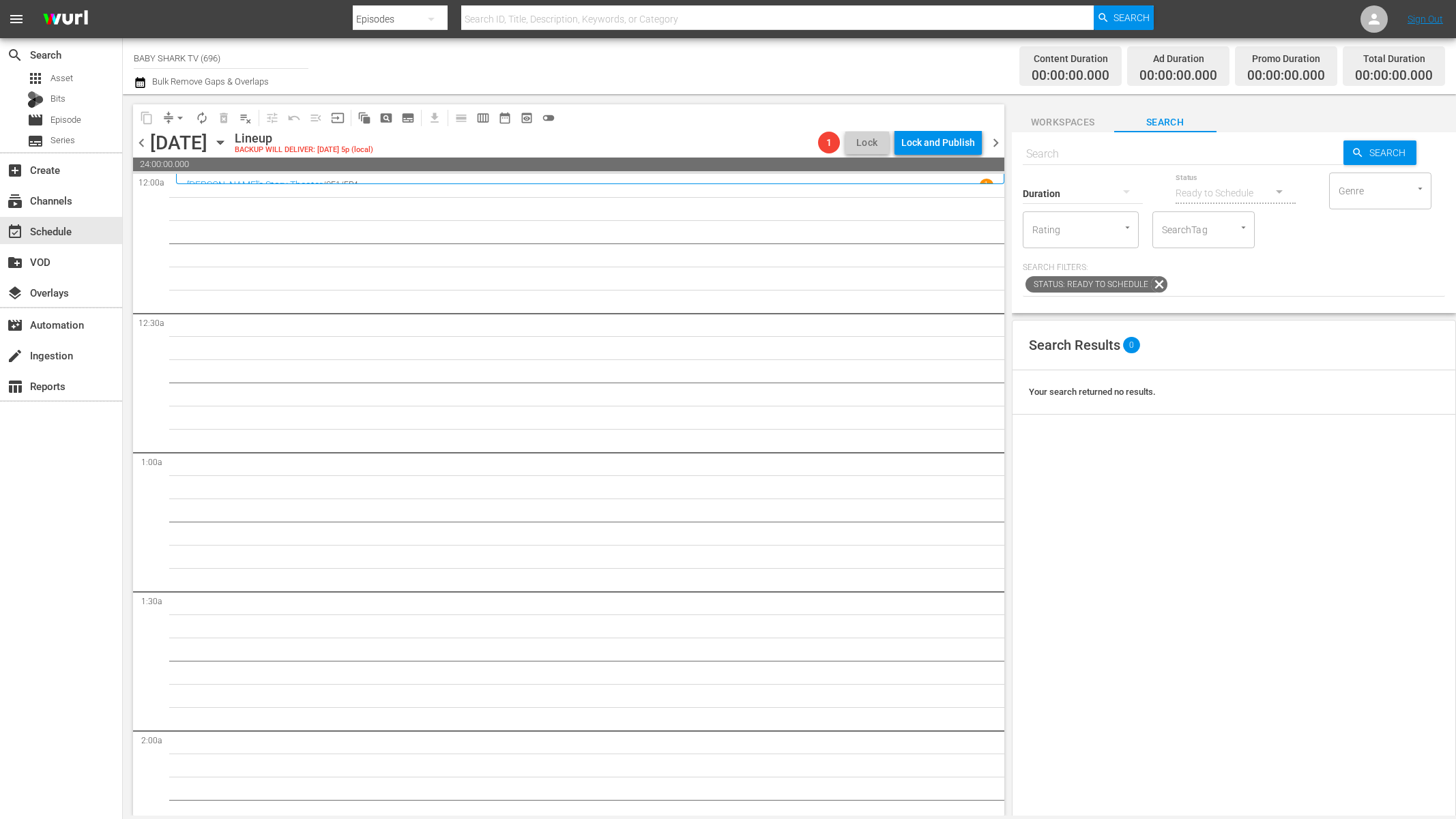
click at [231, 140] on div "[DATE] [DATE]" at bounding box center [191, 143] width 81 height 22
click at [228, 140] on icon "button" at bounding box center [220, 143] width 15 height 15
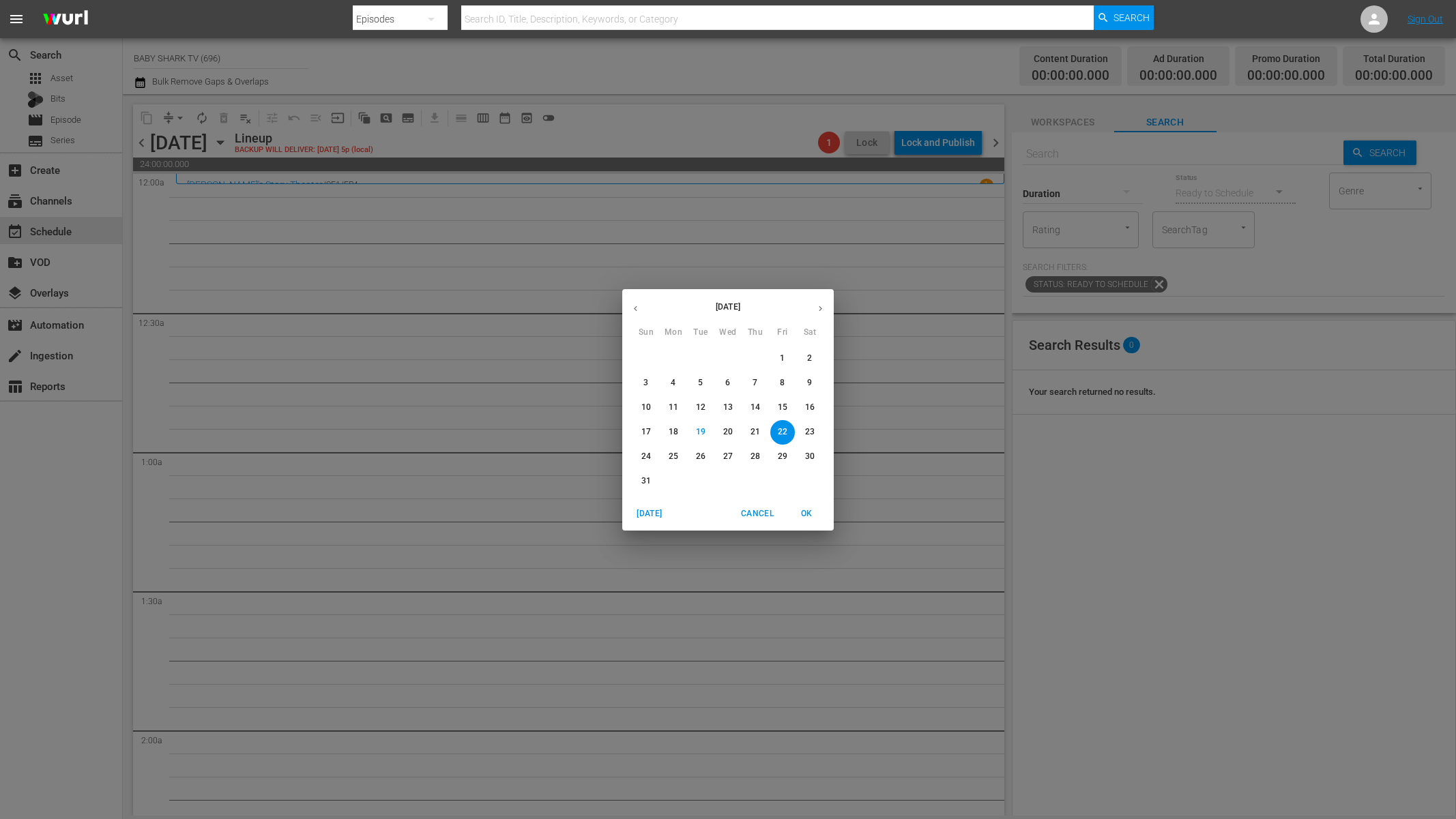
click at [675, 430] on p "18" at bounding box center [673, 432] width 9 height 12
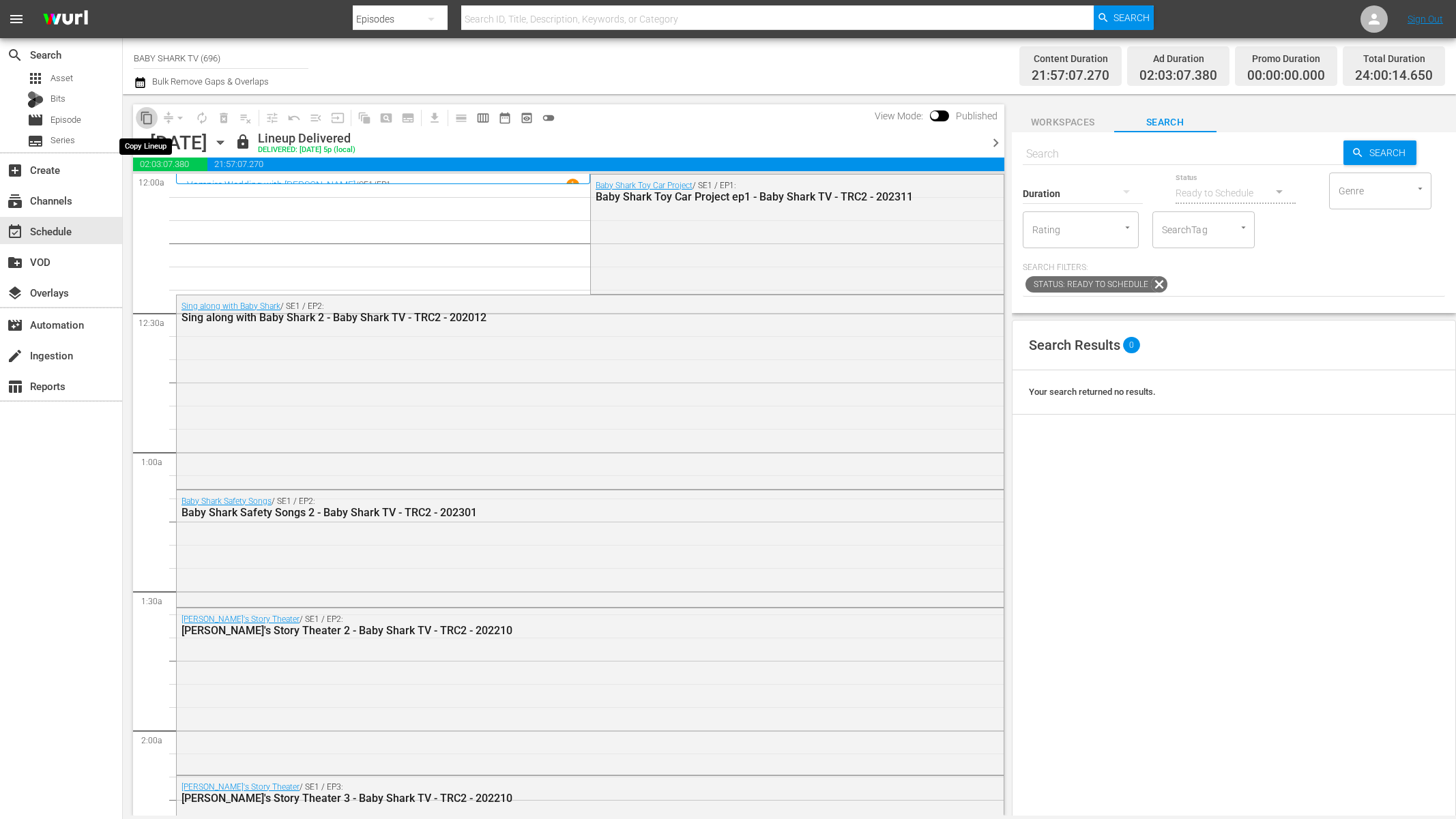
click at [145, 117] on span "content_copy" at bounding box center [146, 118] width 13 height 13
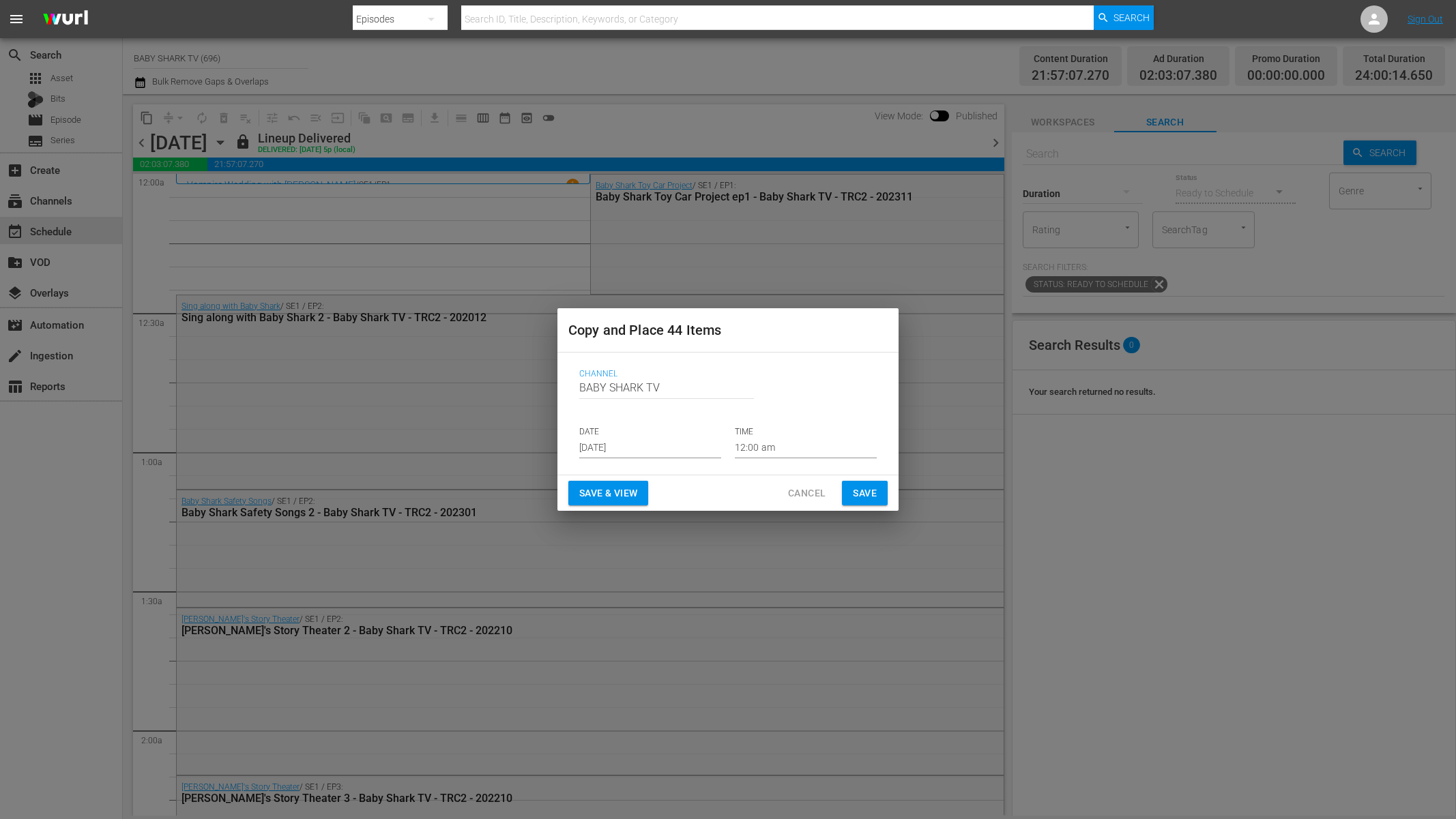
click at [615, 444] on input "[DATE]" at bounding box center [650, 448] width 142 height 21
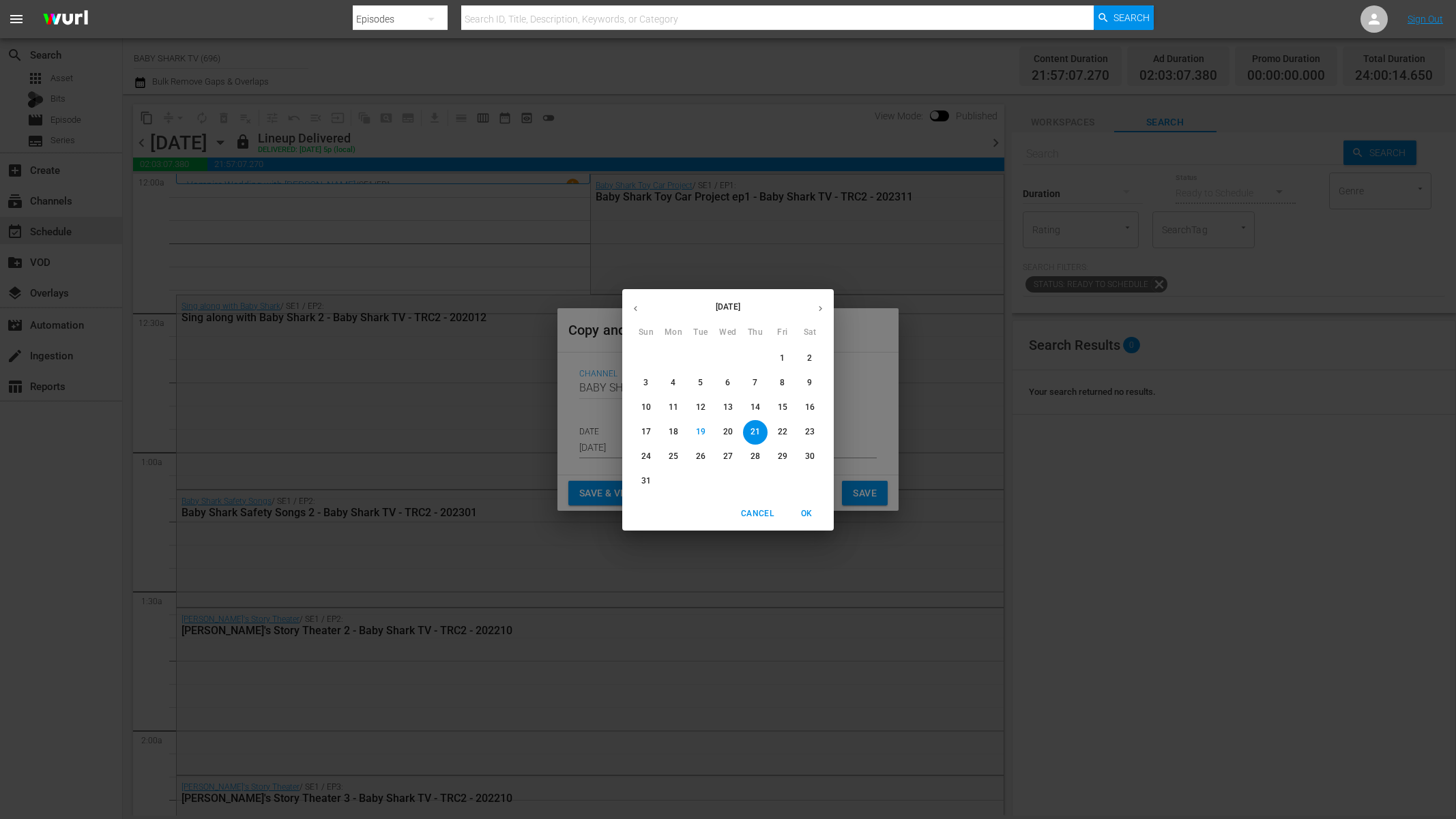
click at [775, 429] on span "22" at bounding box center [782, 432] width 25 height 12
type input "[DATE]"
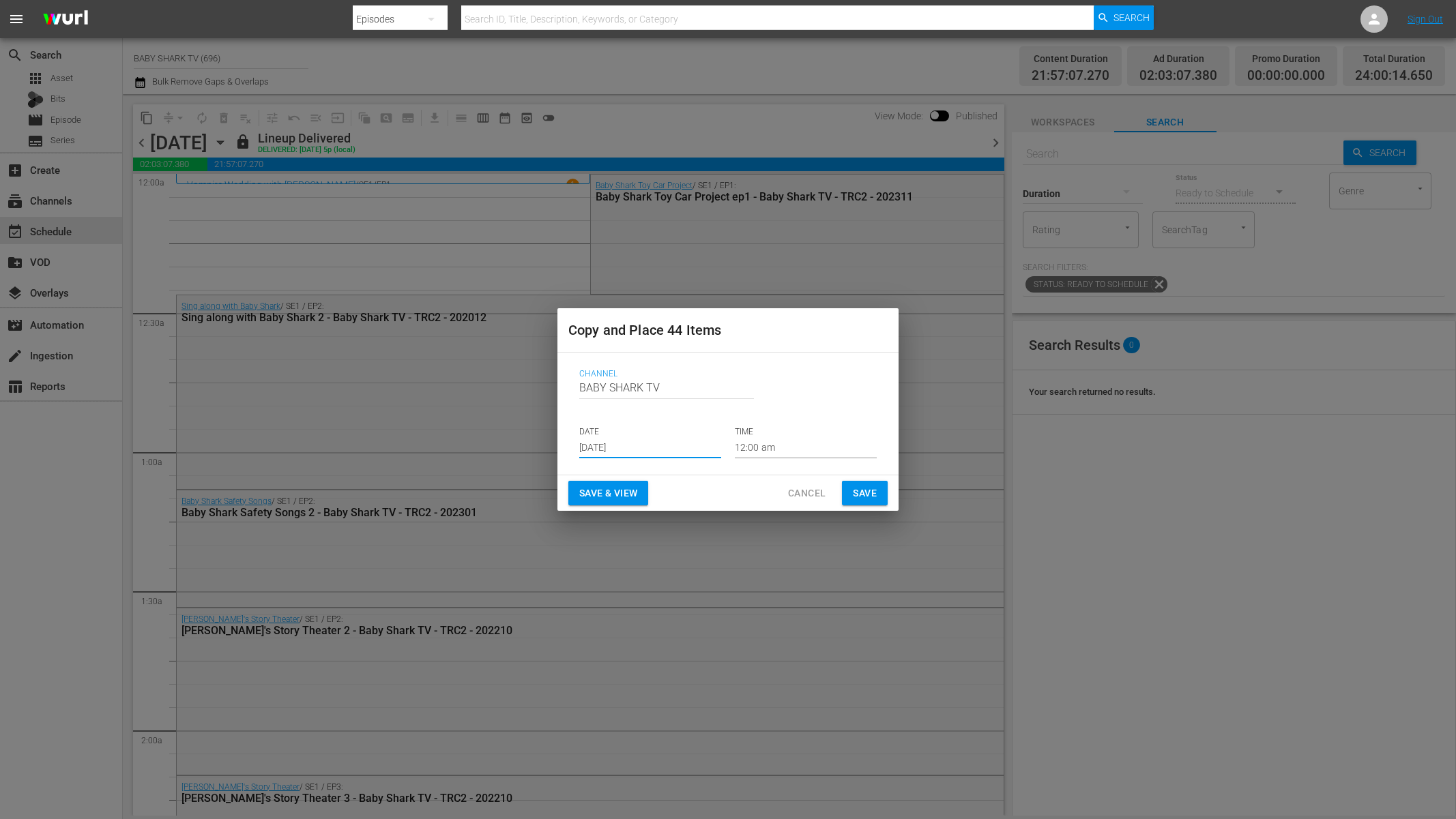
click at [884, 498] on button "Save" at bounding box center [865, 493] width 46 height 25
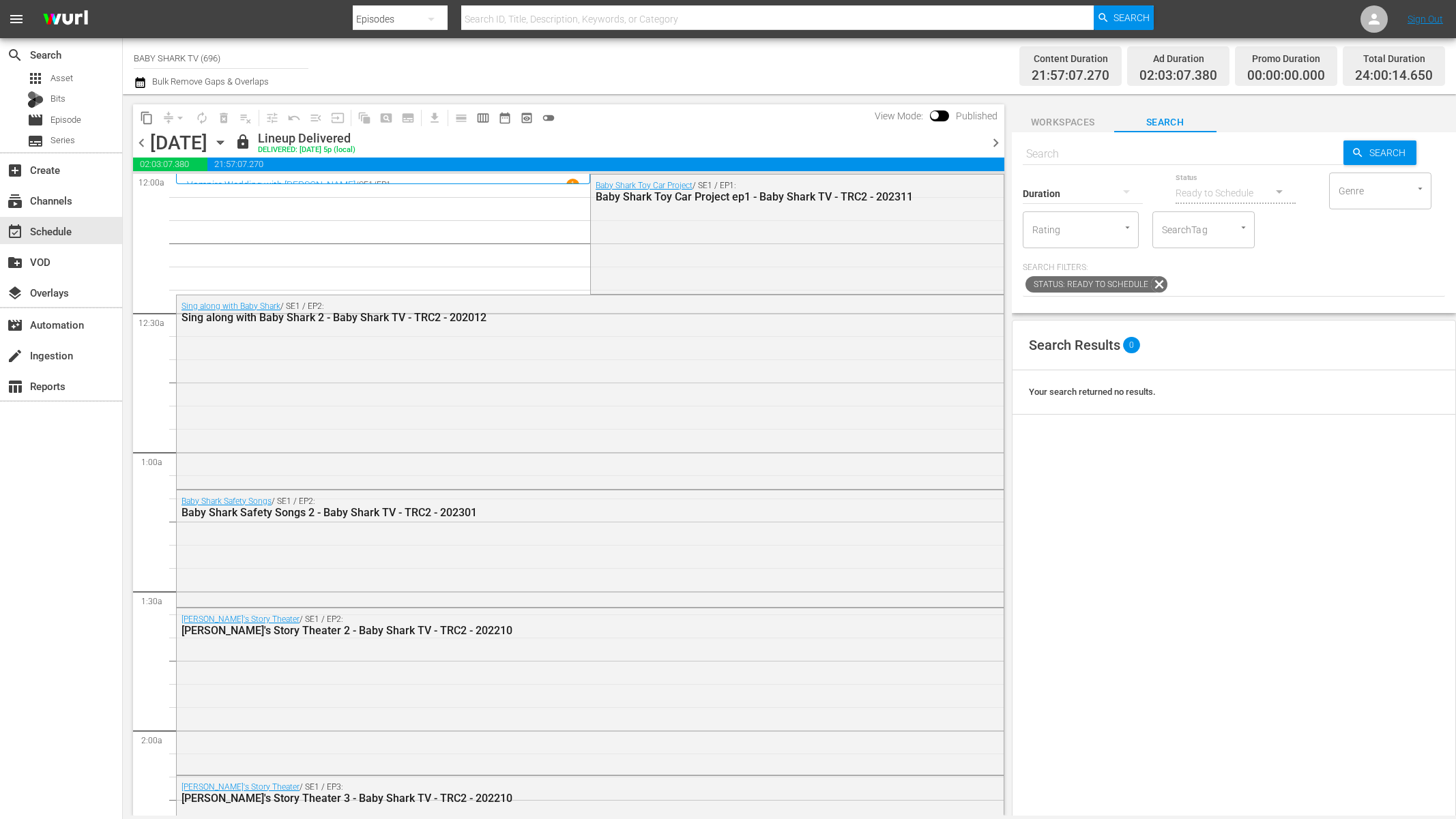
click at [228, 146] on icon "button" at bounding box center [220, 143] width 15 height 15
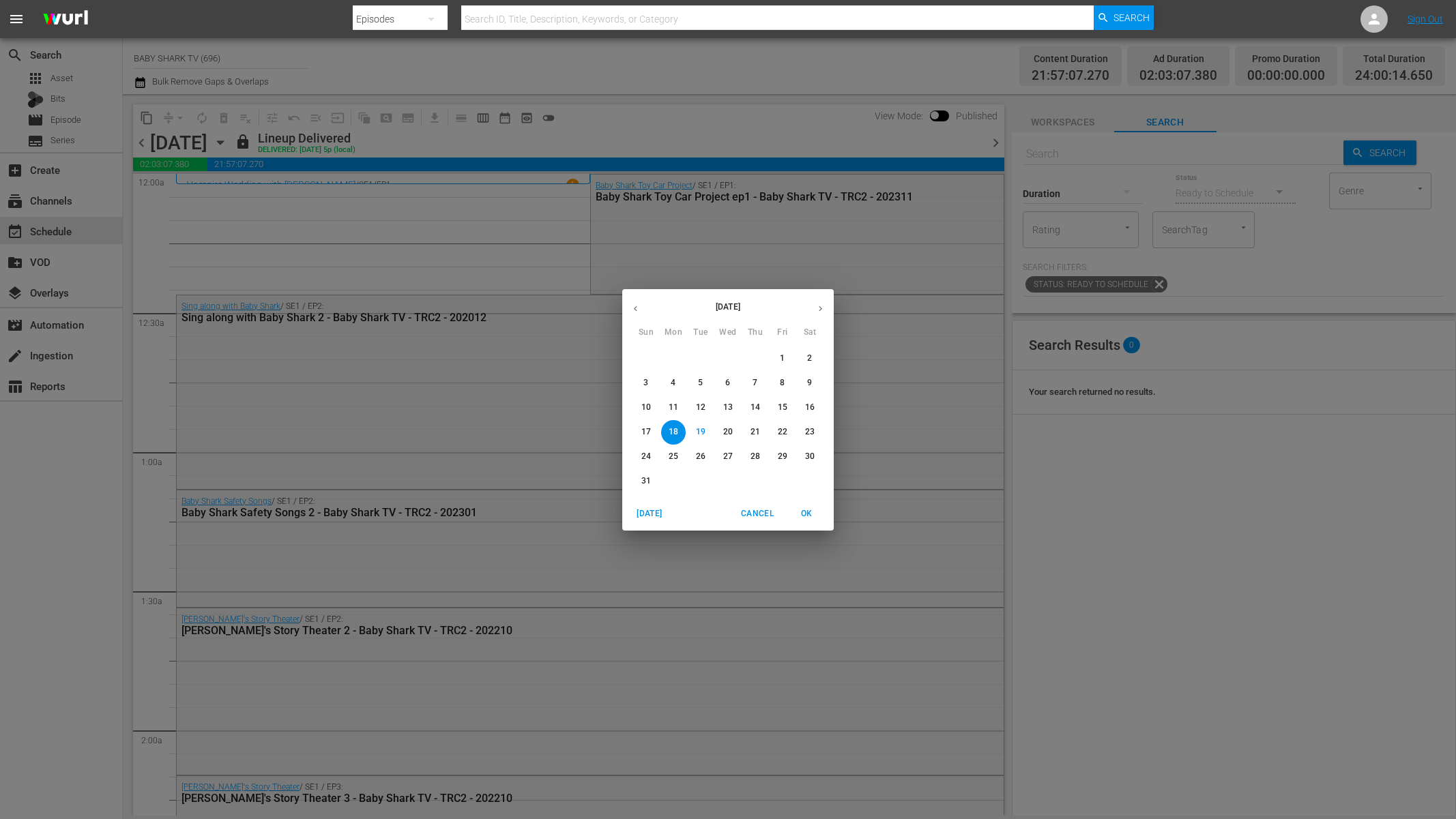
click at [701, 429] on p "19" at bounding box center [700, 432] width 9 height 12
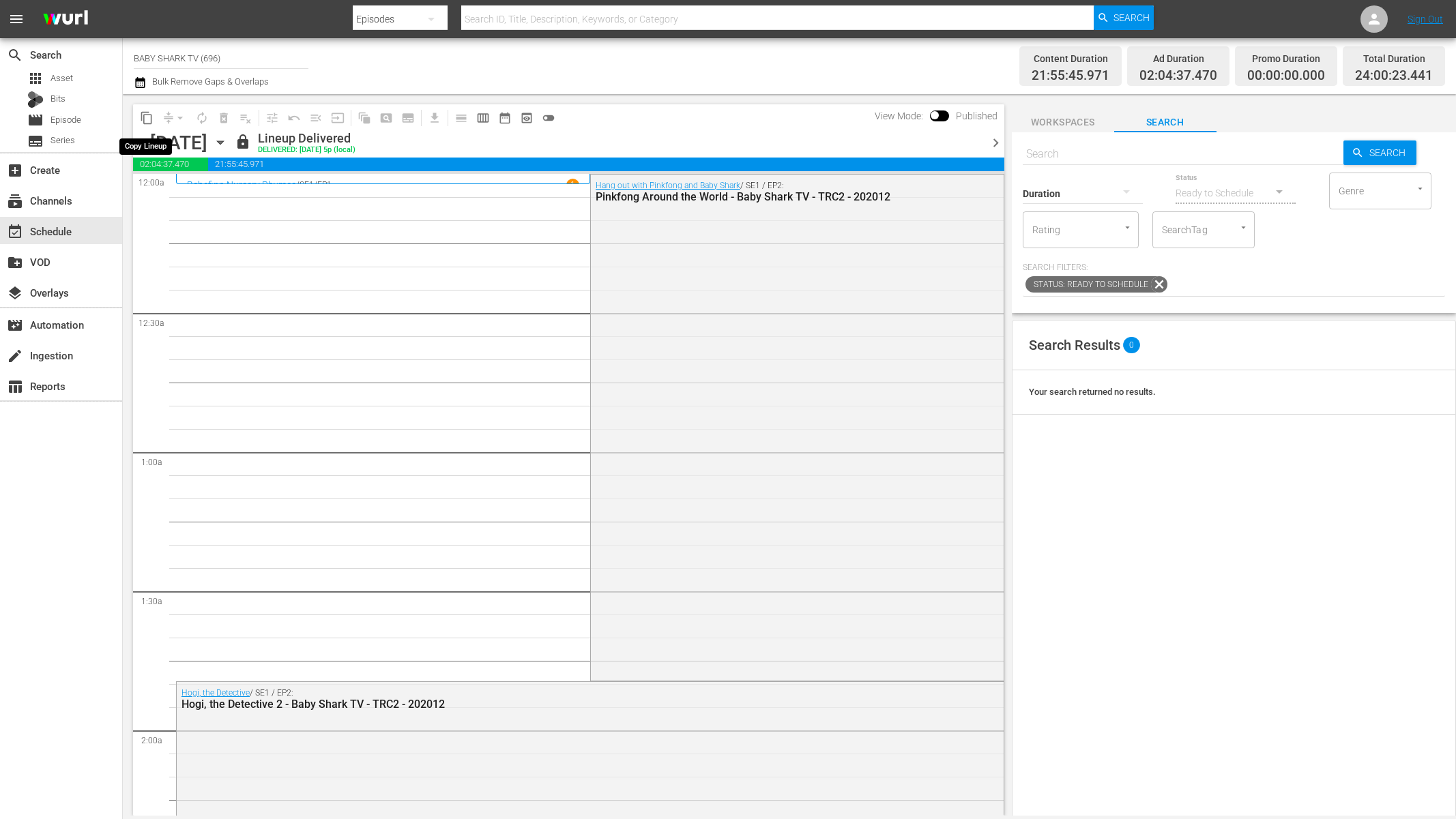
click at [143, 115] on span "content_copy" at bounding box center [146, 118] width 13 height 13
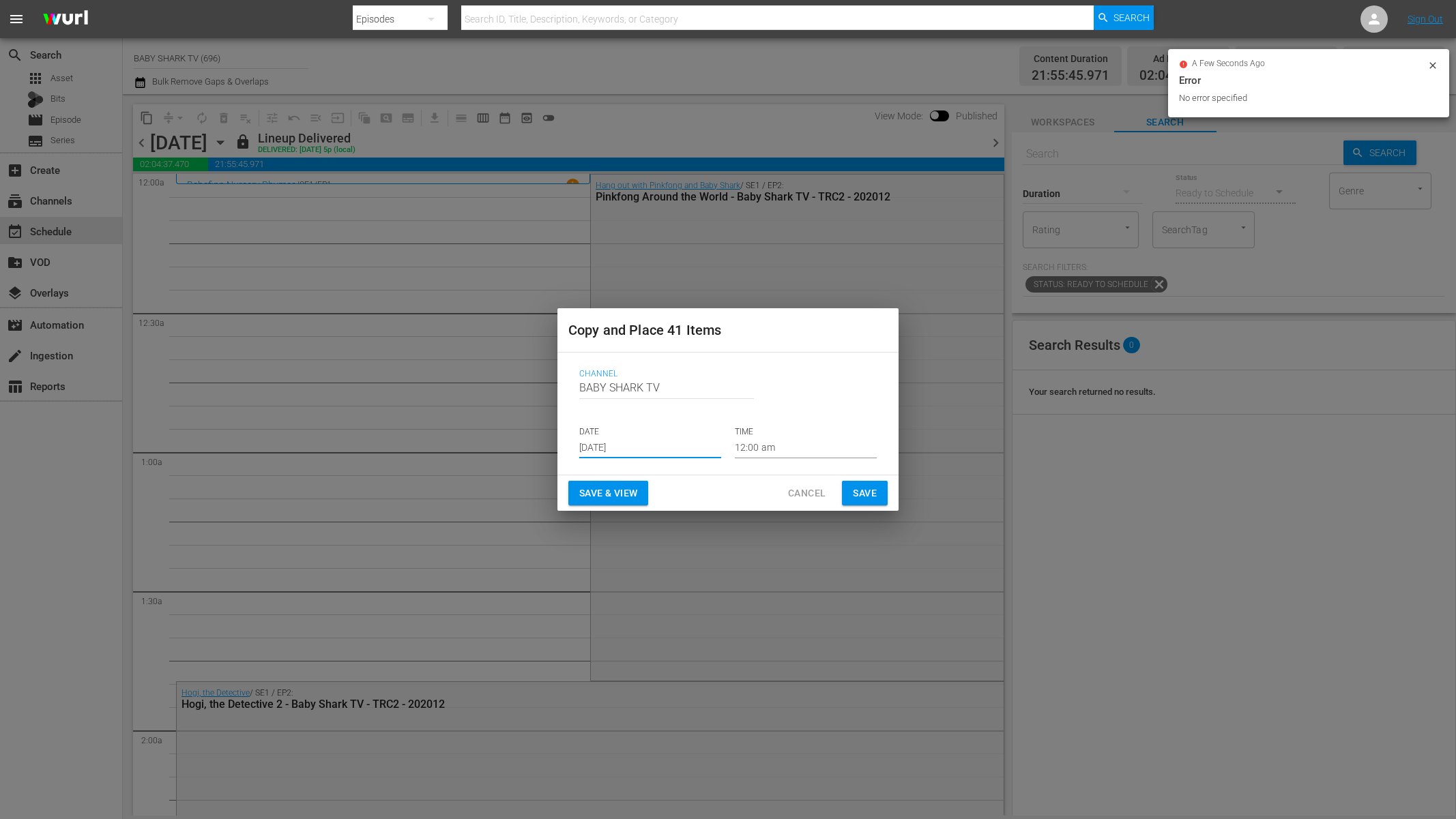
click at [679, 452] on input "[DATE]" at bounding box center [650, 448] width 142 height 21
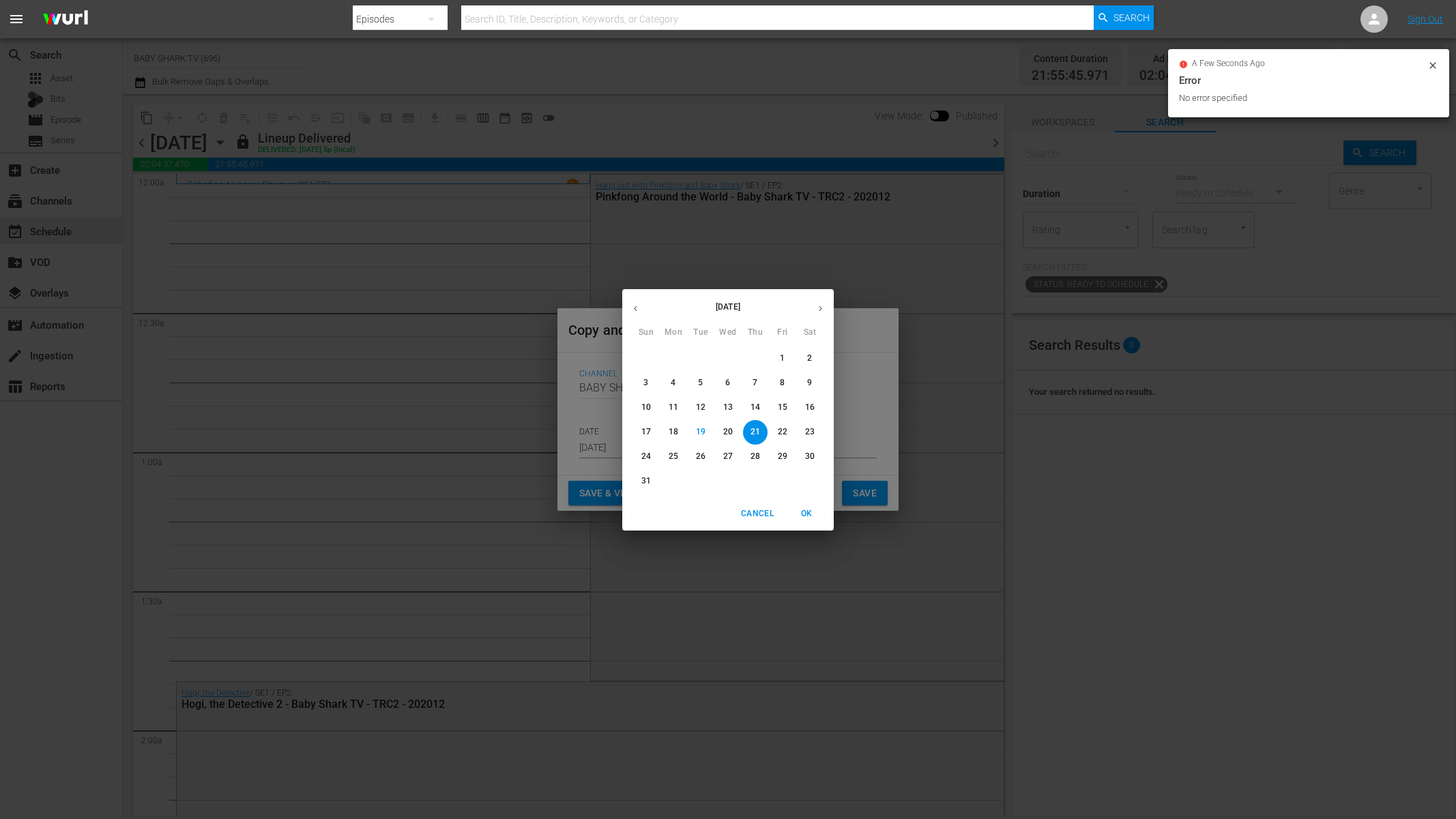
click at [804, 432] on span "23" at bounding box center [810, 432] width 25 height 12
type input "[DATE]"
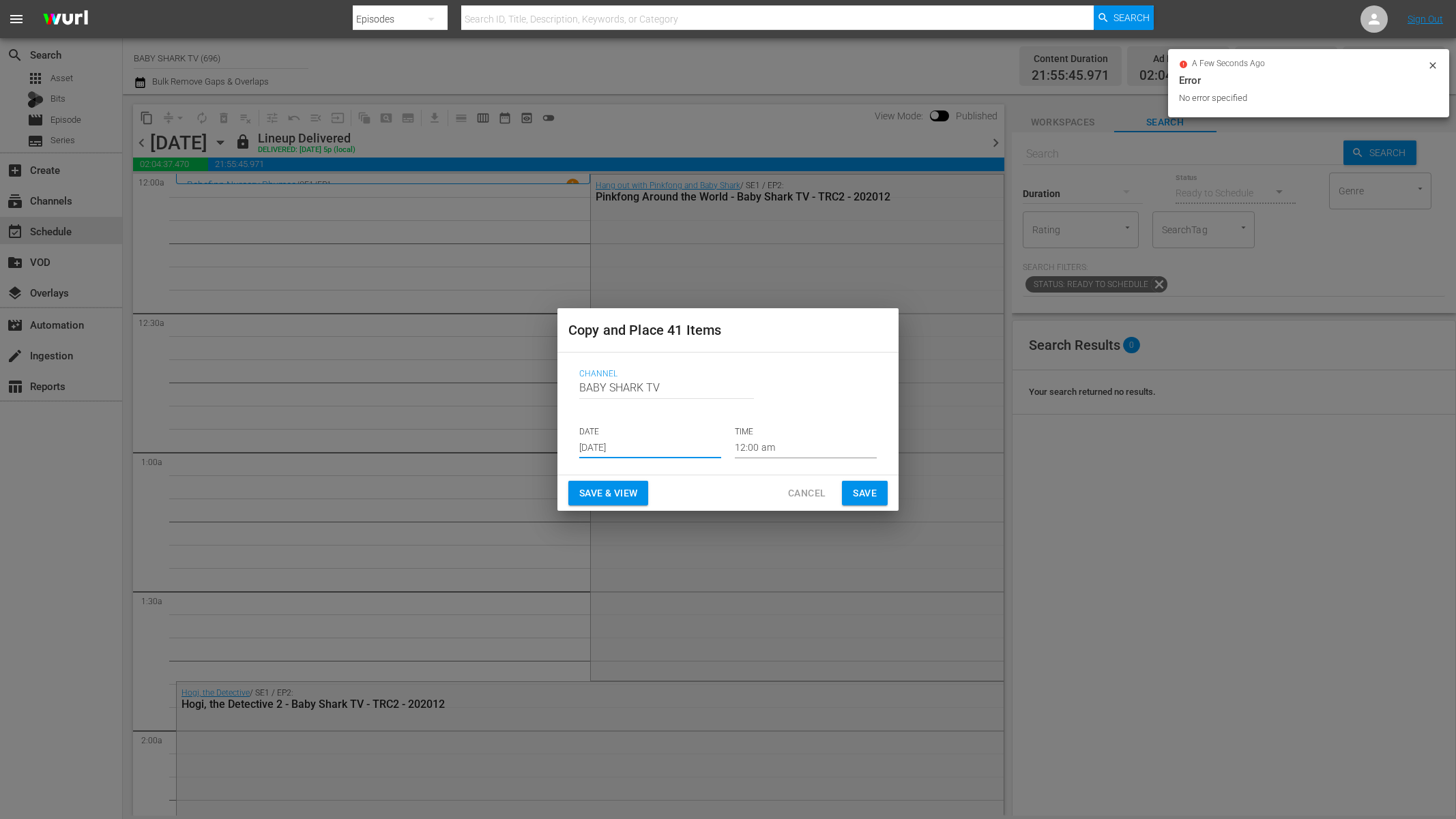
click at [746, 494] on div "Save & View Cancel Save" at bounding box center [728, 493] width 341 height 37
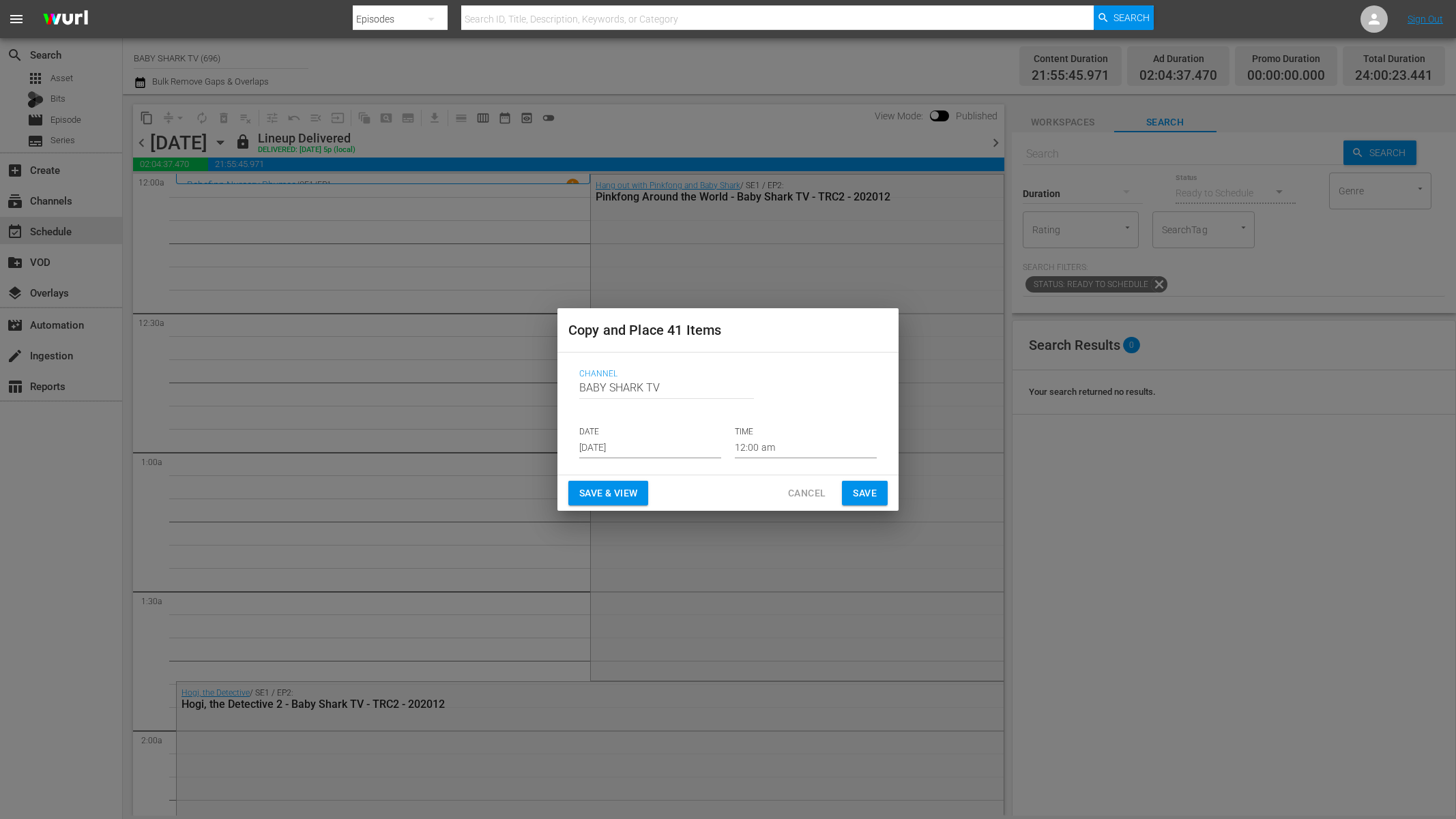
click at [859, 493] on span "Save" at bounding box center [865, 493] width 24 height 17
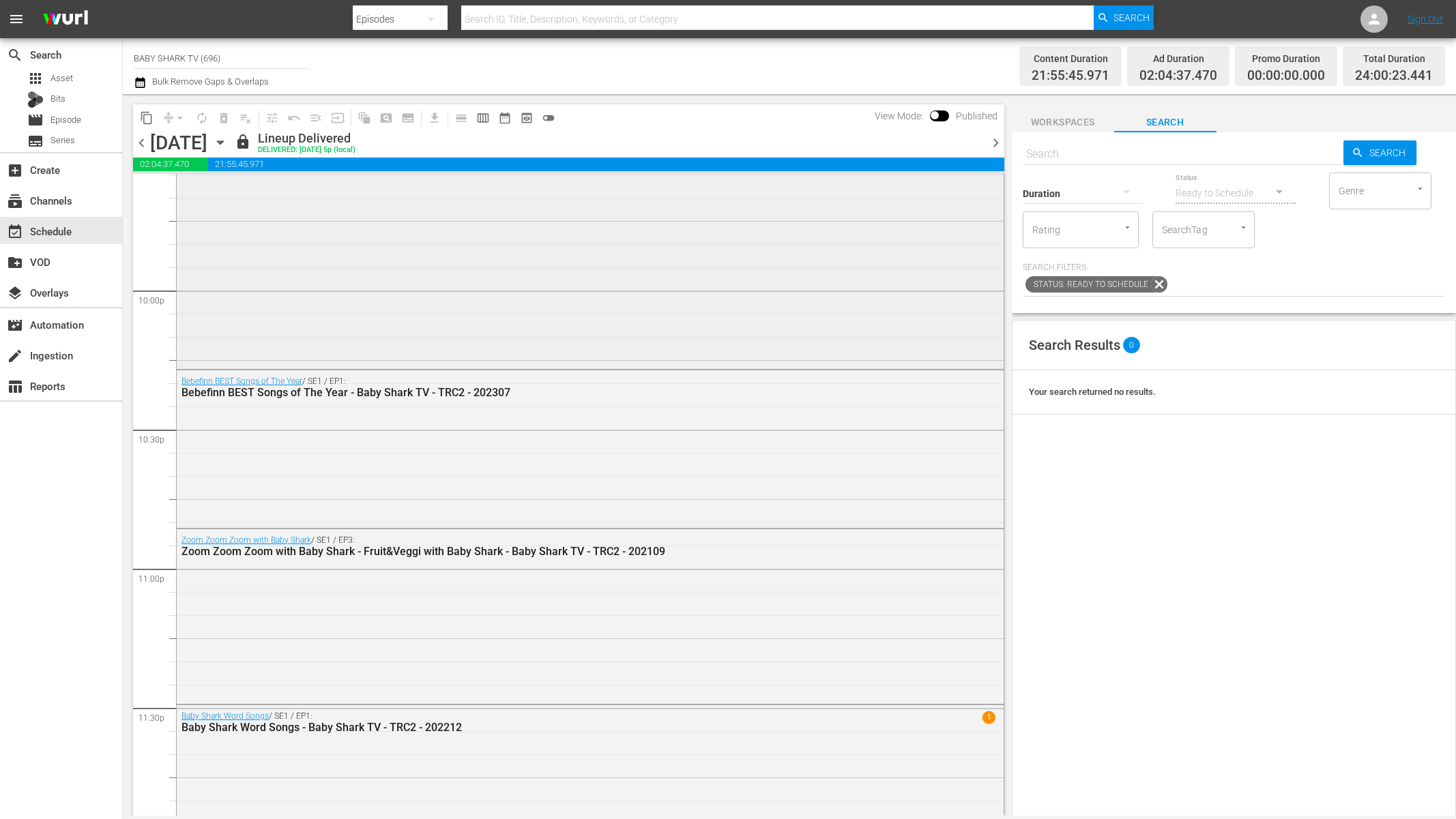
scroll to position [6040, 0]
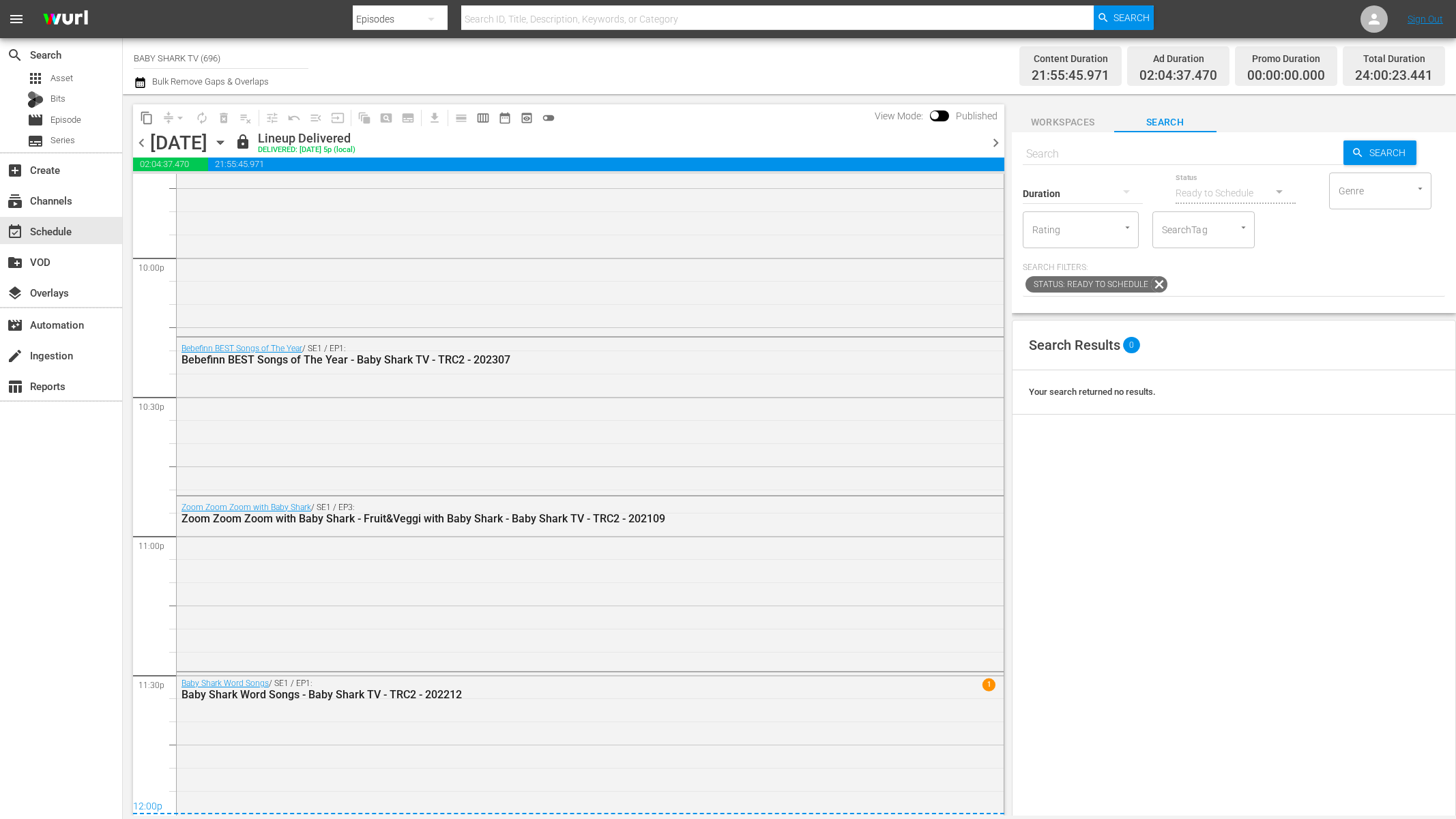
click at [228, 140] on icon "button" at bounding box center [220, 143] width 15 height 15
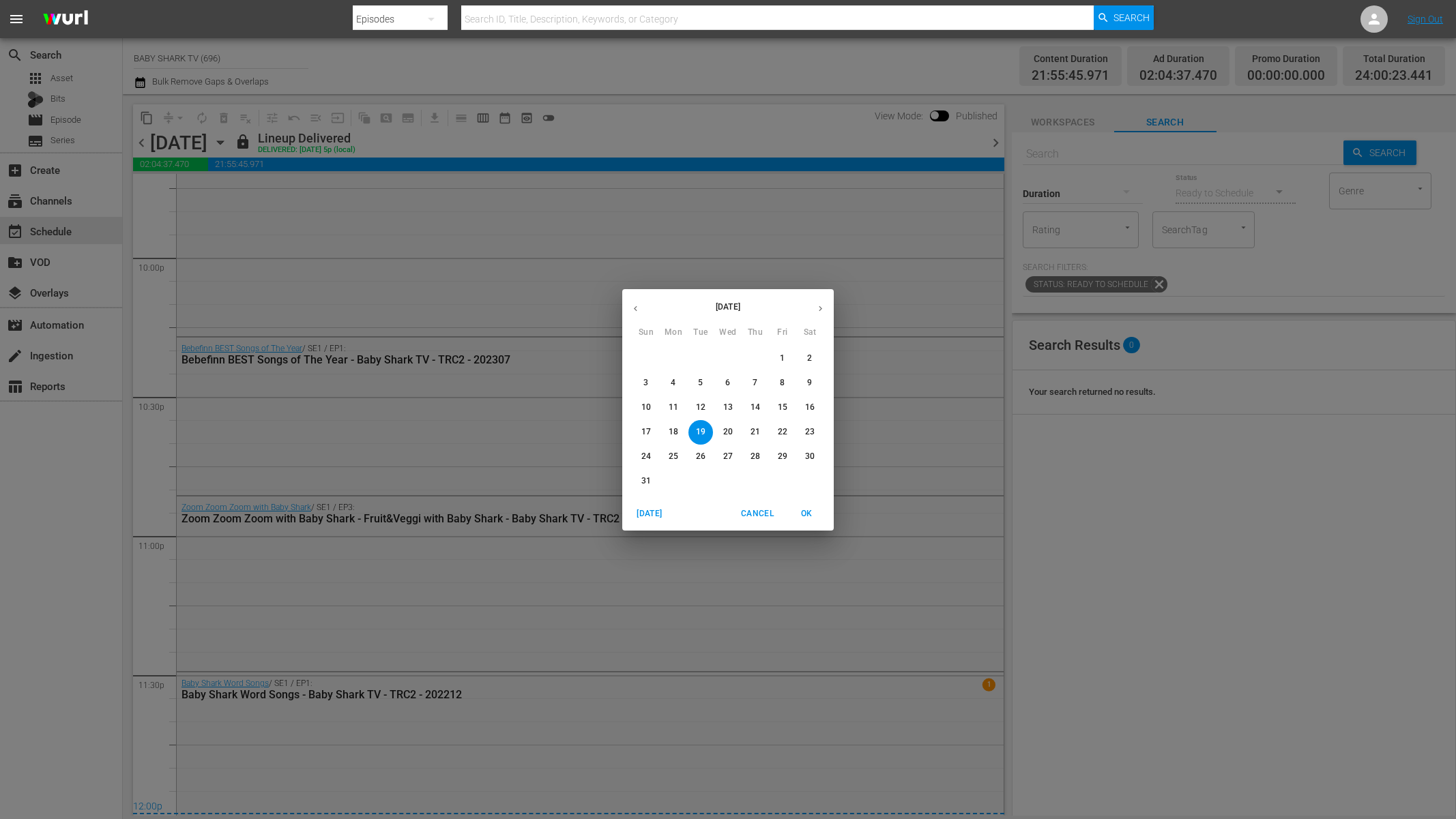
click at [805, 433] on p "23" at bounding box center [809, 432] width 9 height 12
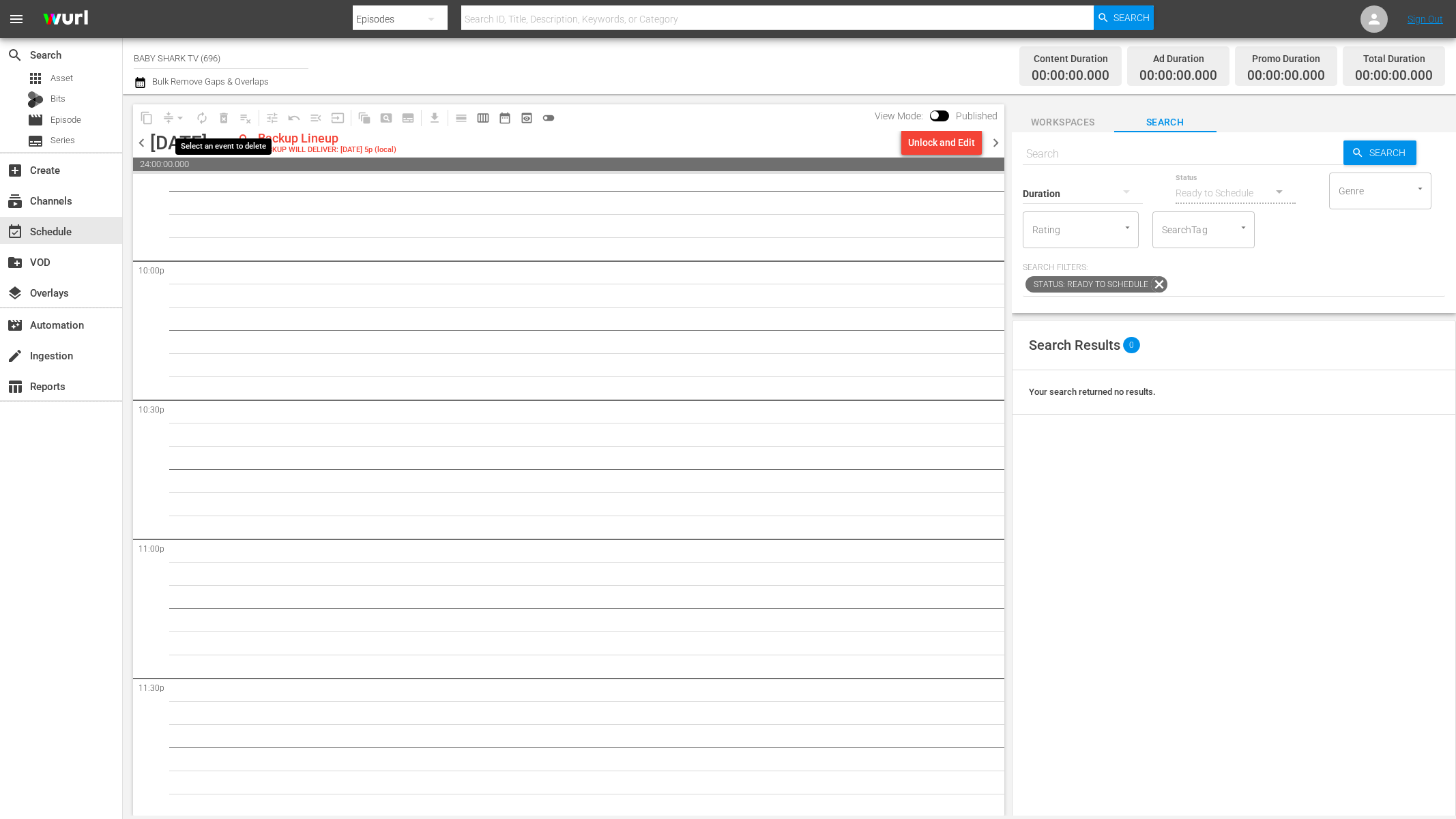
scroll to position [6038, 0]
click at [934, 146] on div "Unlock and Edit" at bounding box center [941, 143] width 66 height 25
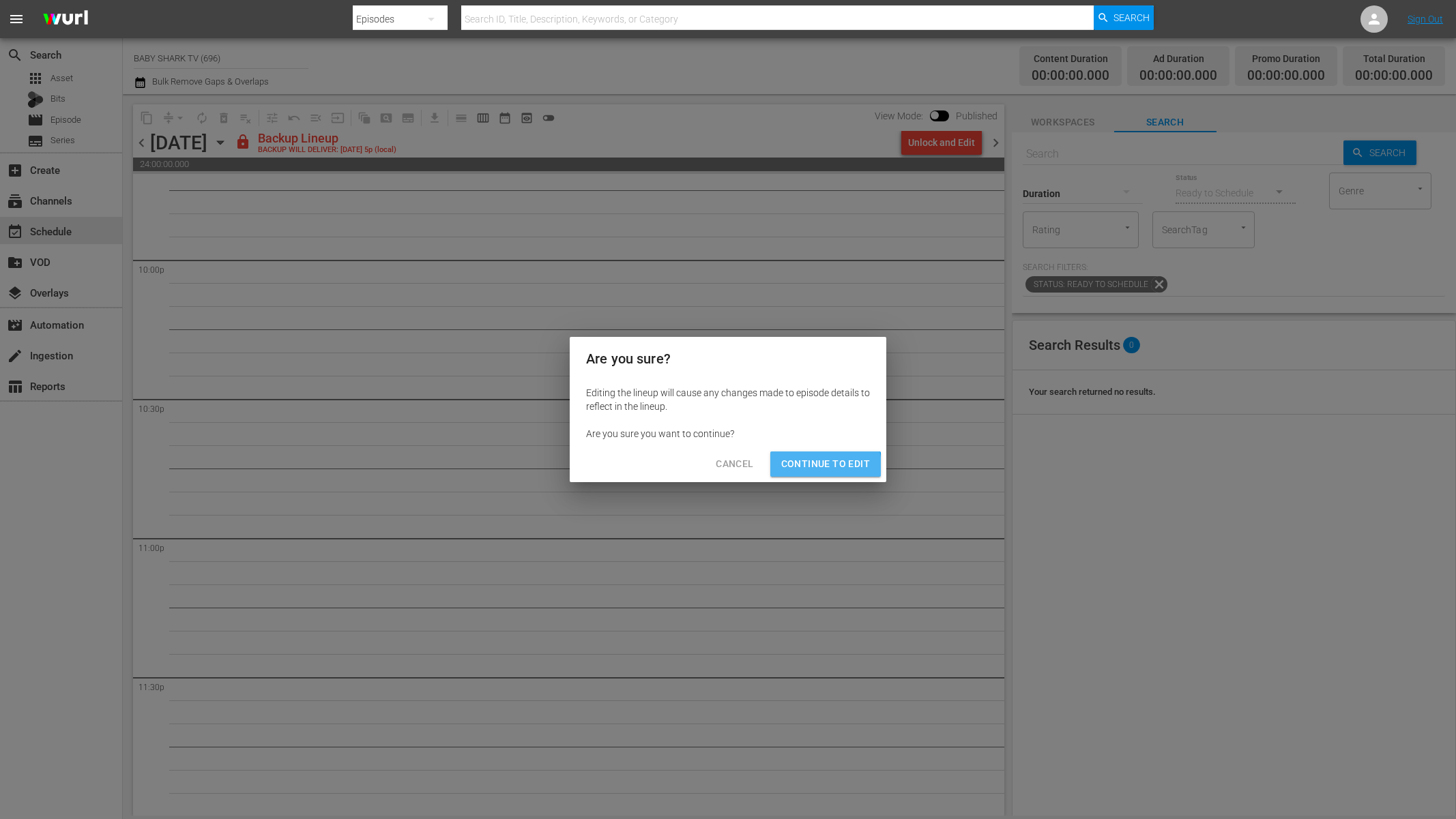
click at [816, 467] on span "Continue to Edit" at bounding box center [825, 464] width 89 height 17
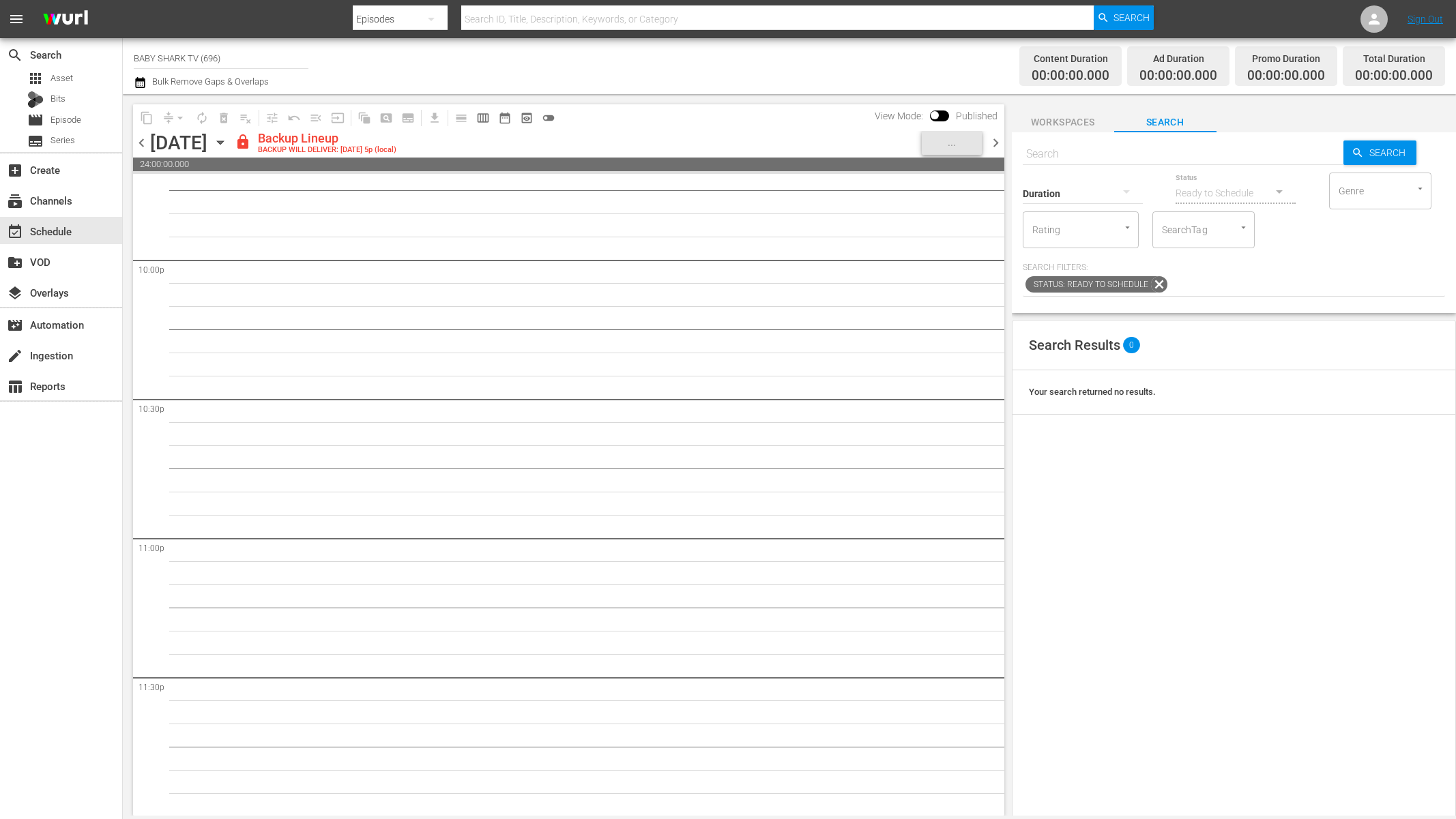
click at [228, 145] on icon "button" at bounding box center [220, 143] width 15 height 15
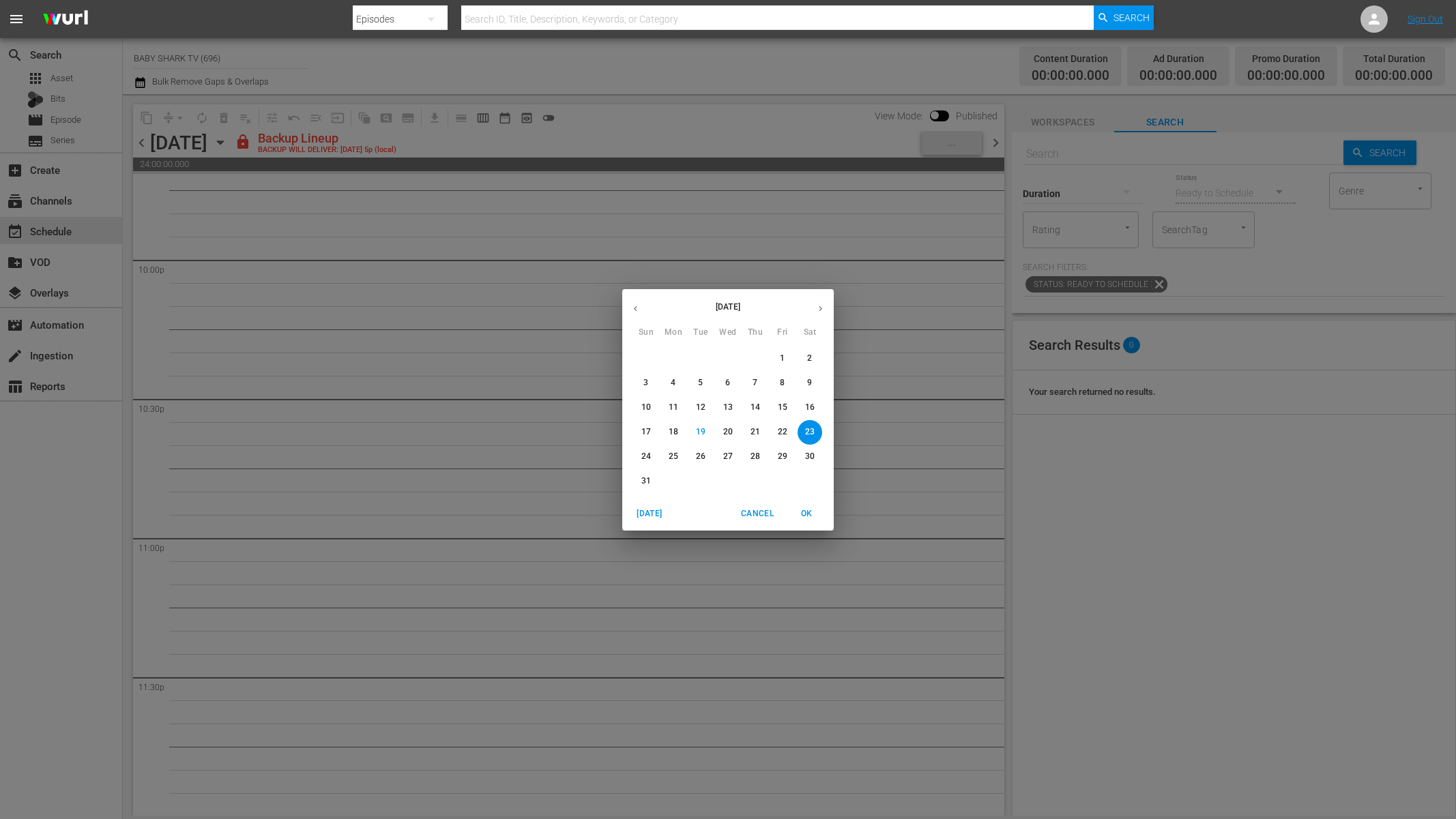
click at [696, 434] on p "19" at bounding box center [700, 432] width 9 height 12
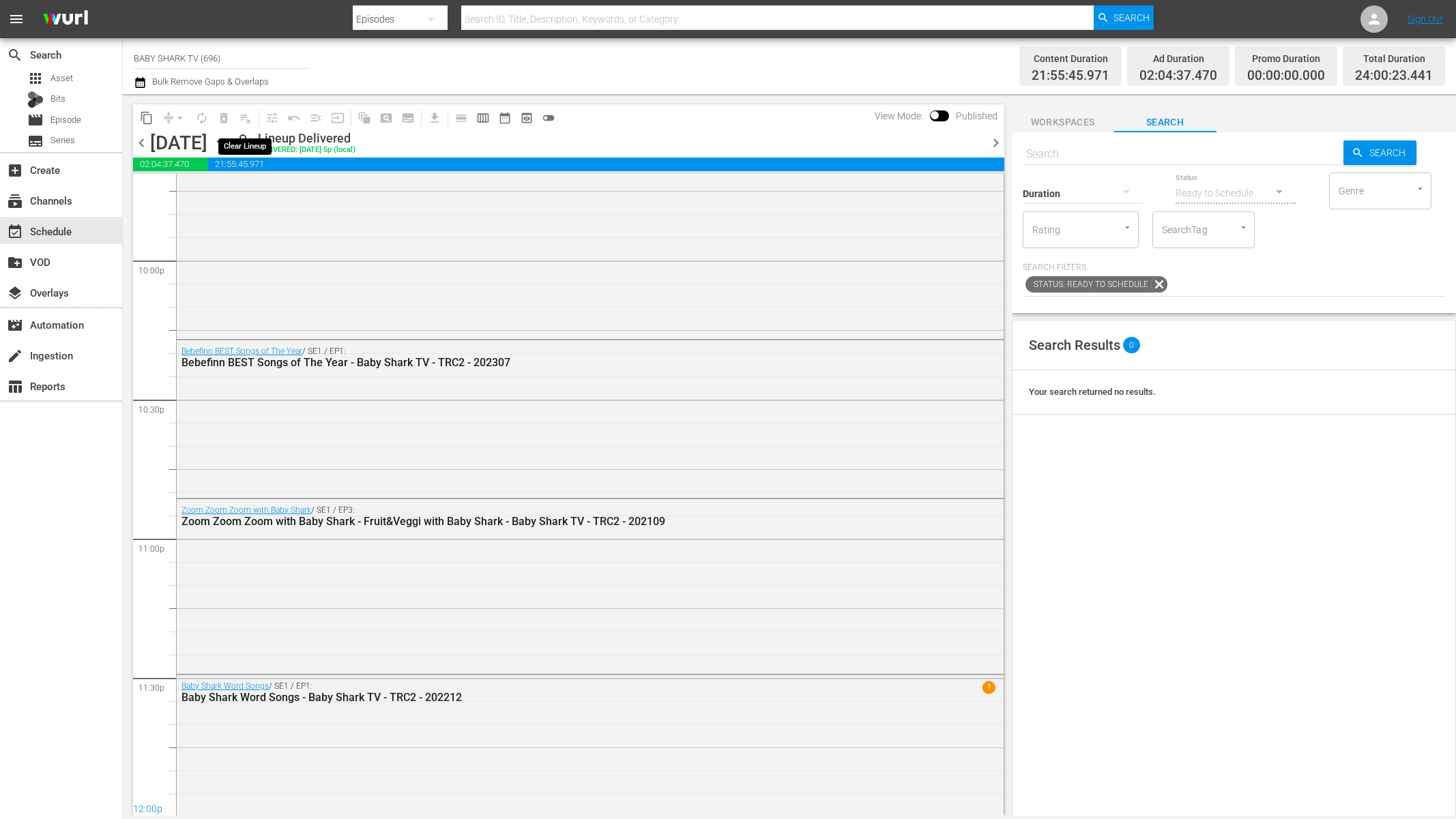
scroll to position [6040, 0]
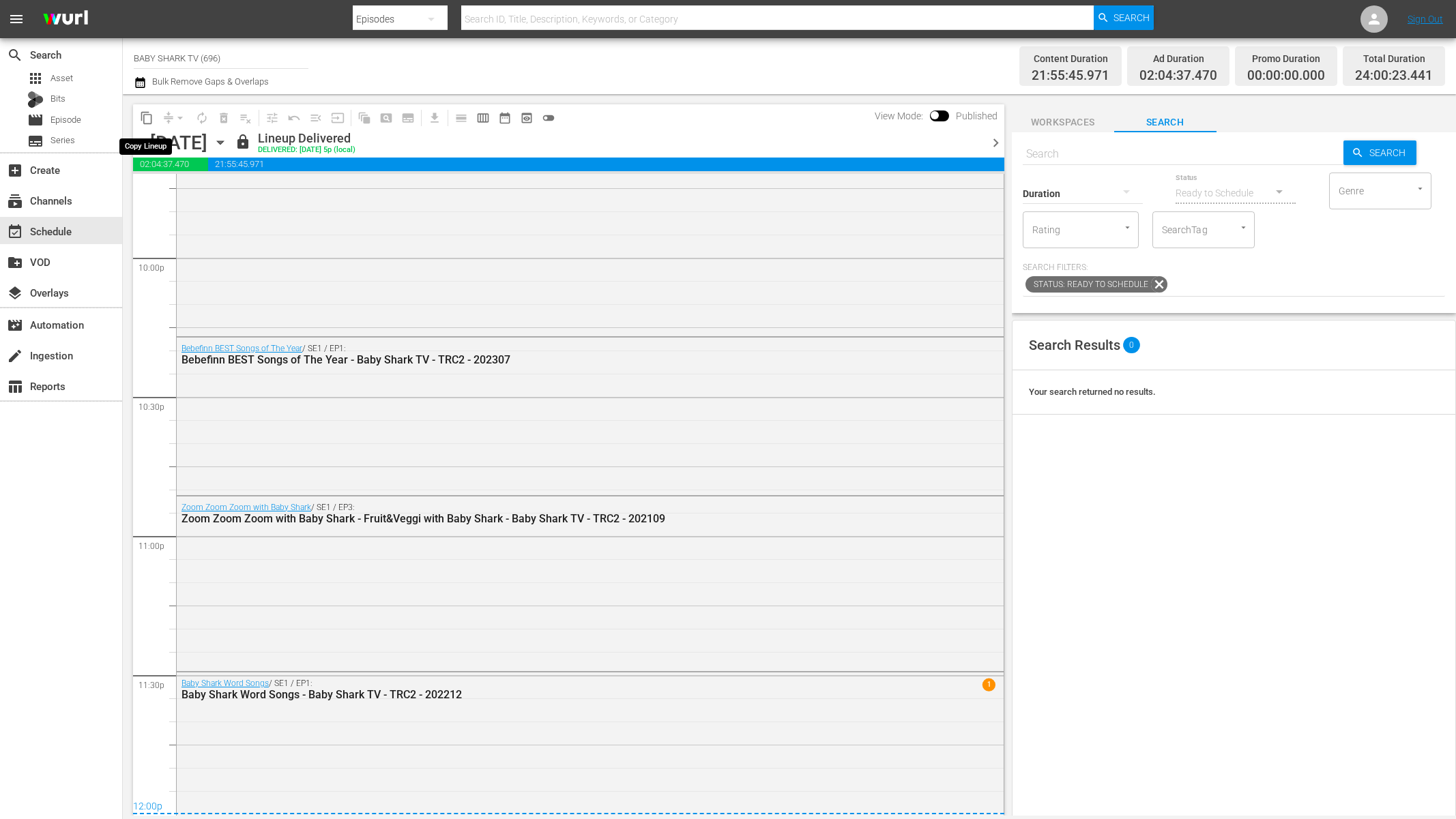
click at [150, 117] on span "content_copy" at bounding box center [146, 118] width 13 height 13
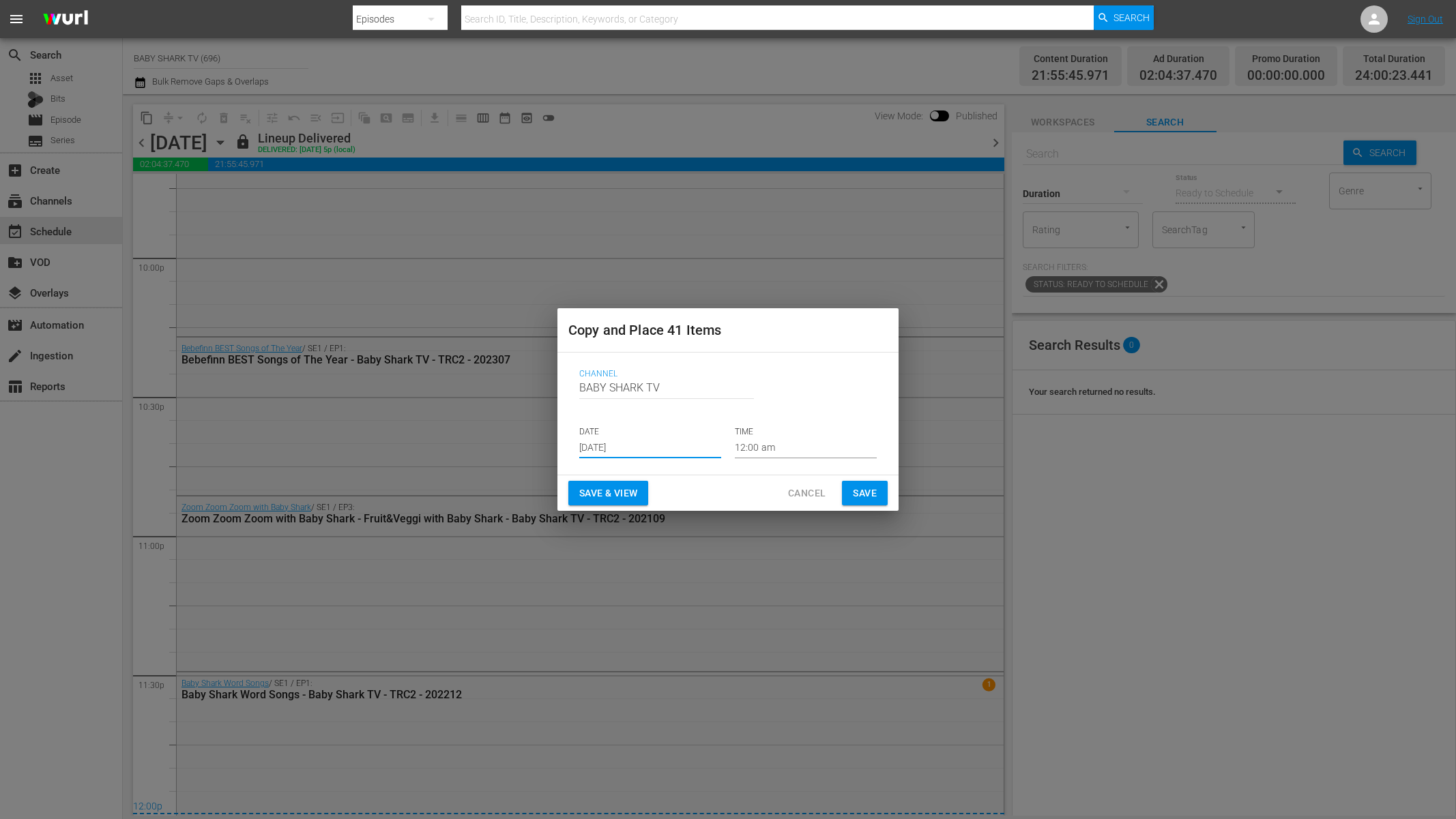
click at [605, 455] on input "[DATE]" at bounding box center [650, 448] width 142 height 21
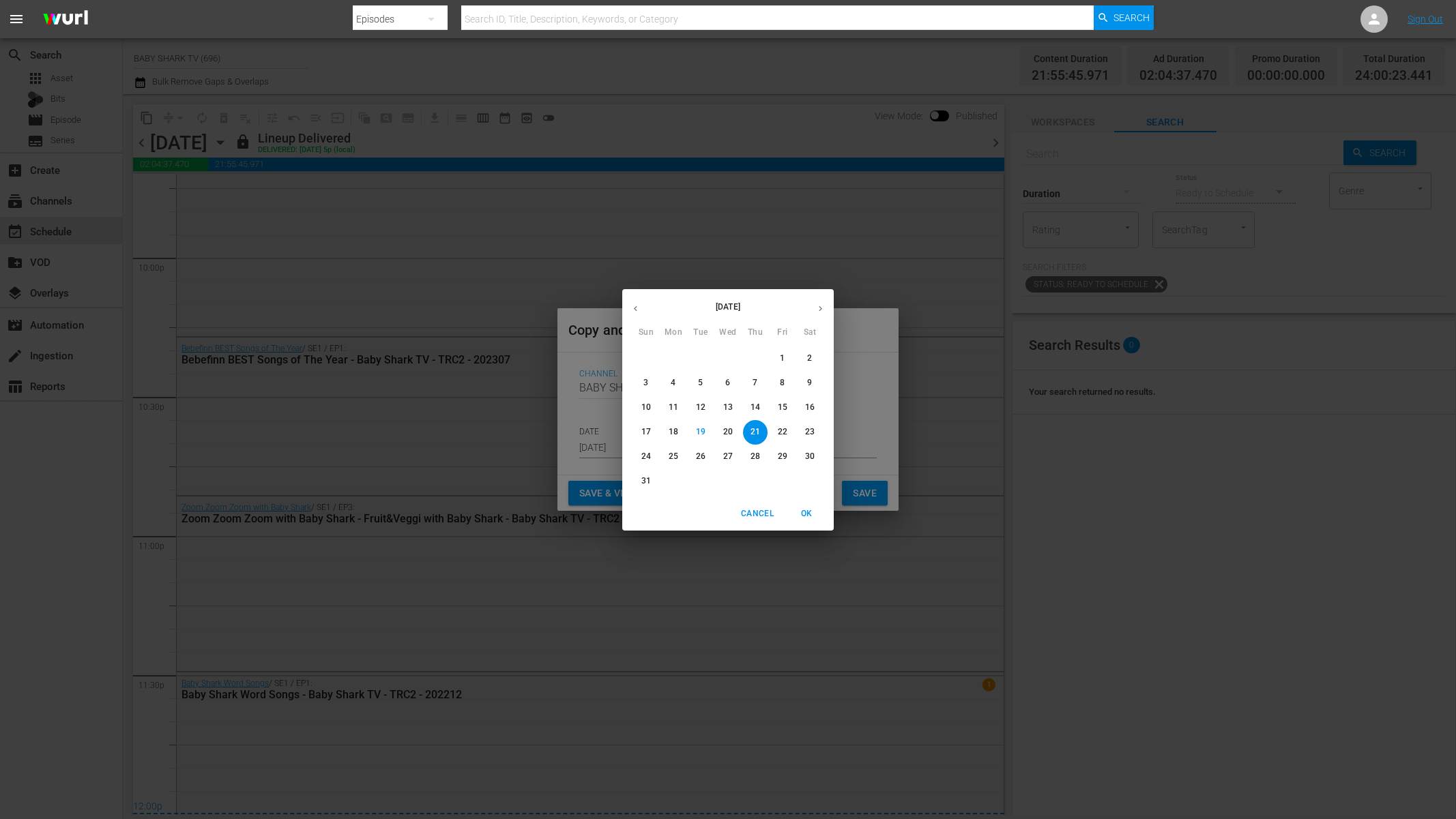
click at [806, 430] on p "23" at bounding box center [809, 432] width 9 height 12
type input "[DATE]"
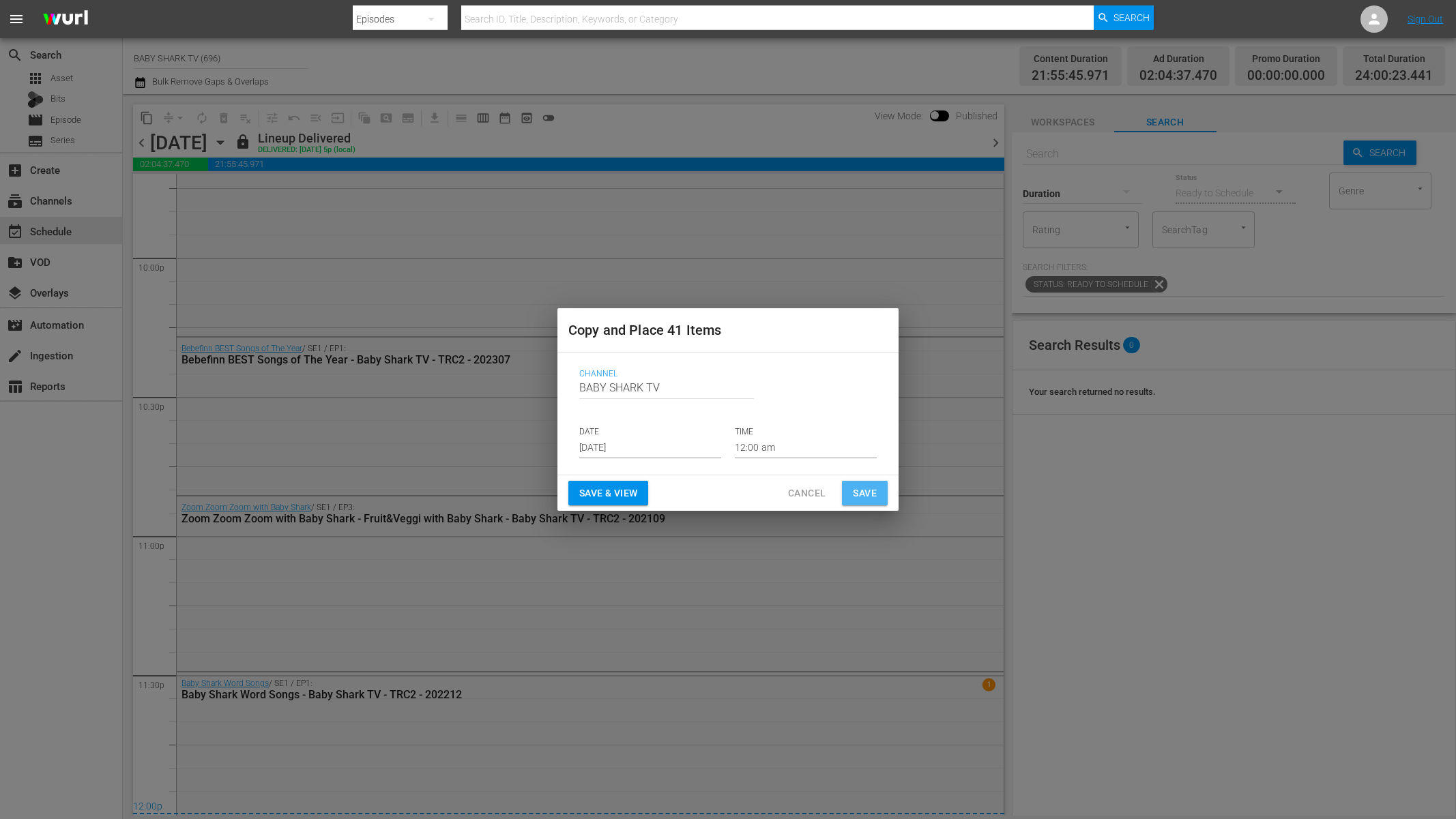
click at [869, 489] on span "Save" at bounding box center [865, 493] width 24 height 17
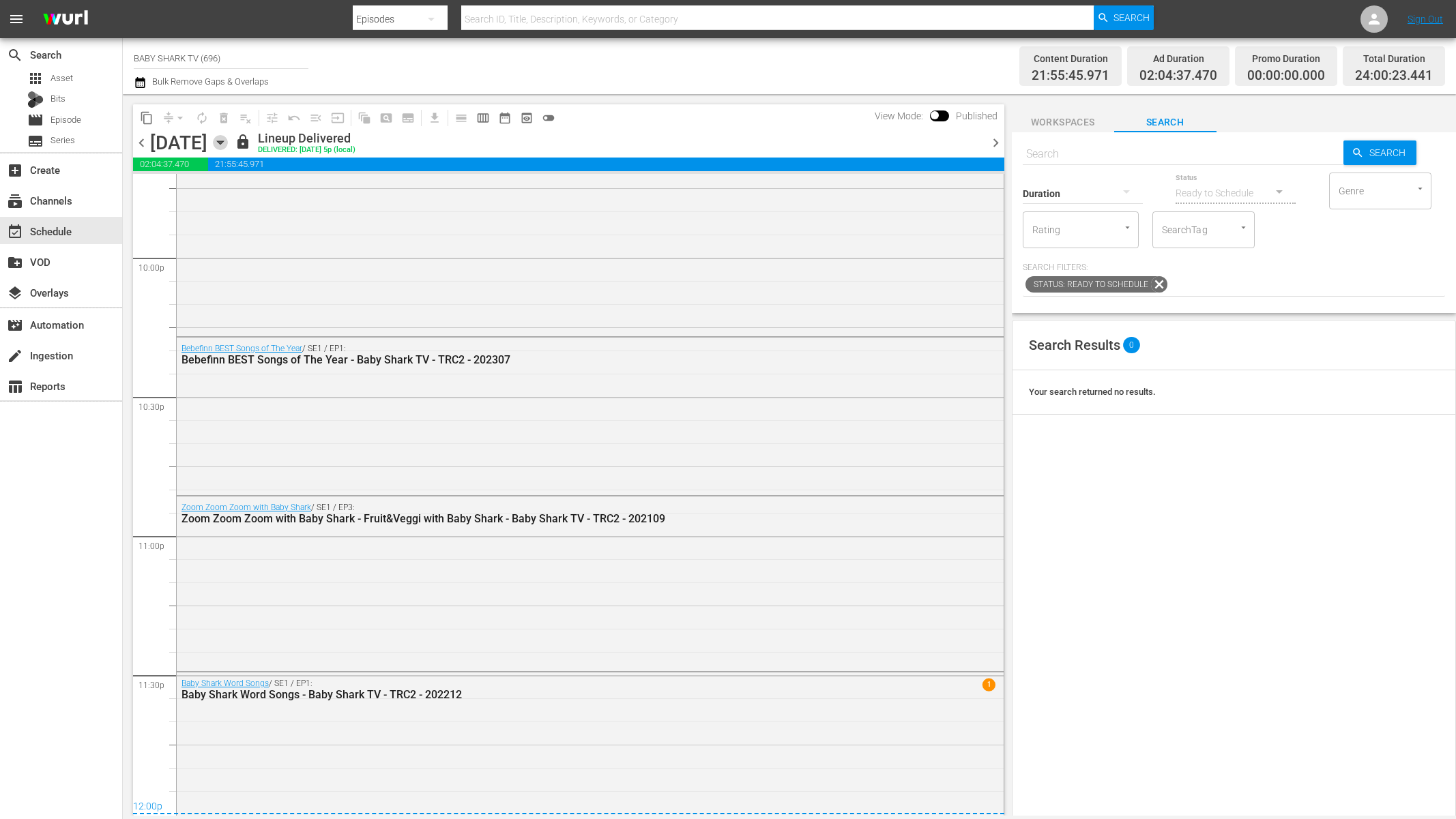
click at [223, 145] on icon "button" at bounding box center [219, 143] width 6 height 3
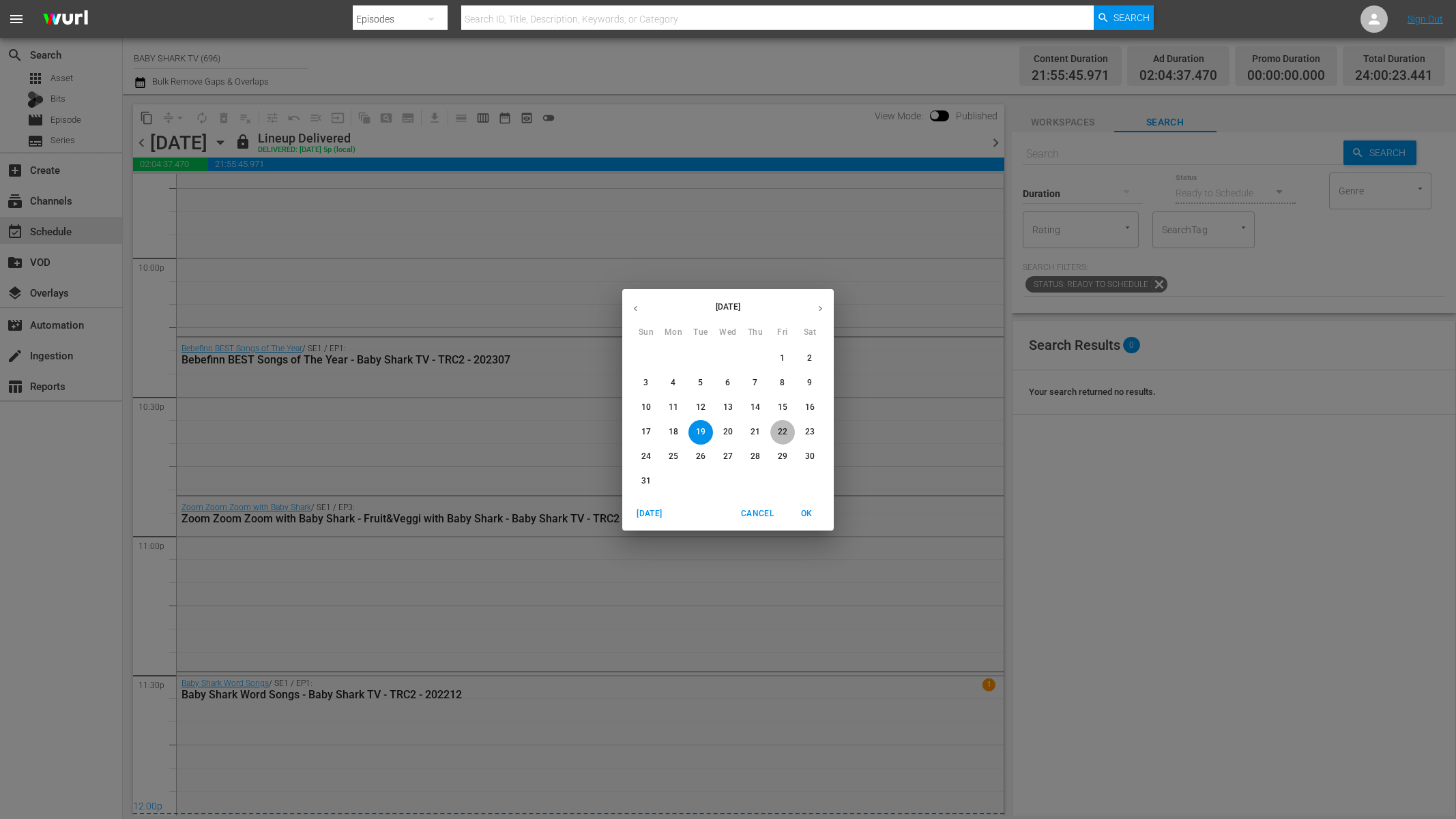
click at [777, 434] on p "22" at bounding box center [782, 432] width 9 height 12
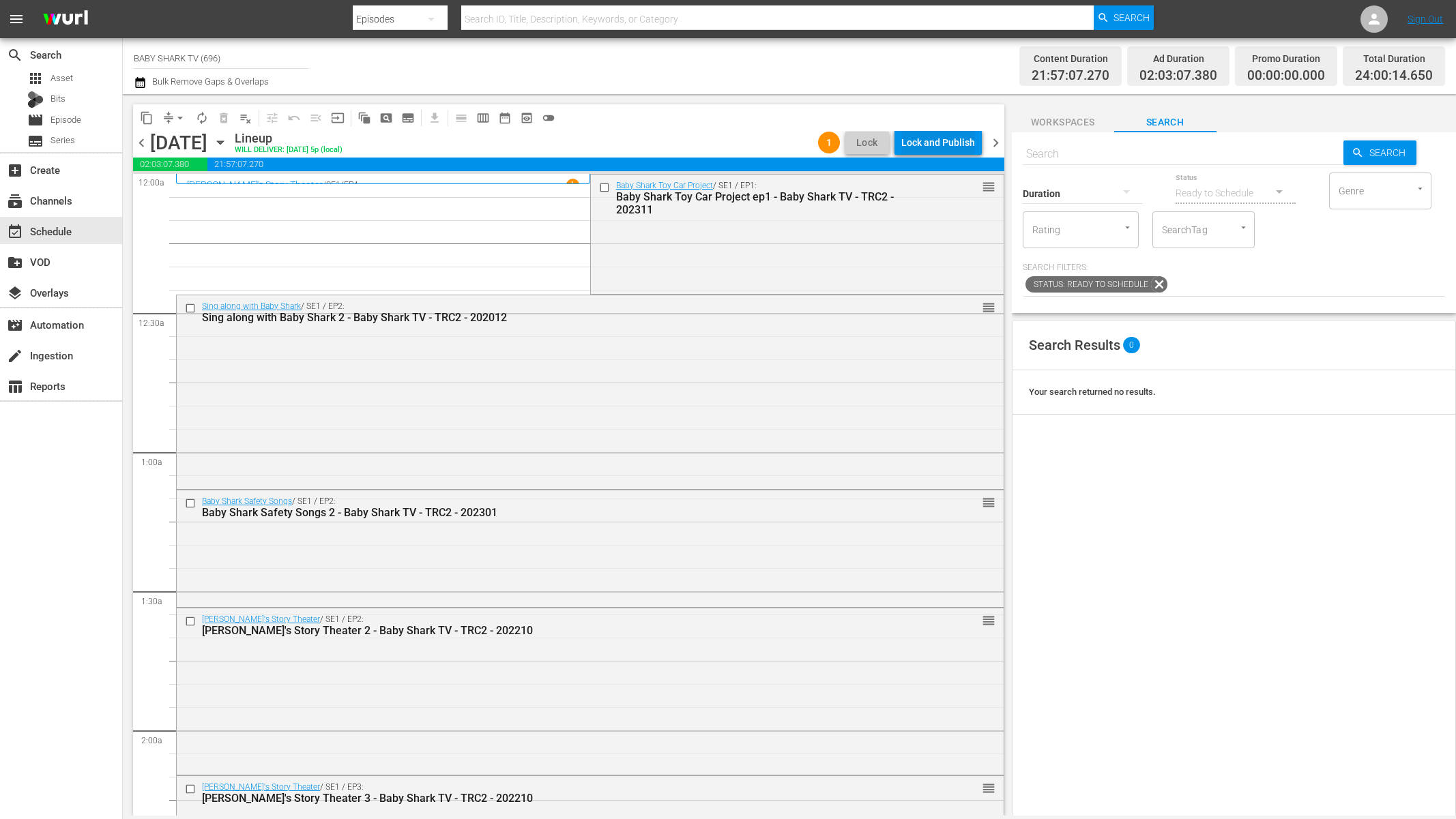
click at [935, 139] on div "Lock and Publish" at bounding box center [938, 143] width 74 height 25
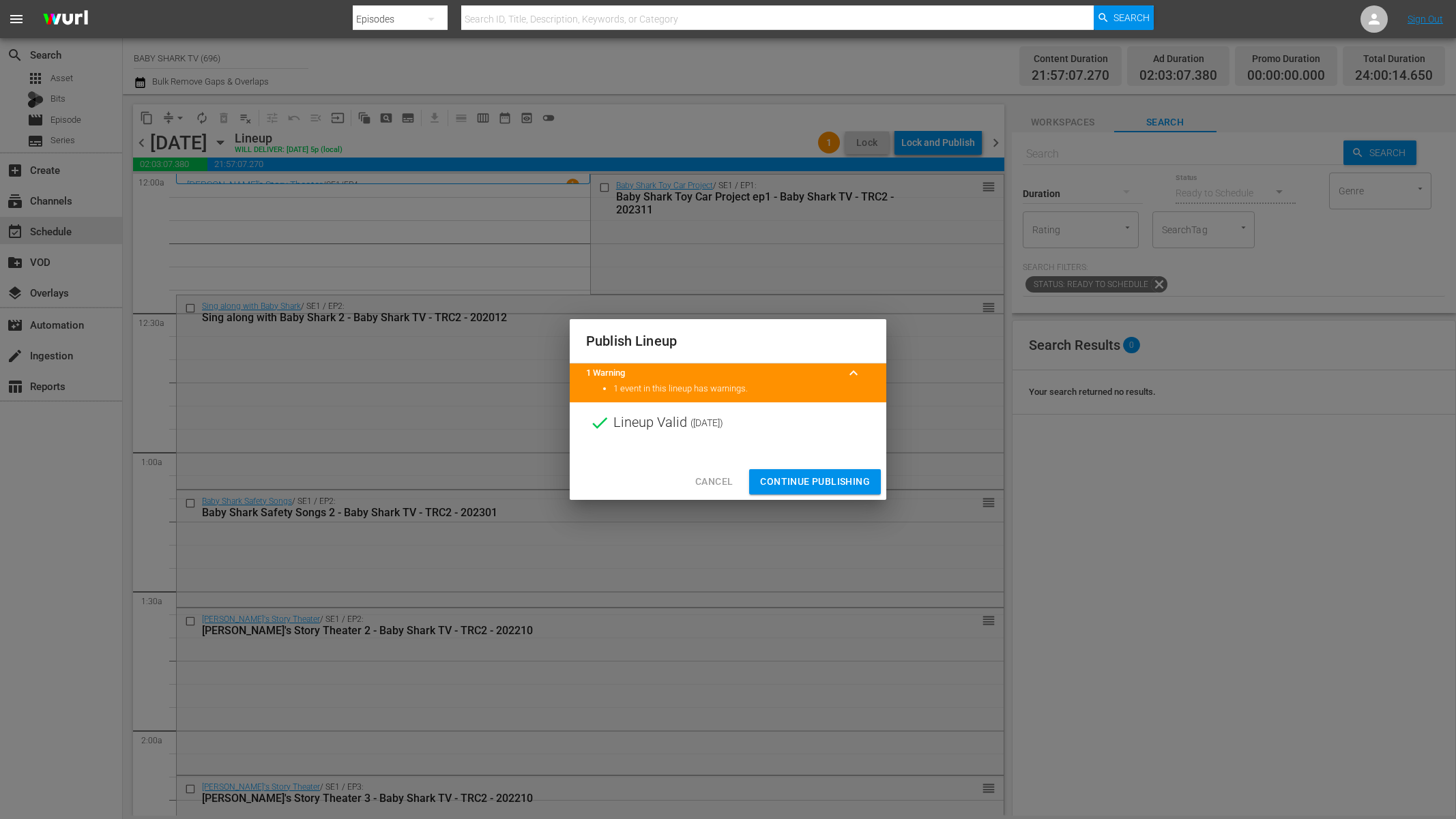
click at [767, 476] on span "Continue Publishing" at bounding box center [815, 482] width 110 height 17
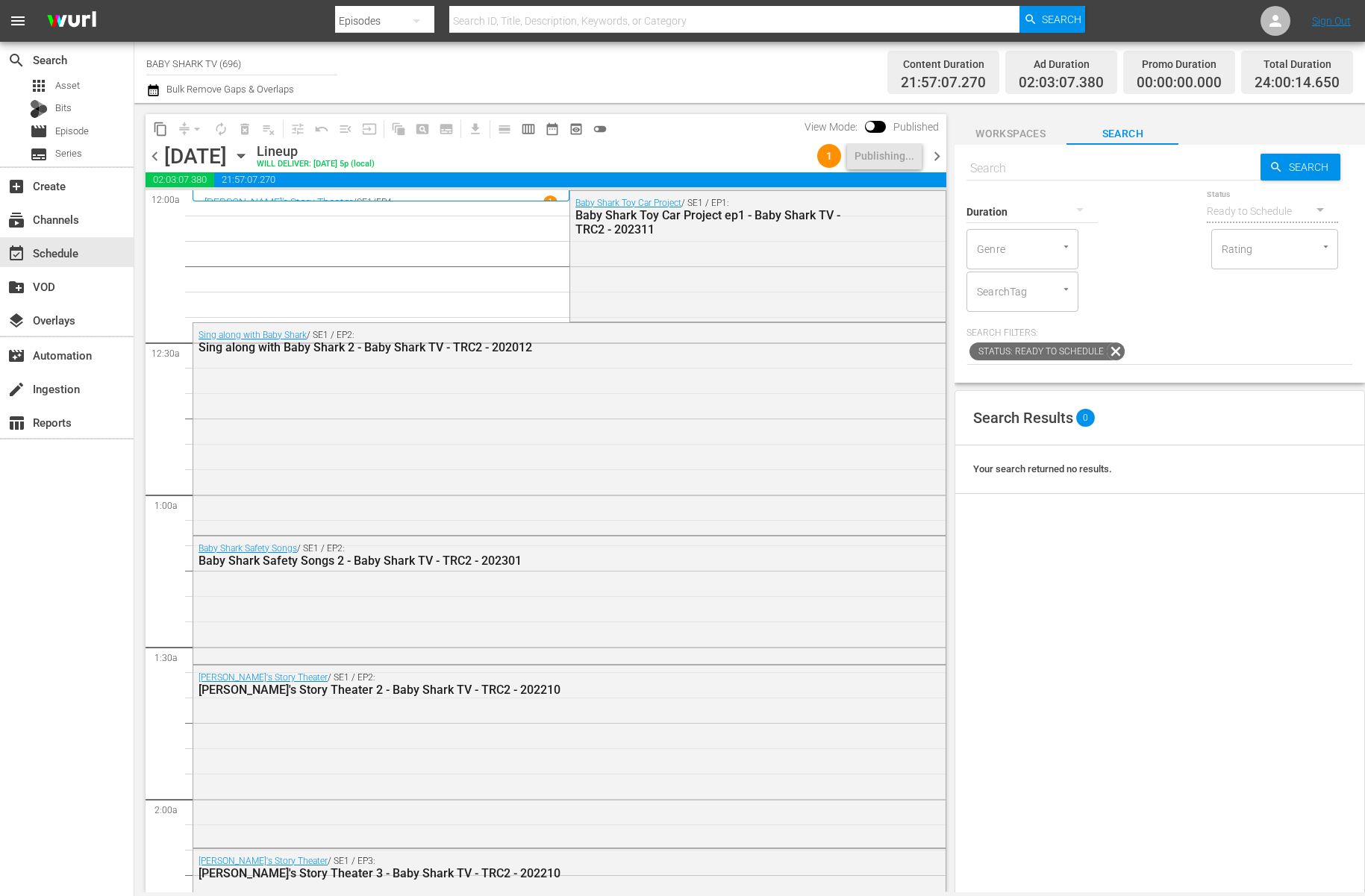
click at [670, 147] on div "Lineup WILL DELIVER: [DATE] 5p (local)" at bounding box center [534, 156] width 554 height 25
click at [249, 163] on icon "button" at bounding box center [241, 156] width 16 height 16
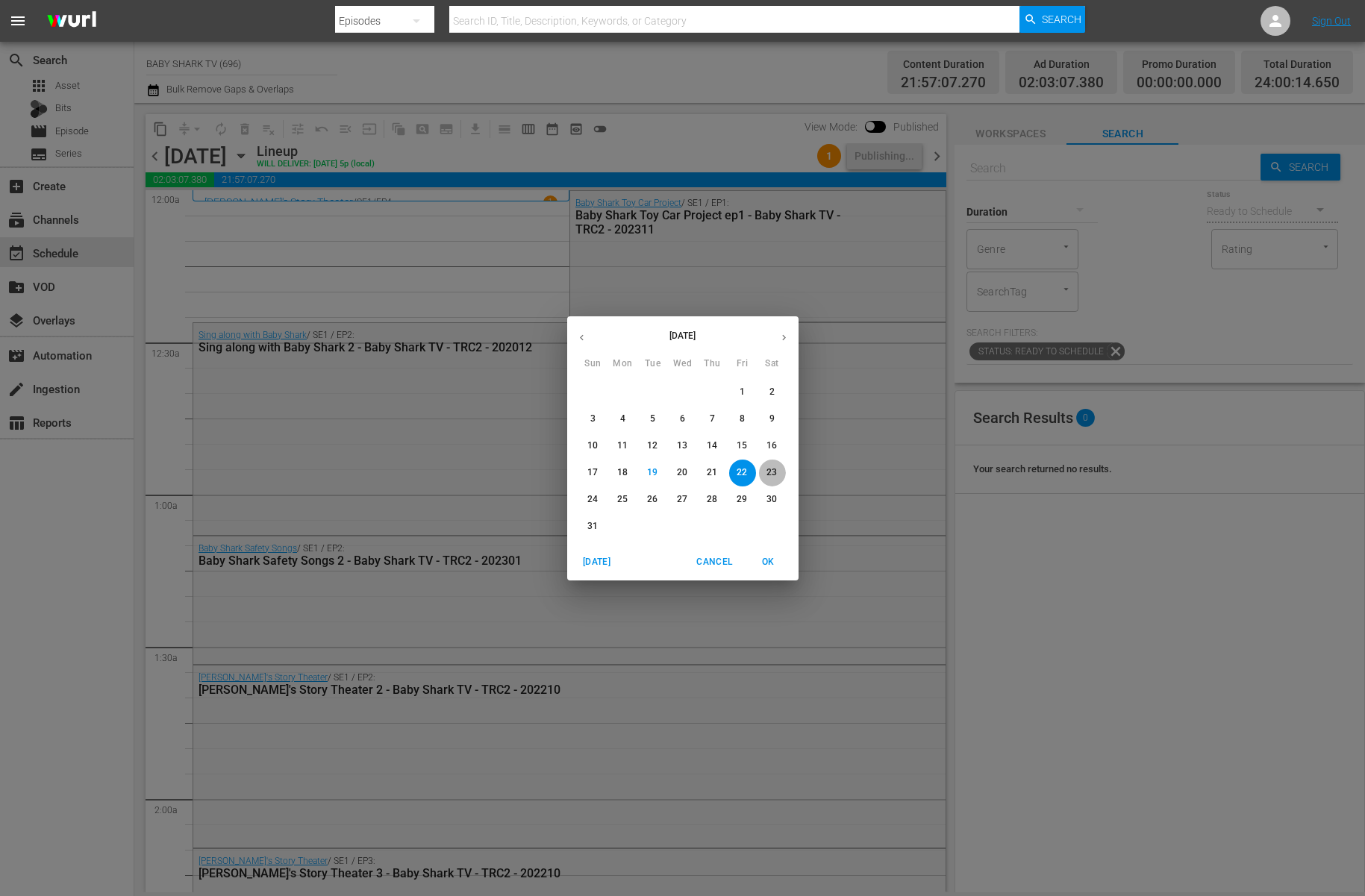
click at [775, 475] on p "23" at bounding box center [772, 473] width 10 height 13
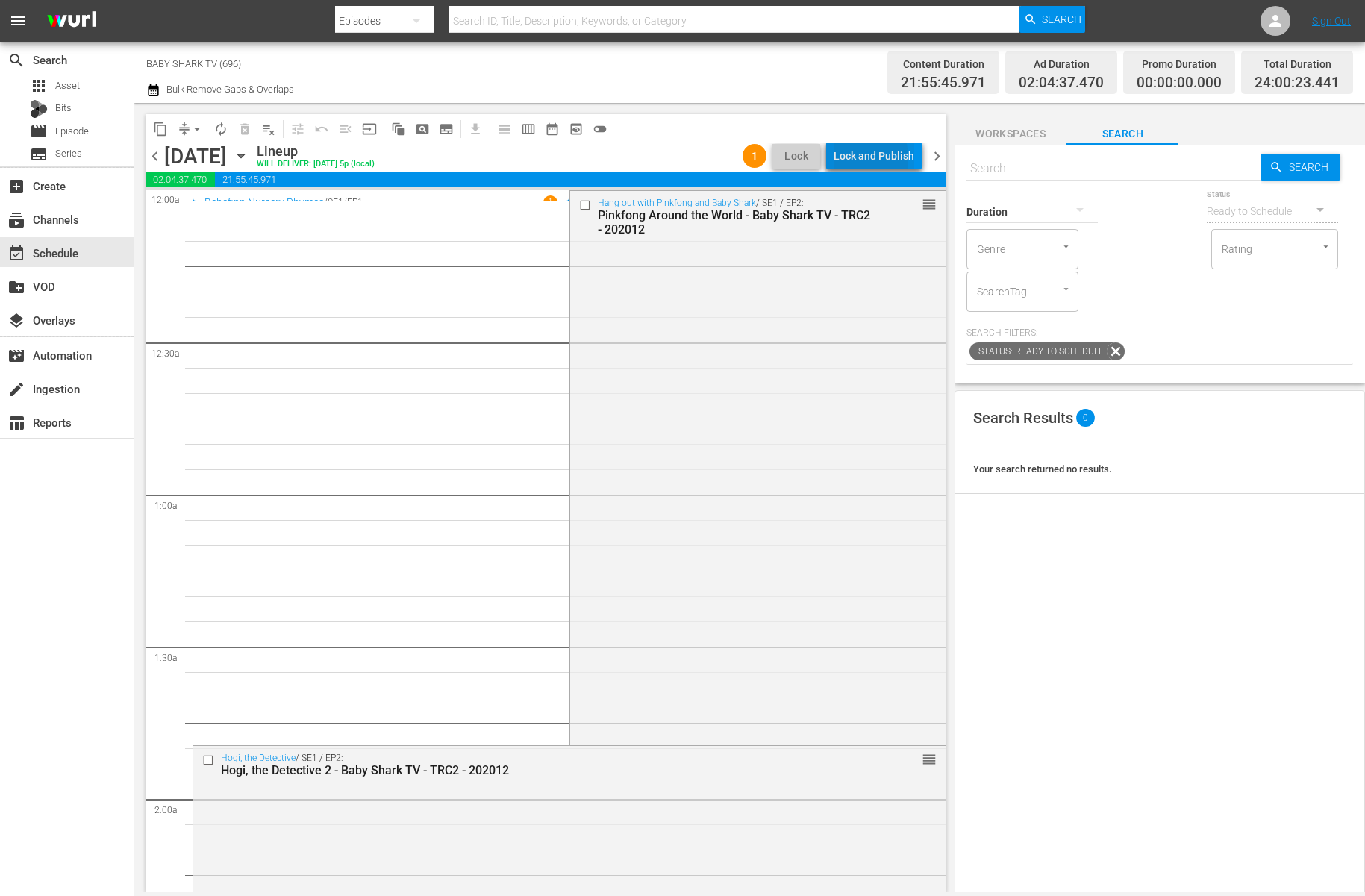
click at [842, 159] on div "Lock and Publish" at bounding box center [873, 156] width 81 height 27
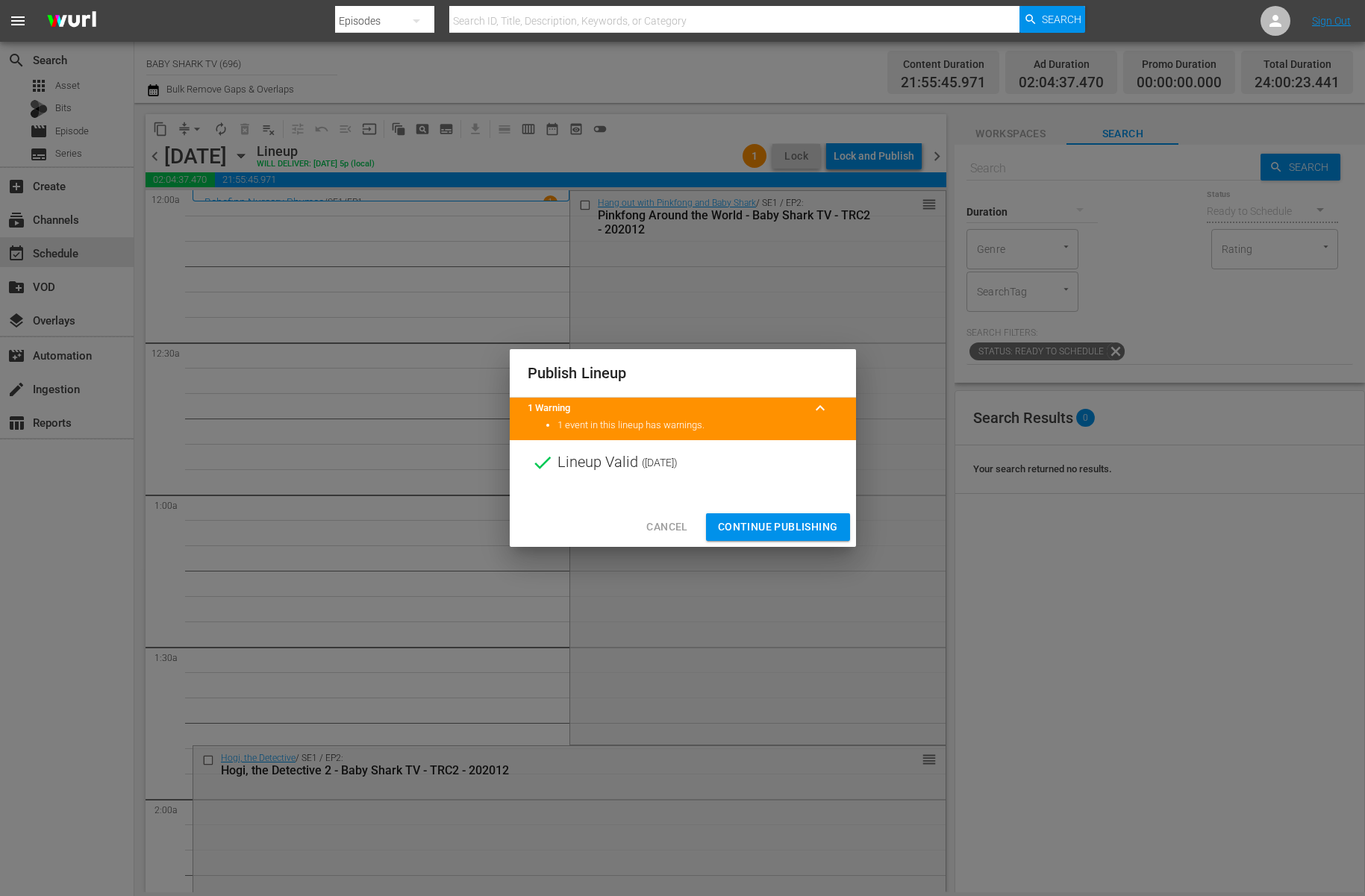
click at [758, 524] on span "Continue Publishing" at bounding box center [778, 527] width 120 height 19
